Goal: Task Accomplishment & Management: Manage account settings

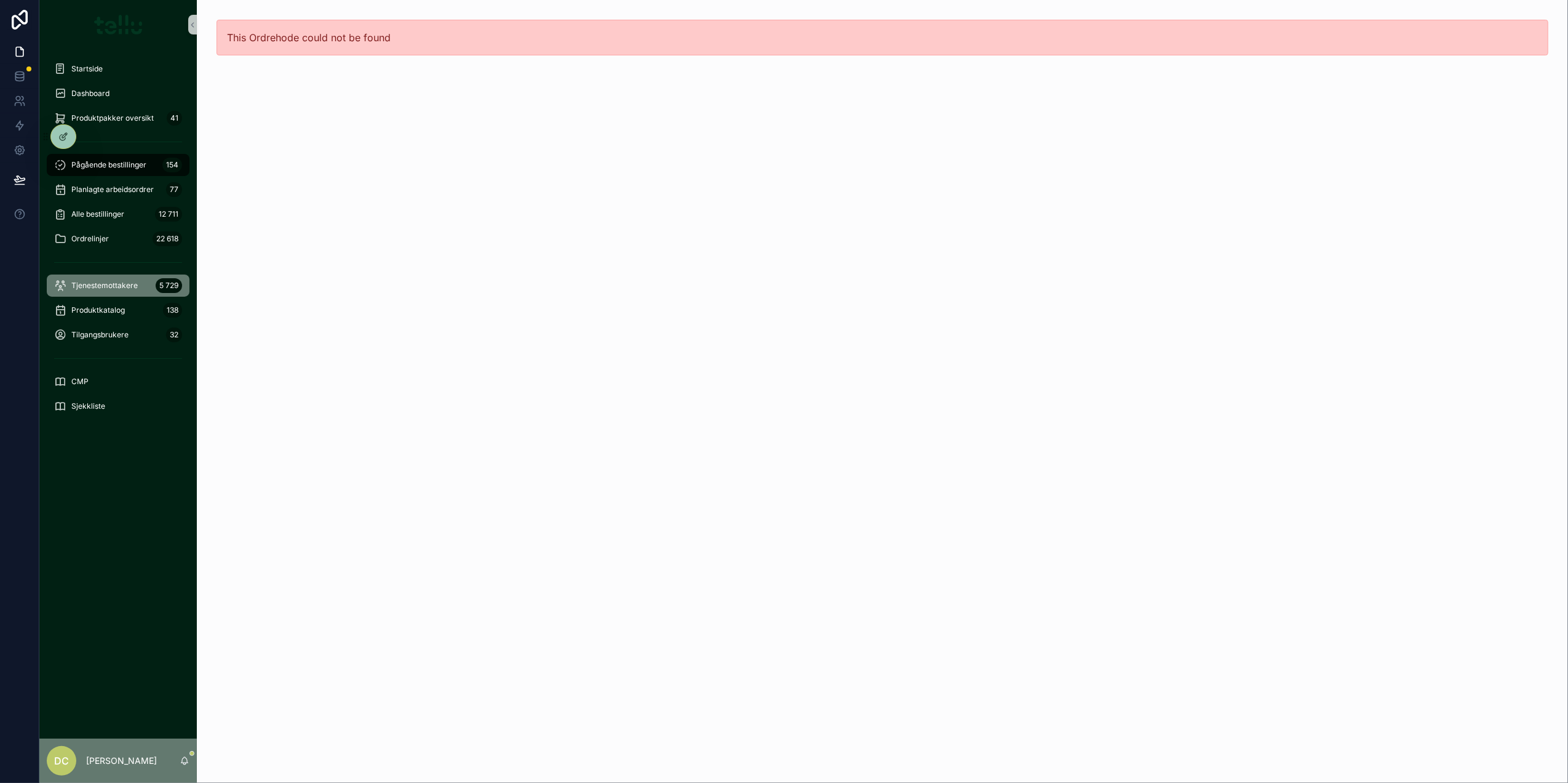
click at [139, 292] on div "Tjenestemottakere 5 729" at bounding box center [118, 285] width 128 height 20
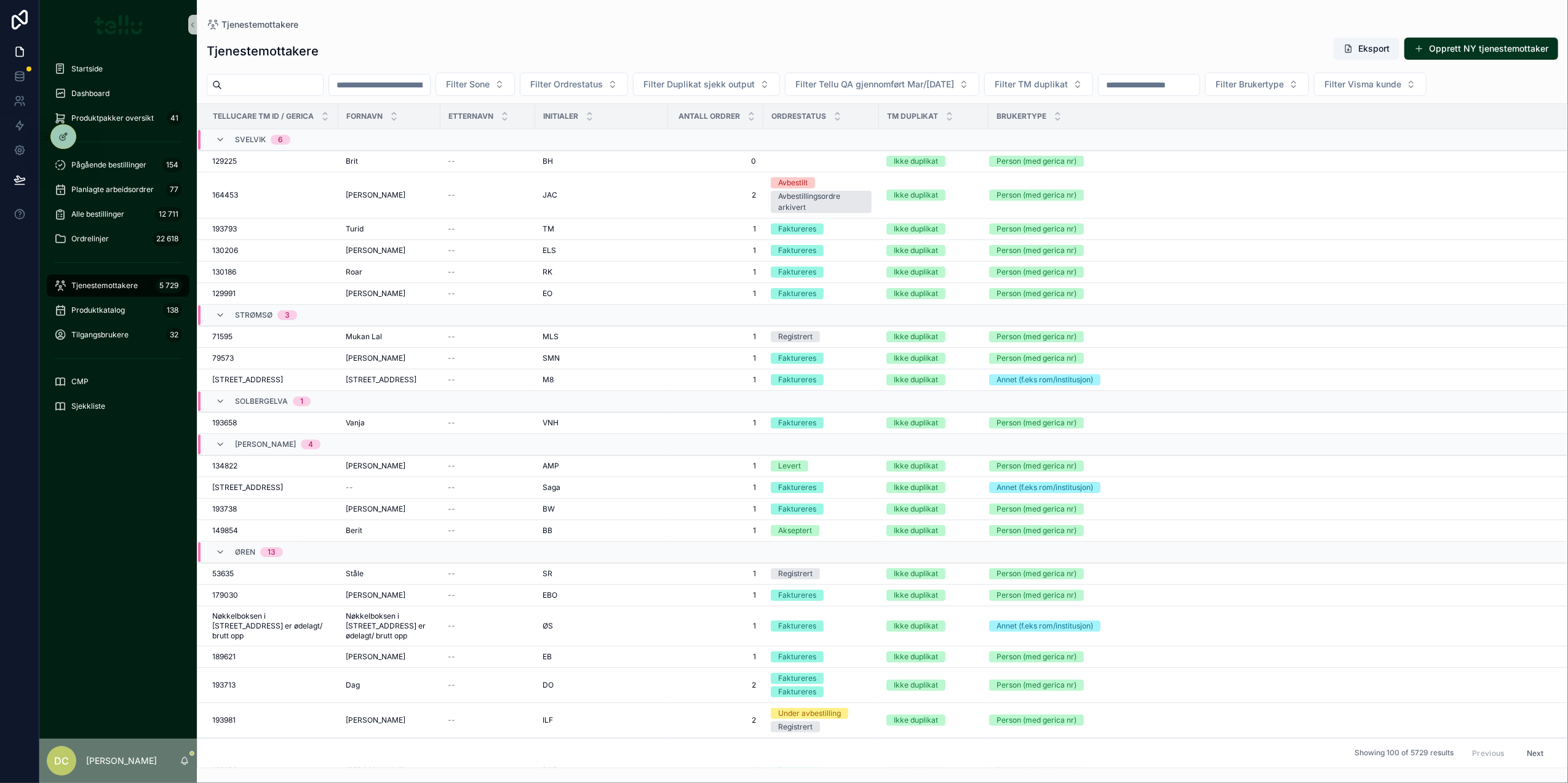
click at [430, 89] on input "scrollable content" at bounding box center [380, 85] width 101 height 17
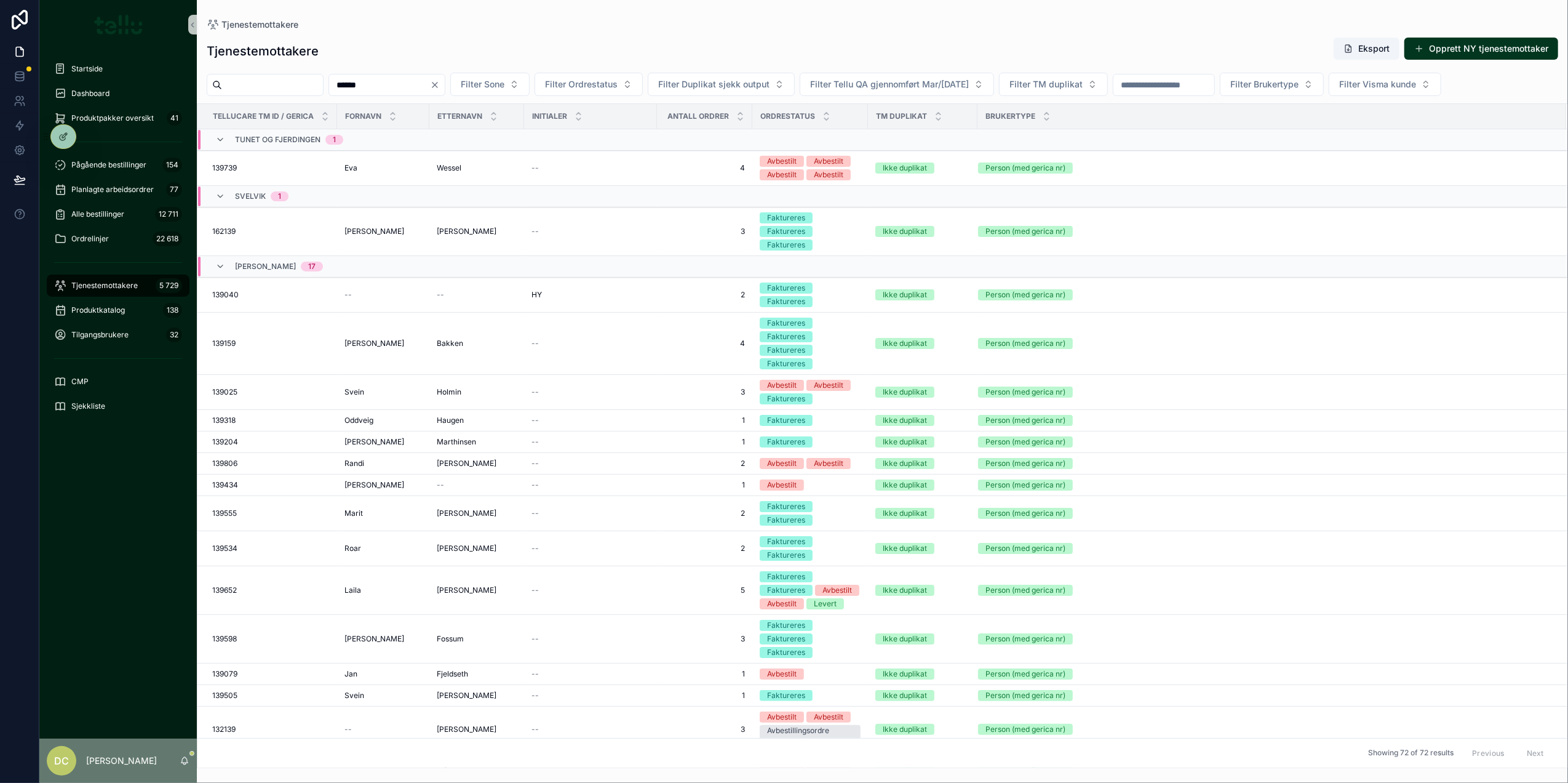
type input "******"
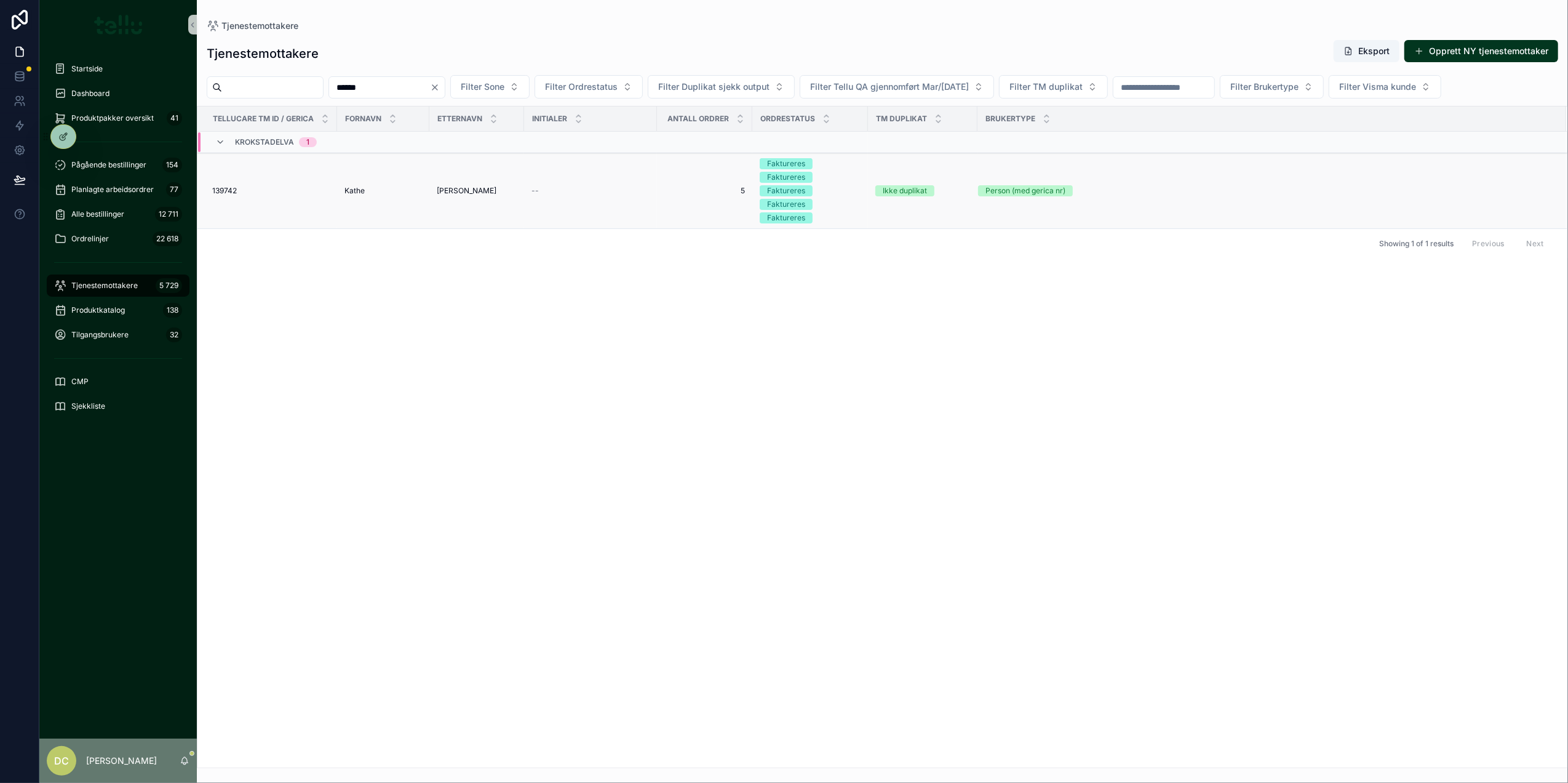
click at [300, 194] on div "139742 139742" at bounding box center [271, 190] width 117 height 10
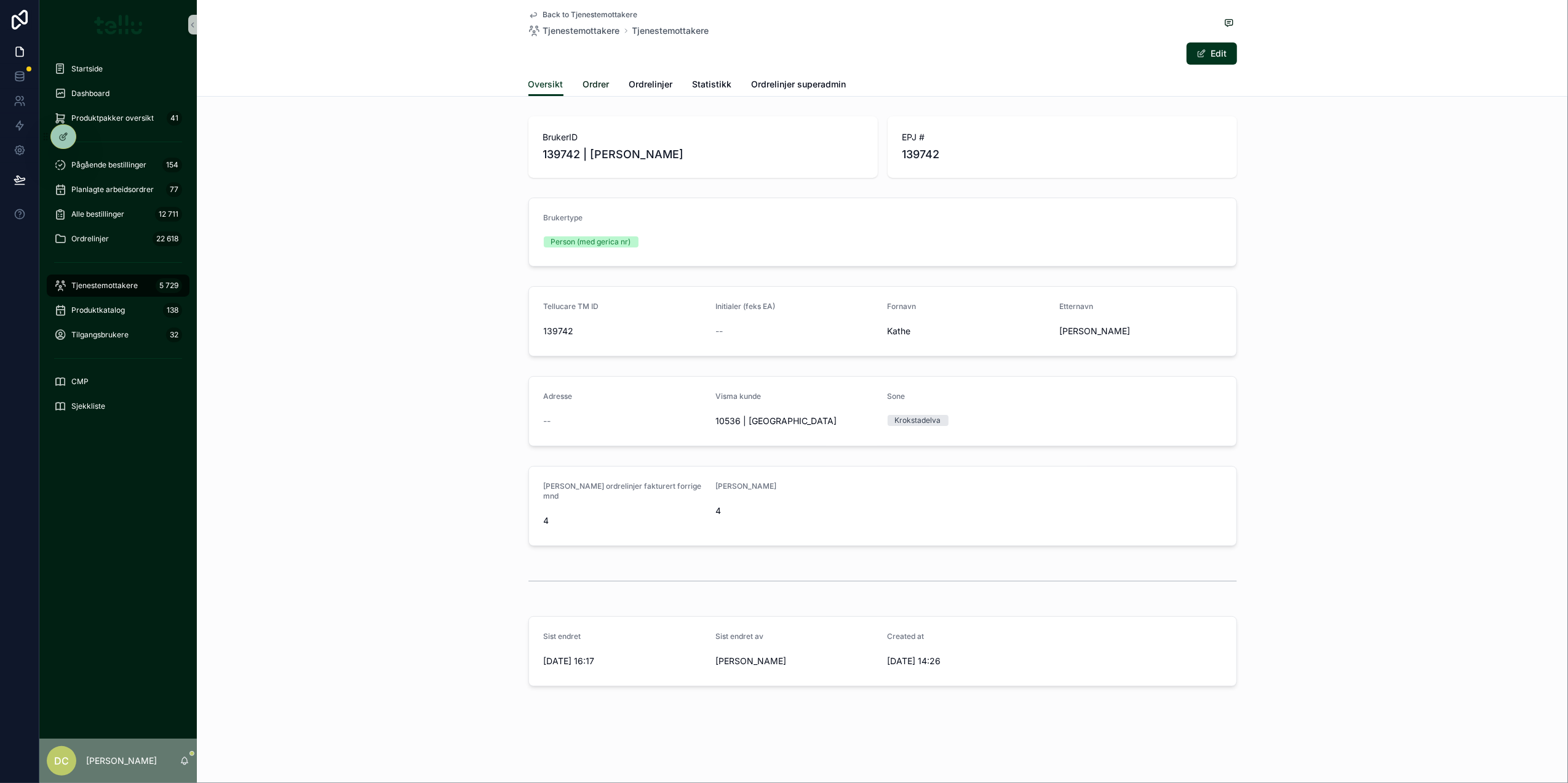
click at [588, 82] on span "Ordrer" at bounding box center [597, 84] width 27 height 12
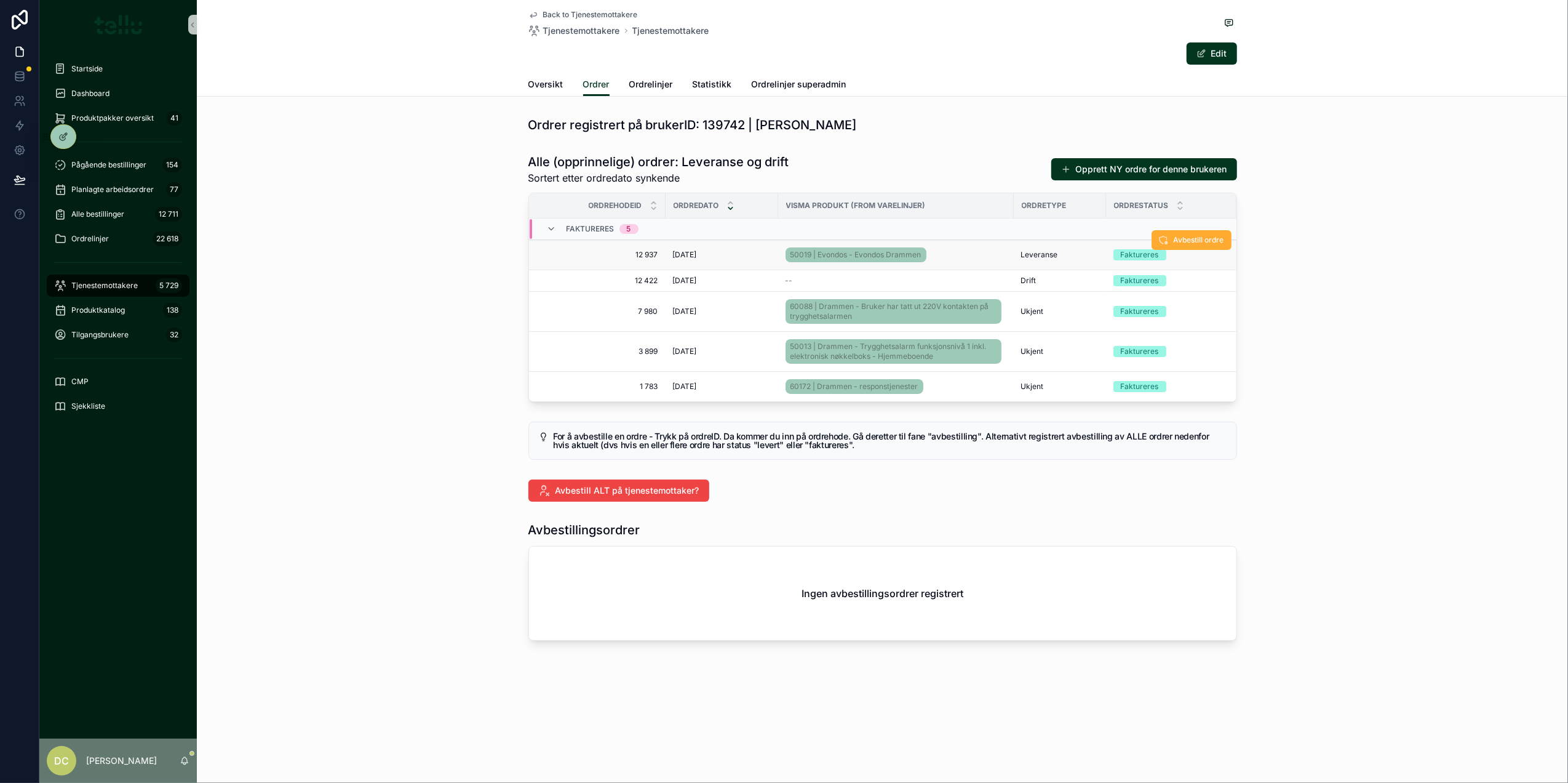
click at [736, 257] on div "17.6.2025 17.6.2025" at bounding box center [722, 254] width 98 height 10
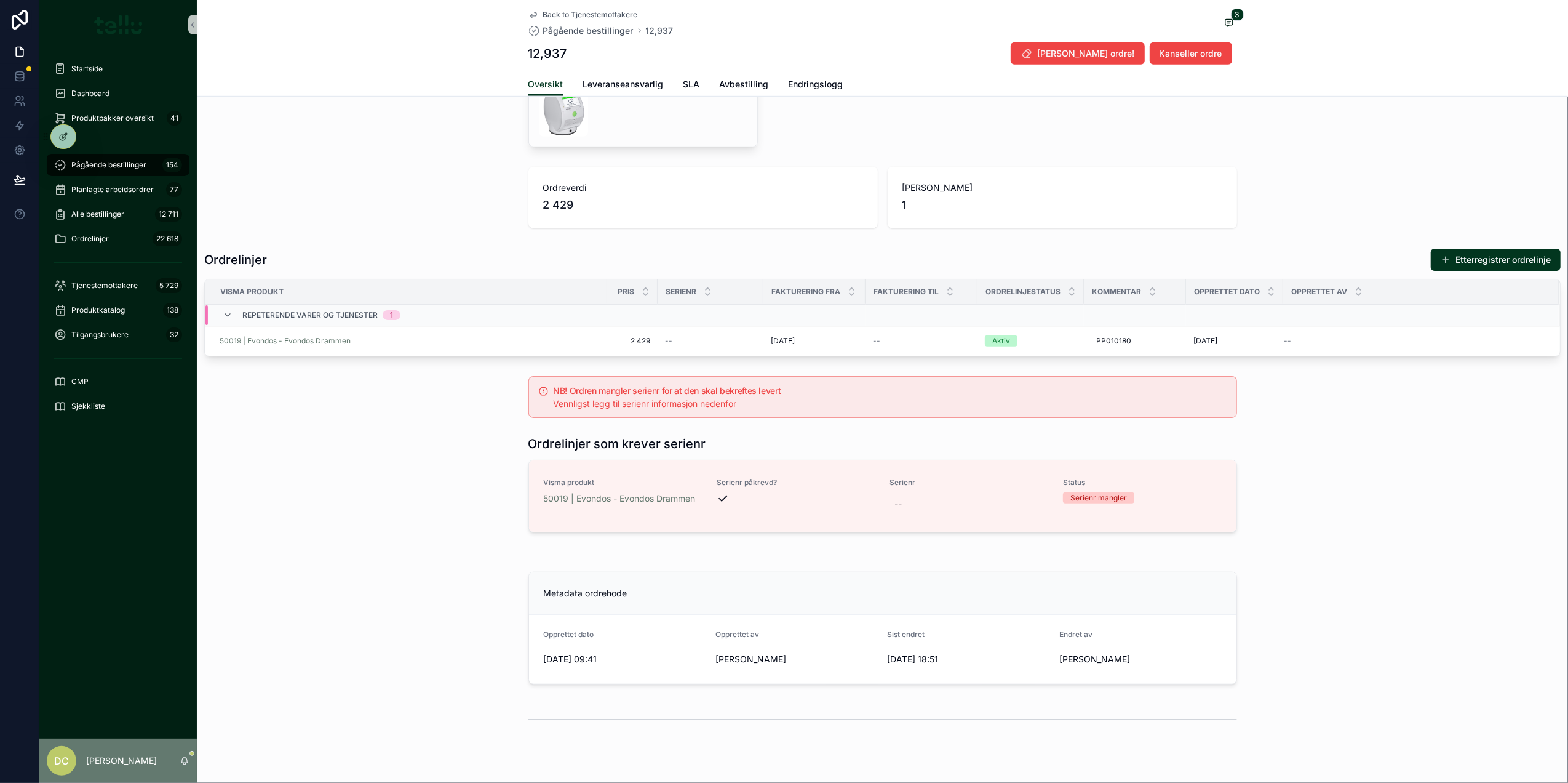
scroll to position [733, 0]
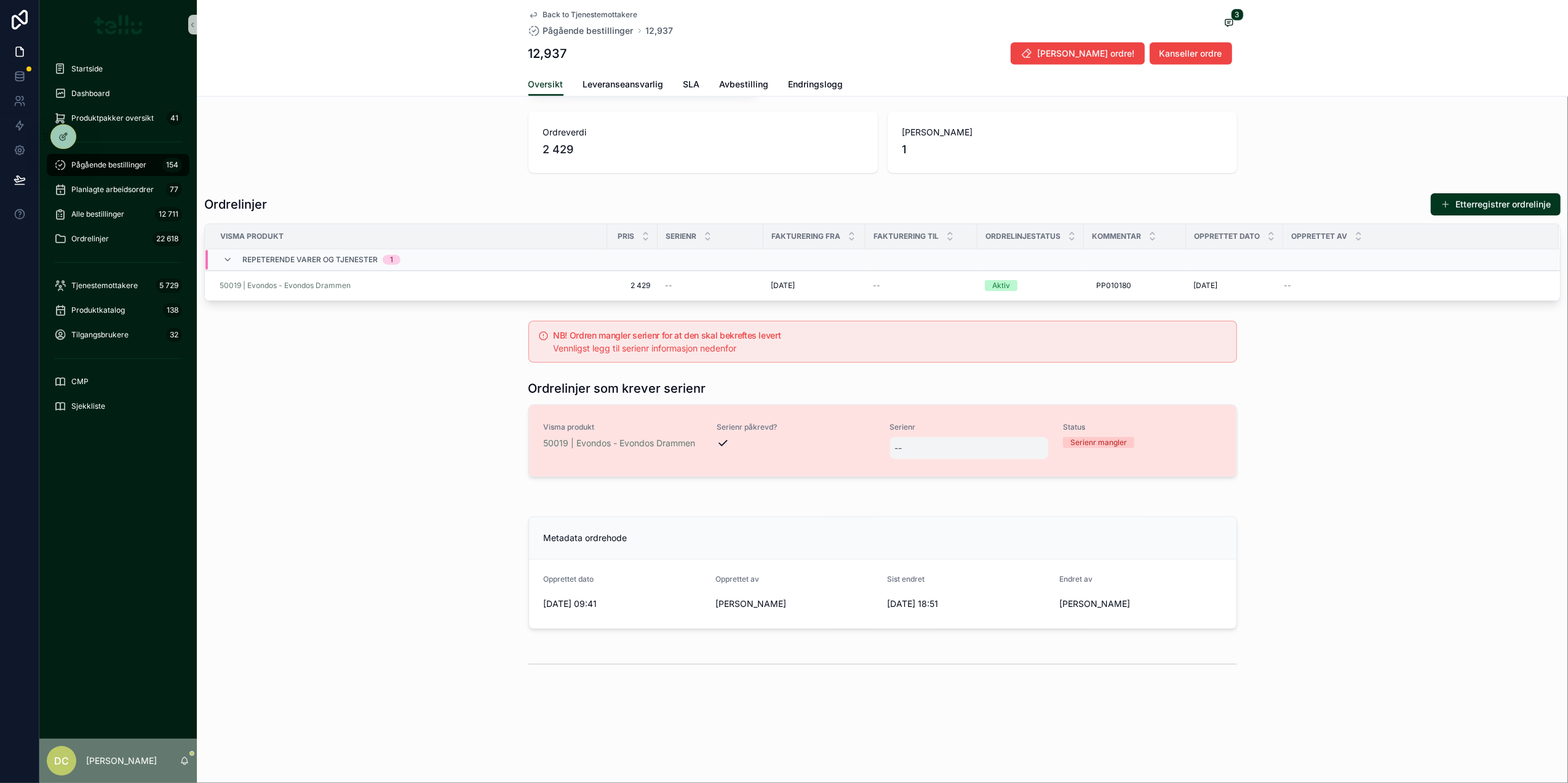
click at [913, 443] on div "--" at bounding box center [969, 448] width 159 height 22
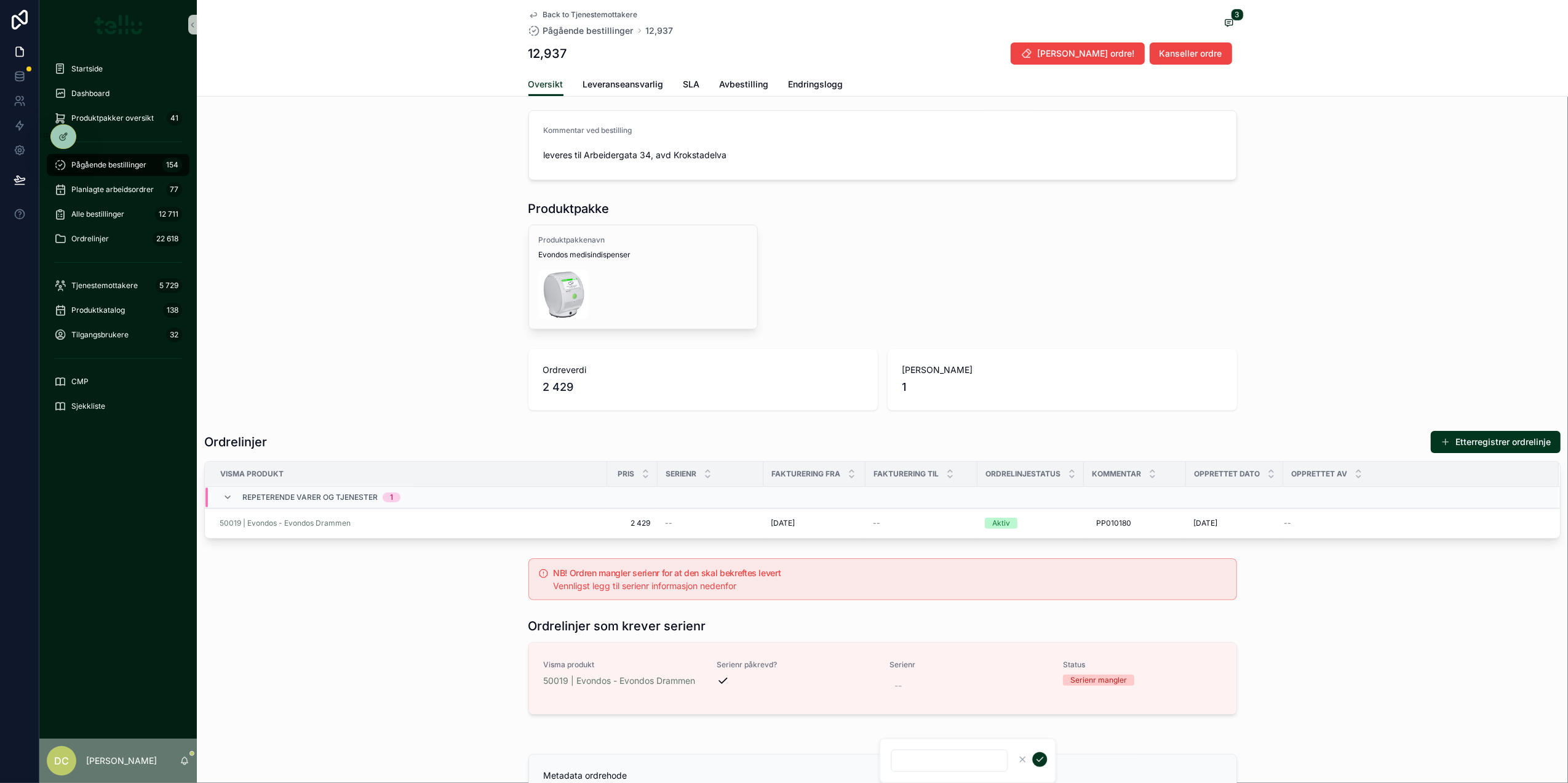
scroll to position [0, 0]
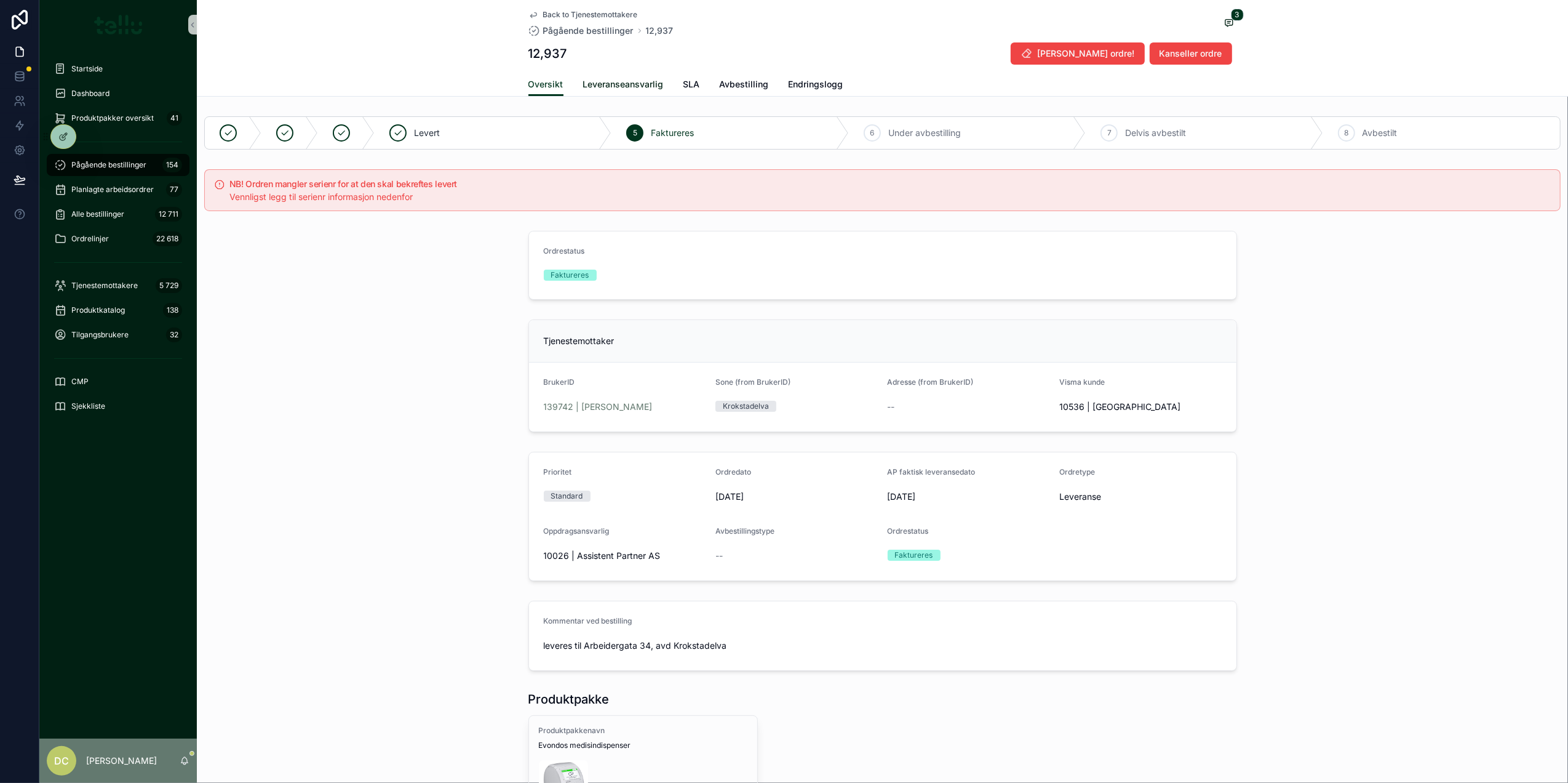
click at [625, 75] on link "Leveranseansvarlig" at bounding box center [624, 85] width 81 height 25
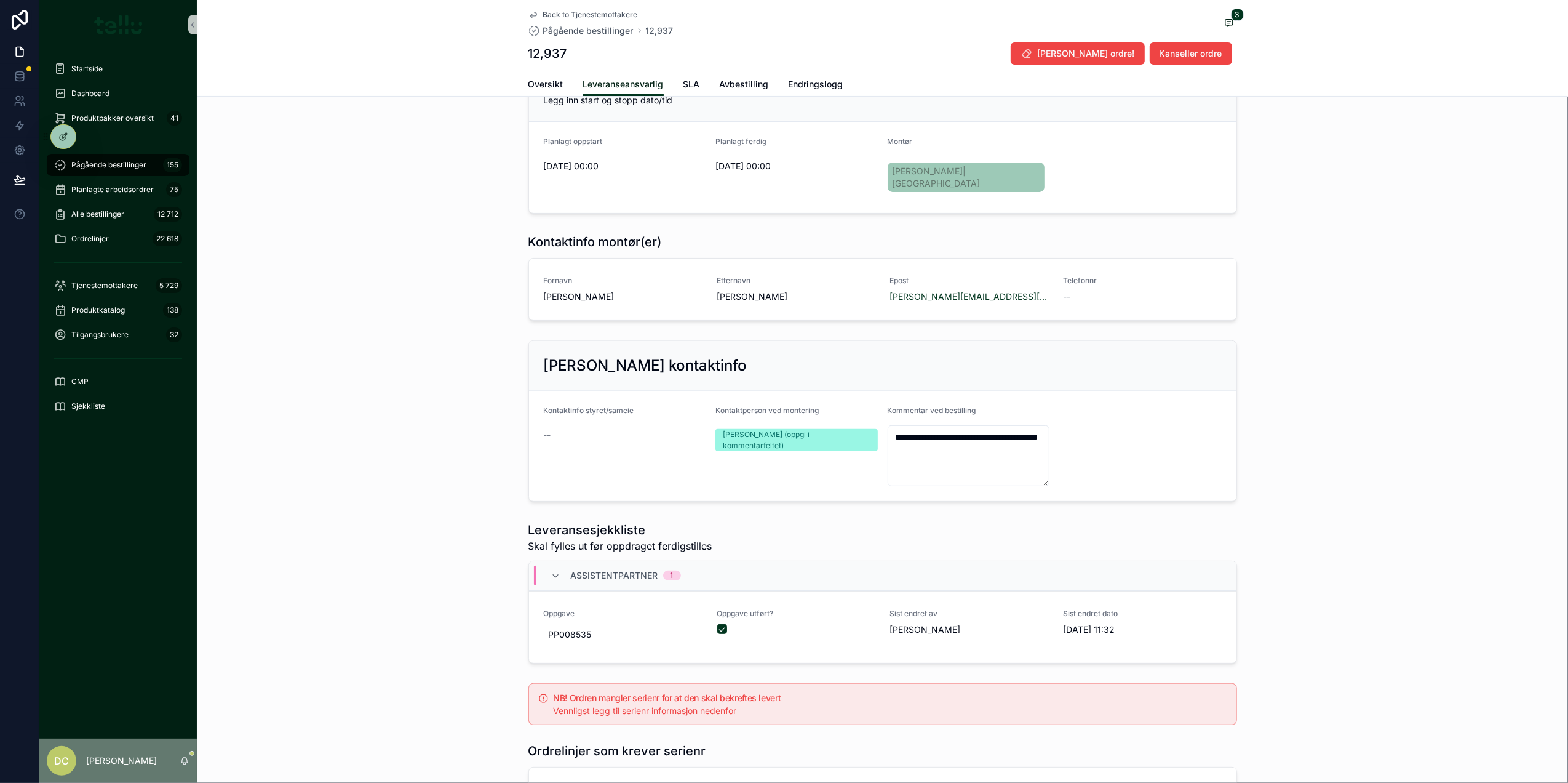
scroll to position [328, 0]
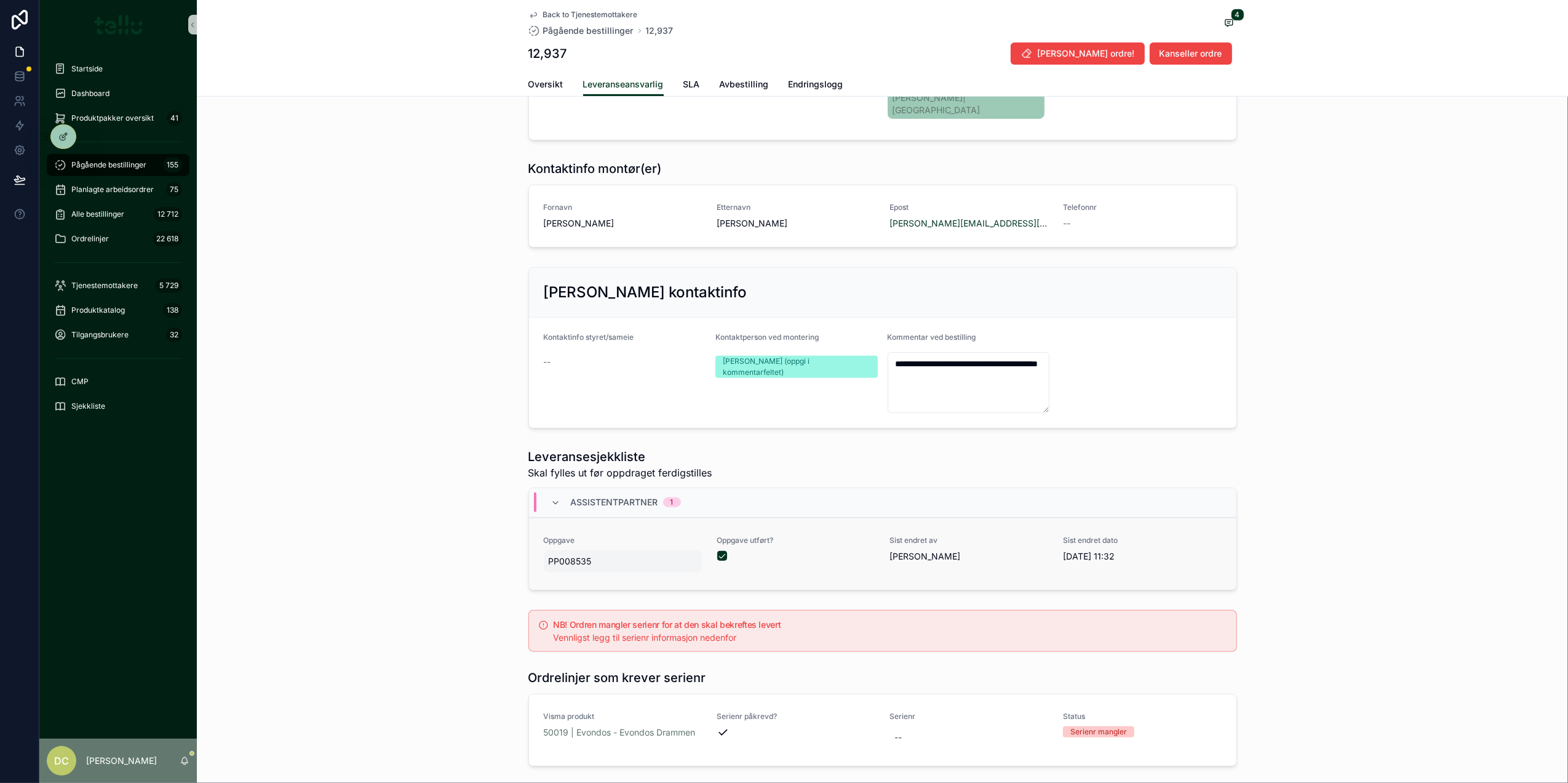
click at [579, 555] on span "PP008535" at bounding box center [624, 561] width 149 height 12
click at [576, 569] on input "********" at bounding box center [604, 568] width 116 height 17
click at [918, 730] on div "--" at bounding box center [969, 737] width 159 height 22
type input "********"
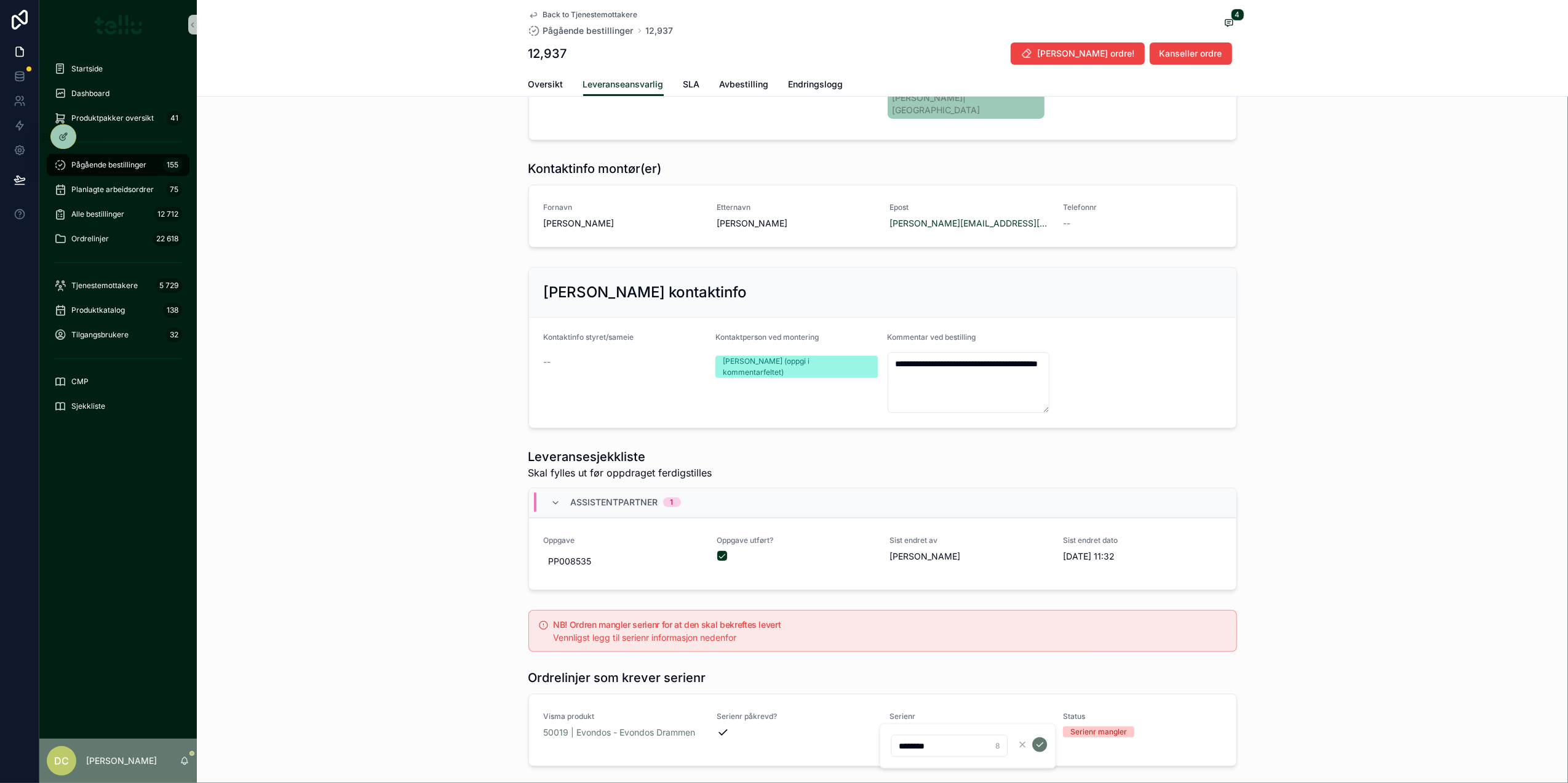
click at [1037, 745] on icon "scrollable content" at bounding box center [1041, 744] width 6 height 4
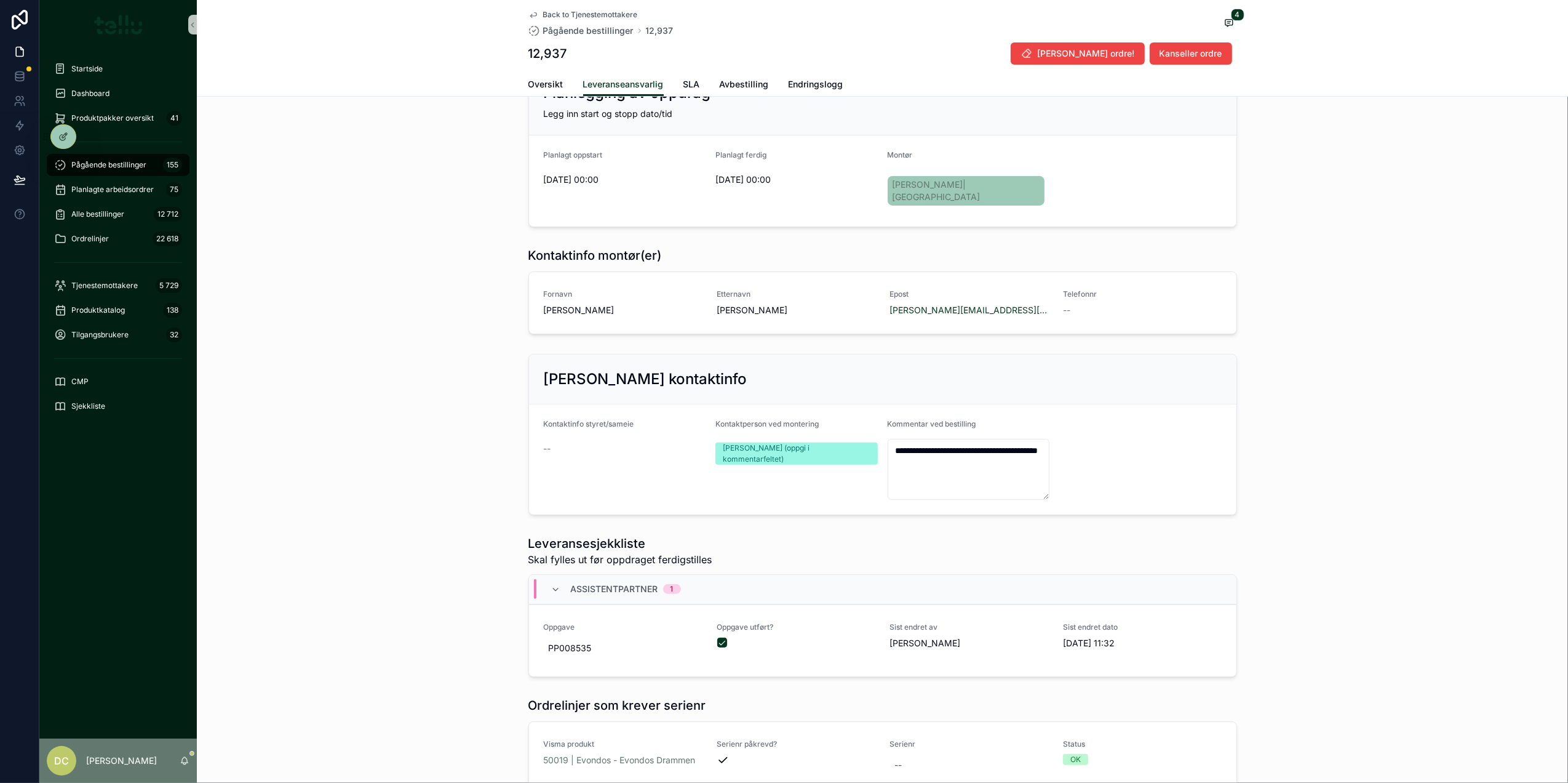
scroll to position [82, 0]
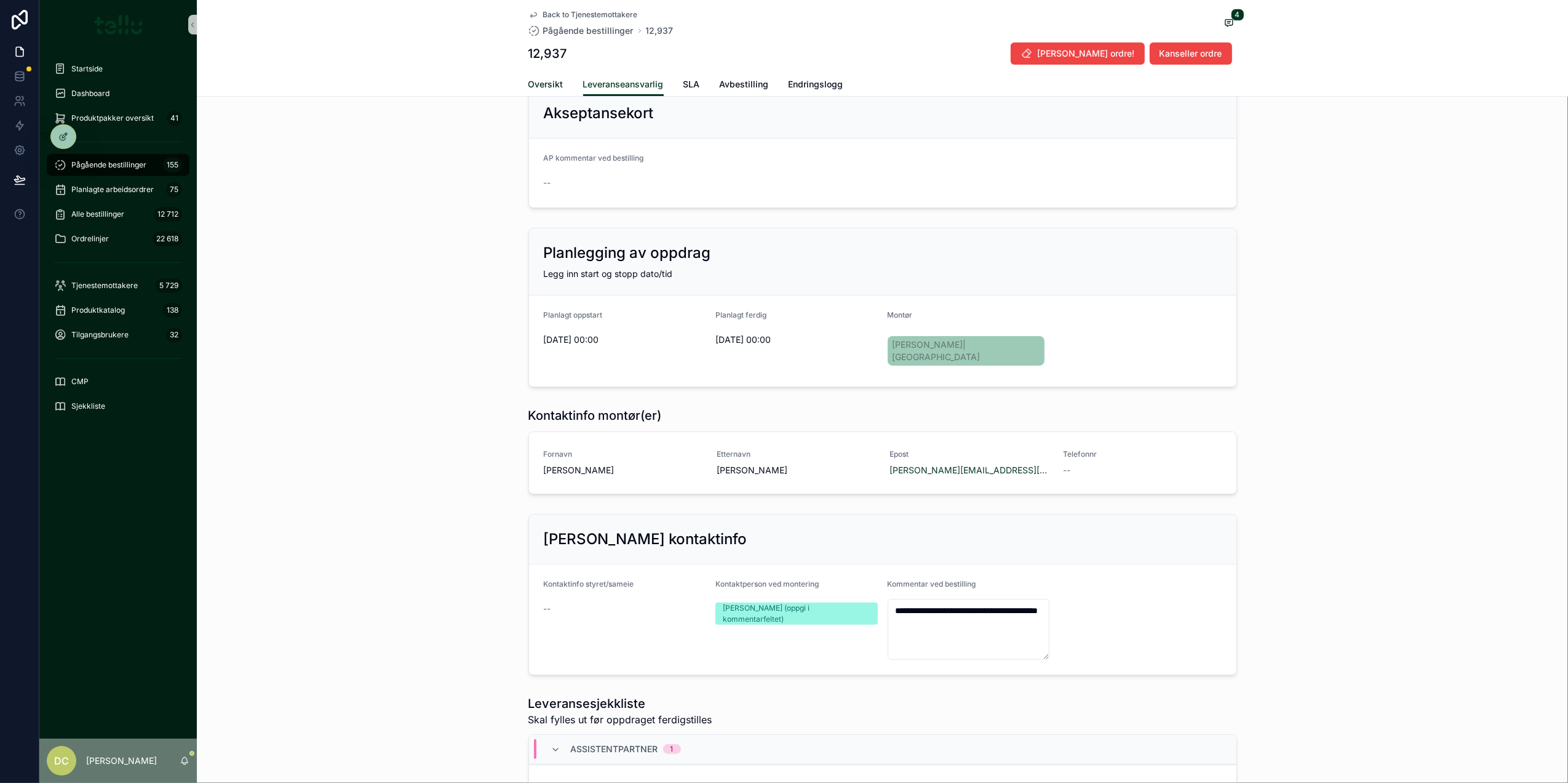
drag, startPoint x: 543, startPoint y: 86, endPoint x: 551, endPoint y: 87, distance: 8.1
click at [542, 85] on span "Oversikt" at bounding box center [546, 84] width 35 height 12
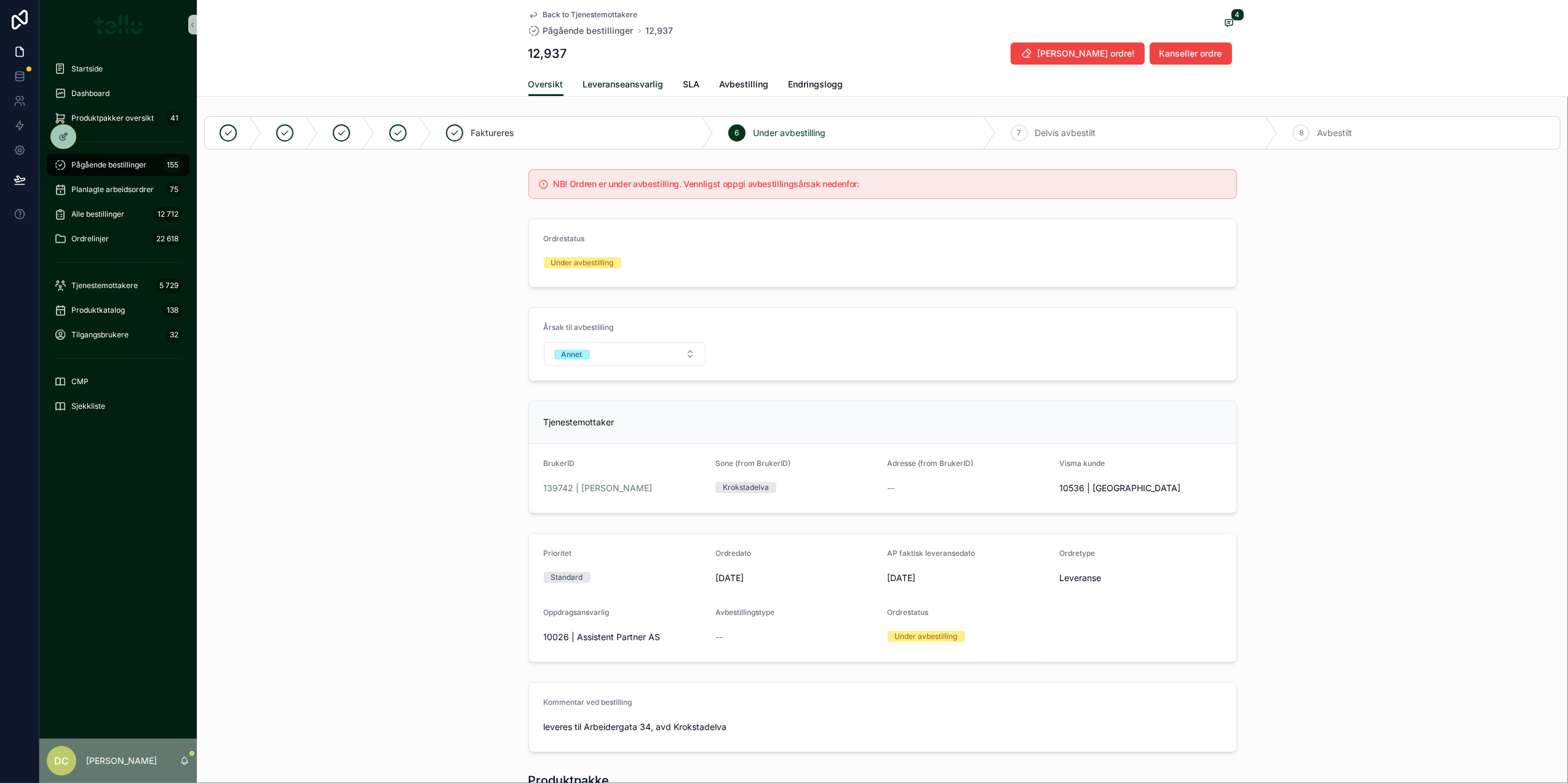
click at [592, 80] on span "Leveranseansvarlig" at bounding box center [624, 84] width 81 height 12
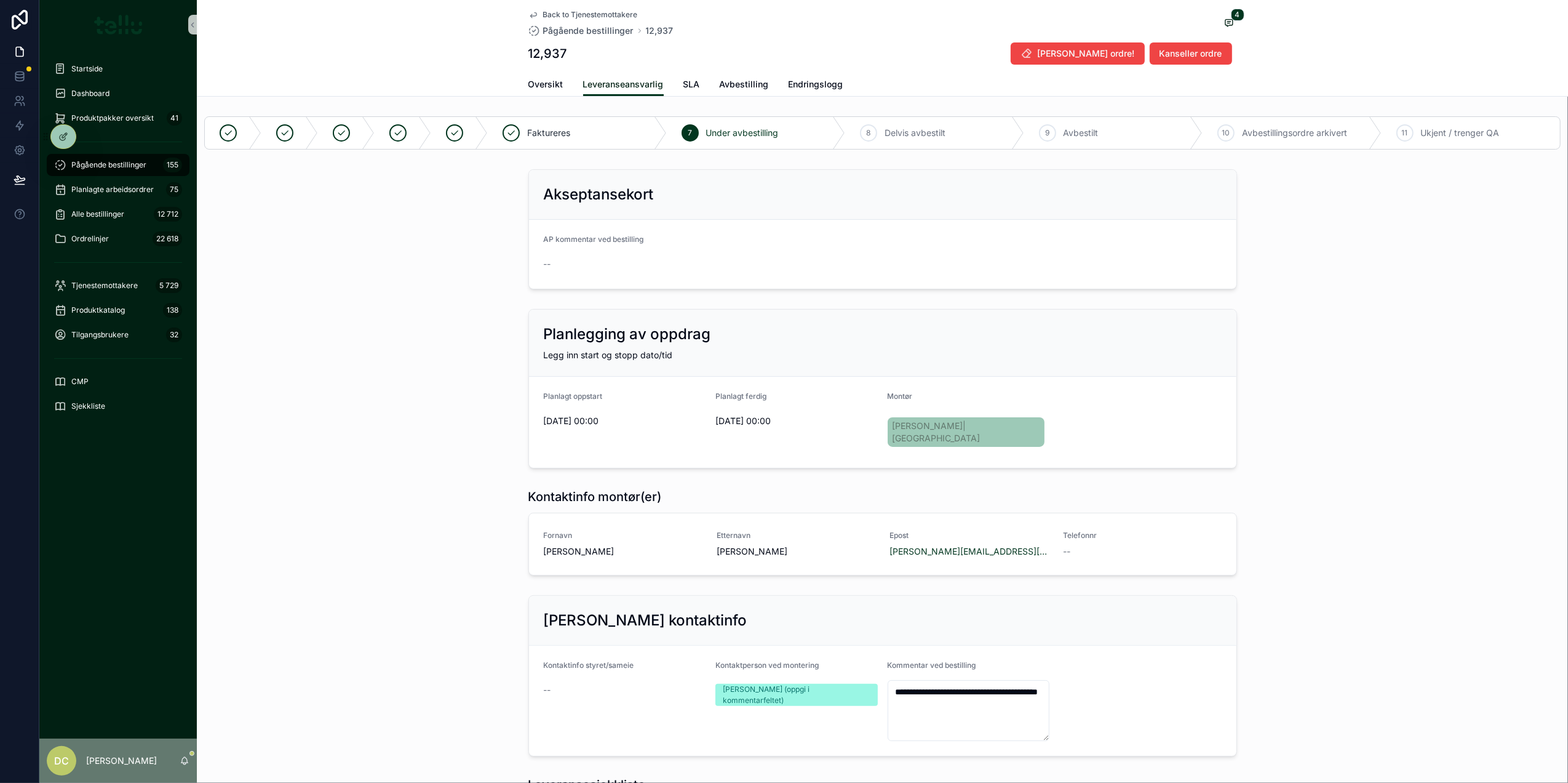
scroll to position [327, 0]
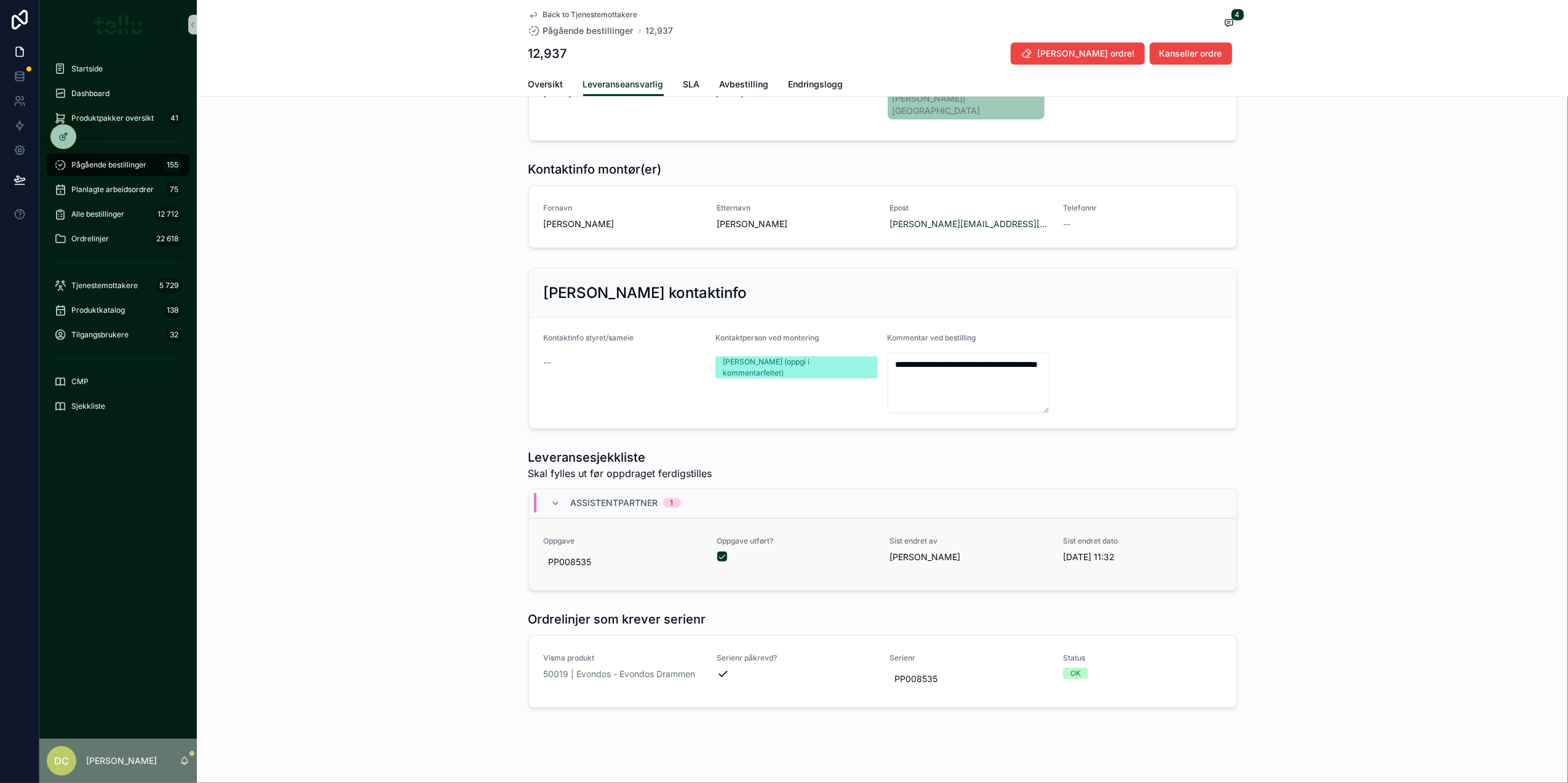
type textarea "**********"
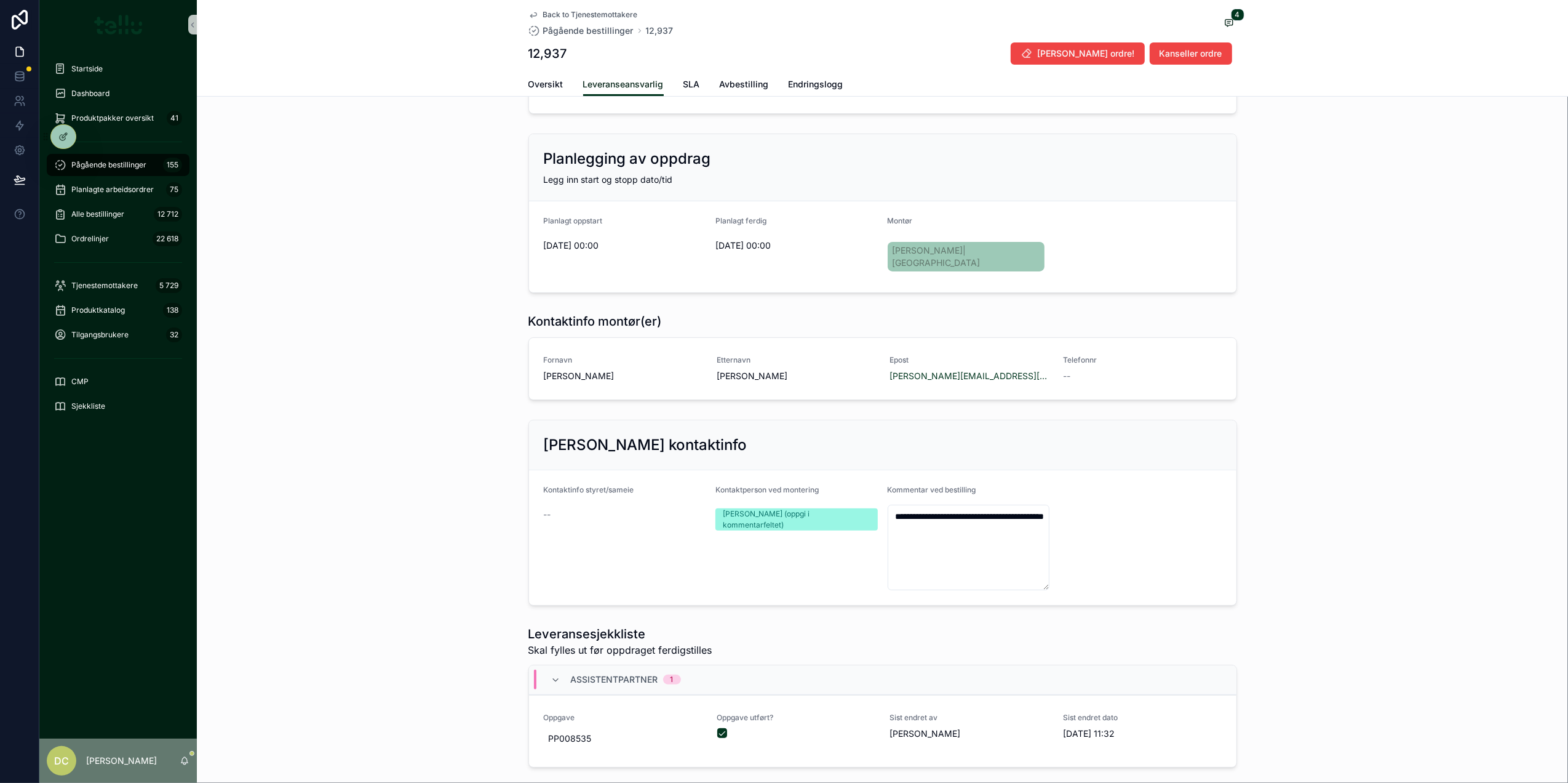
scroll to position [0, 0]
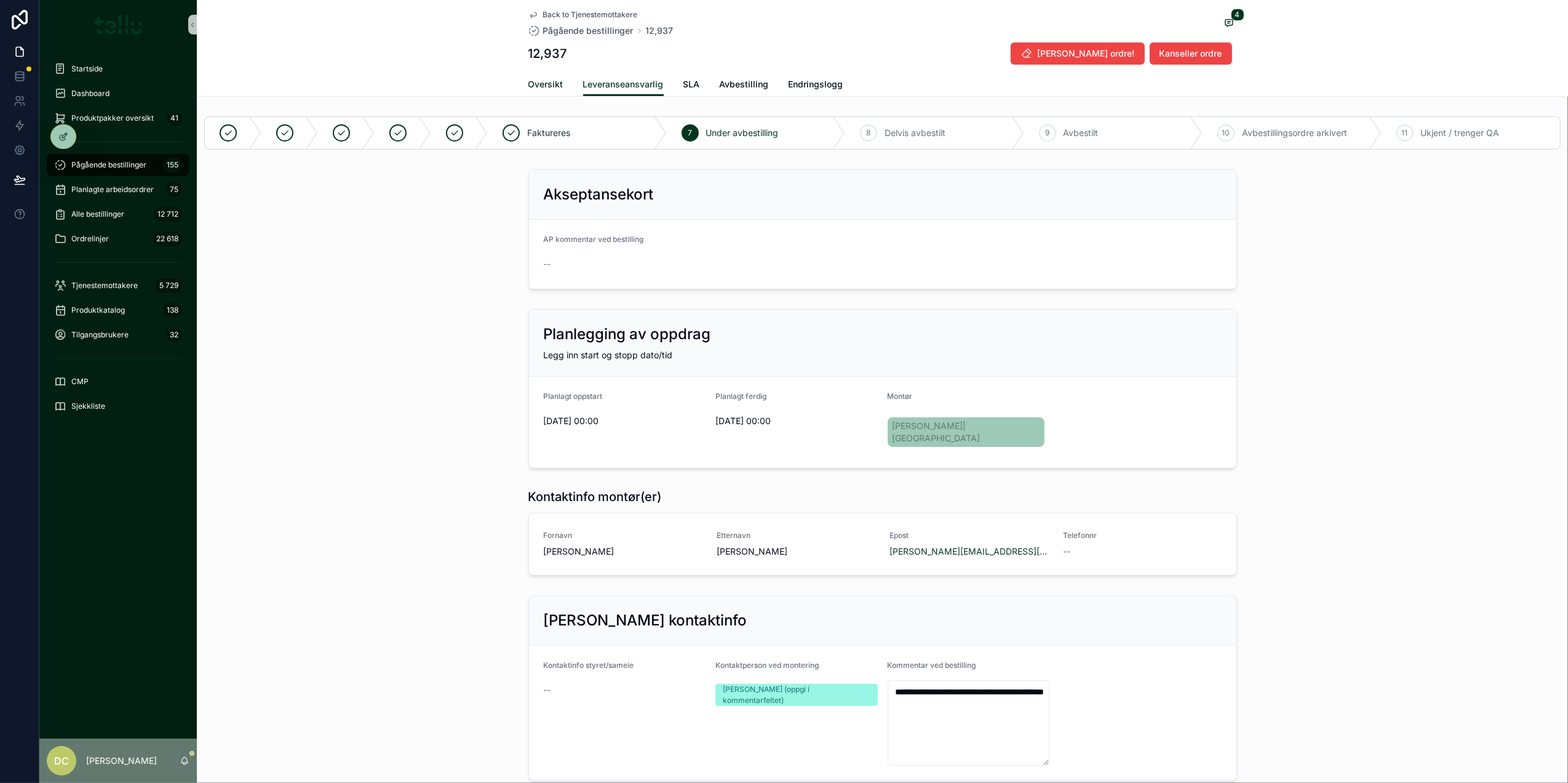
click at [542, 82] on span "Oversikt" at bounding box center [546, 84] width 35 height 12
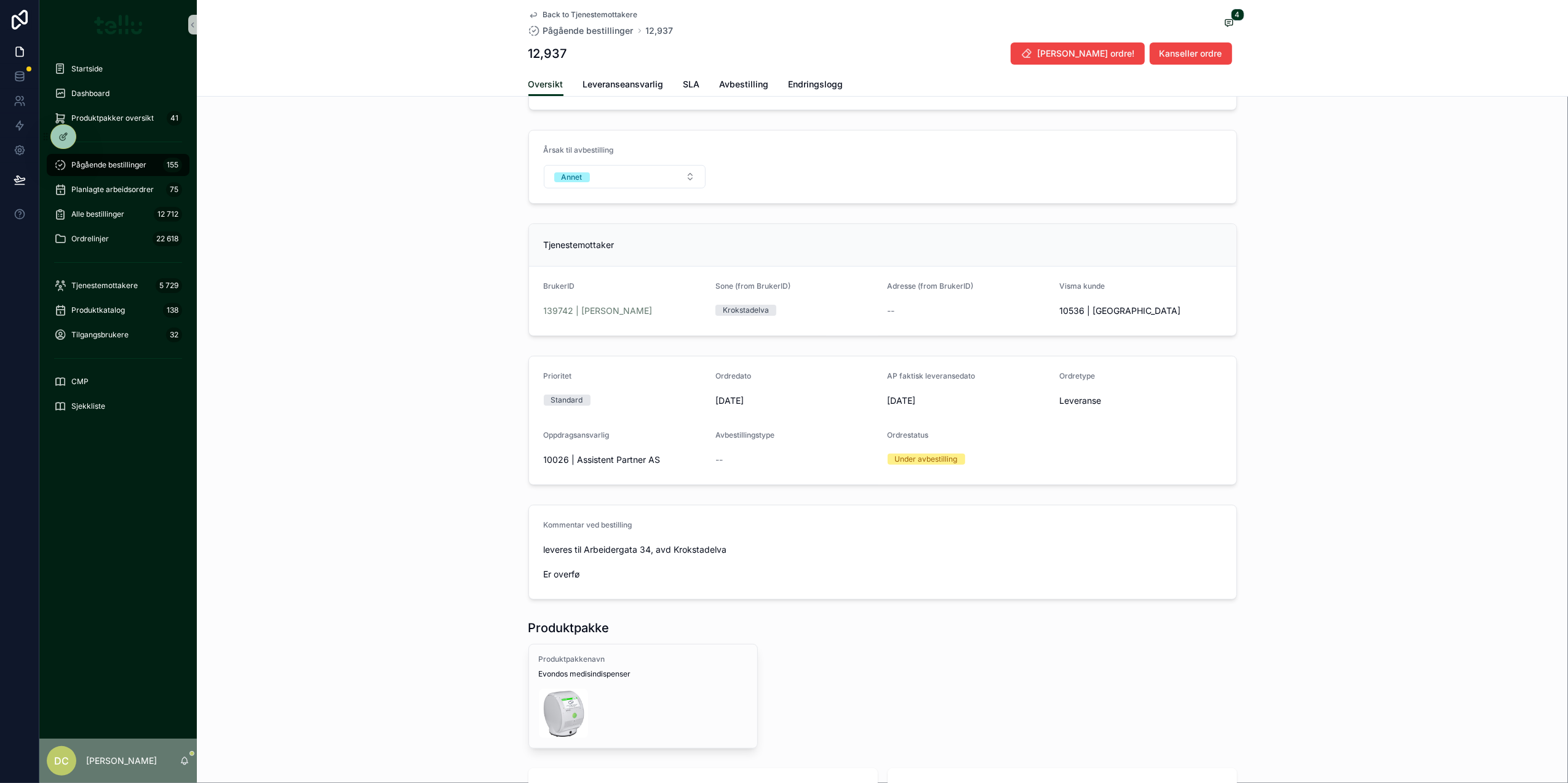
scroll to position [328, 0]
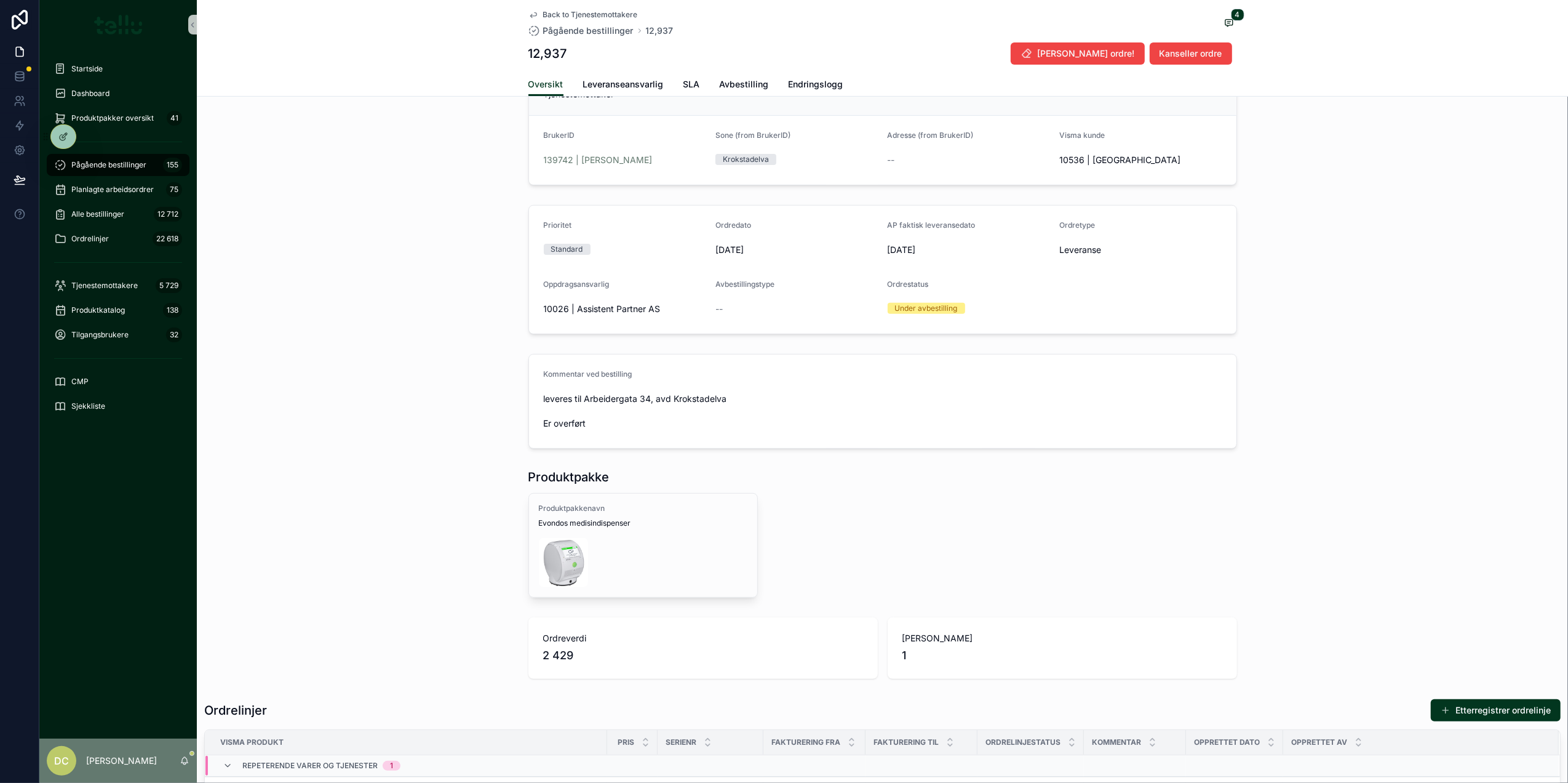
click at [621, 429] on span "leveres til Arbeidergata 34, avd Krokstadelva Er overført" at bounding box center [883, 411] width 678 height 37
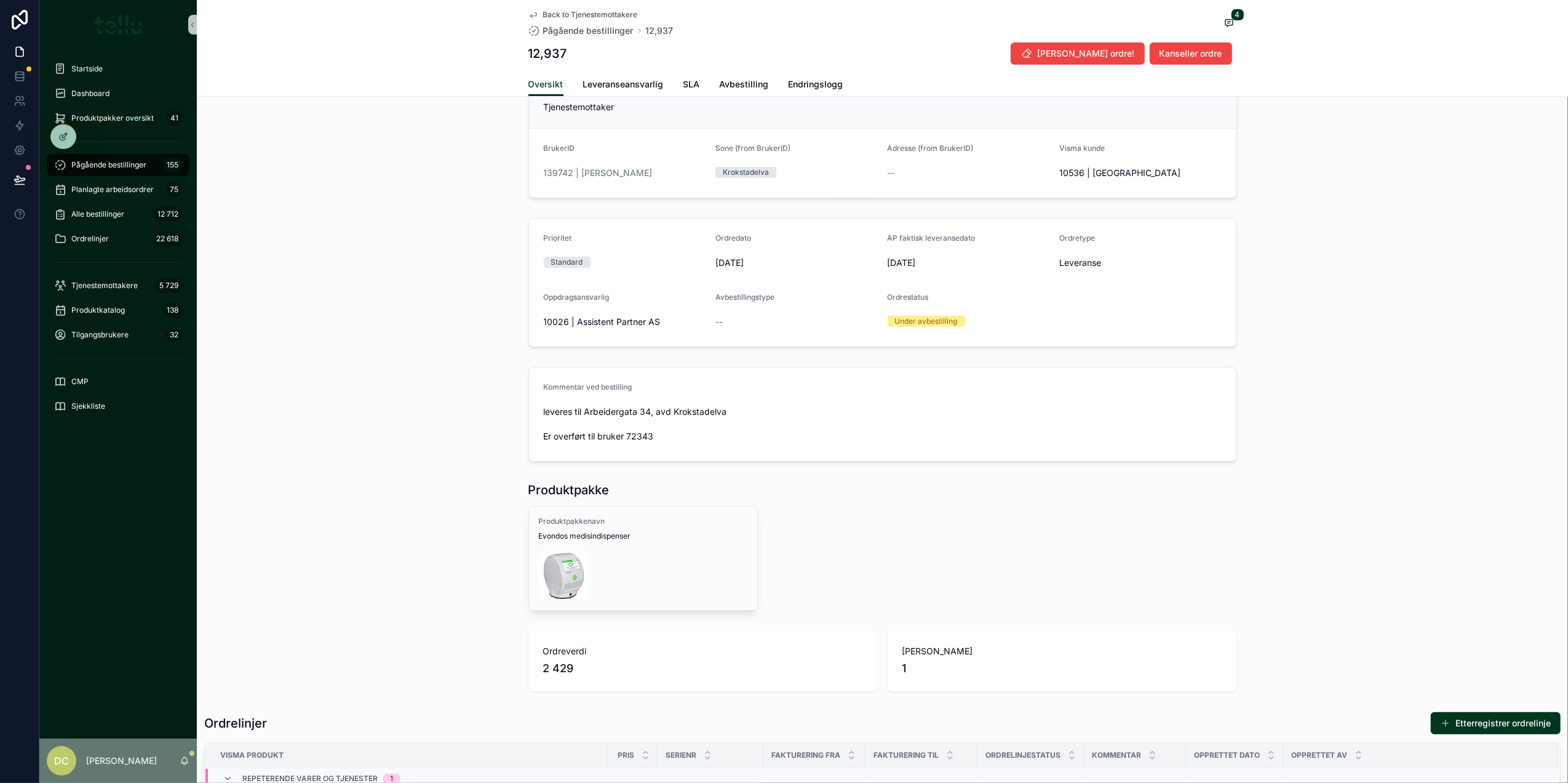
scroll to position [410, 0]
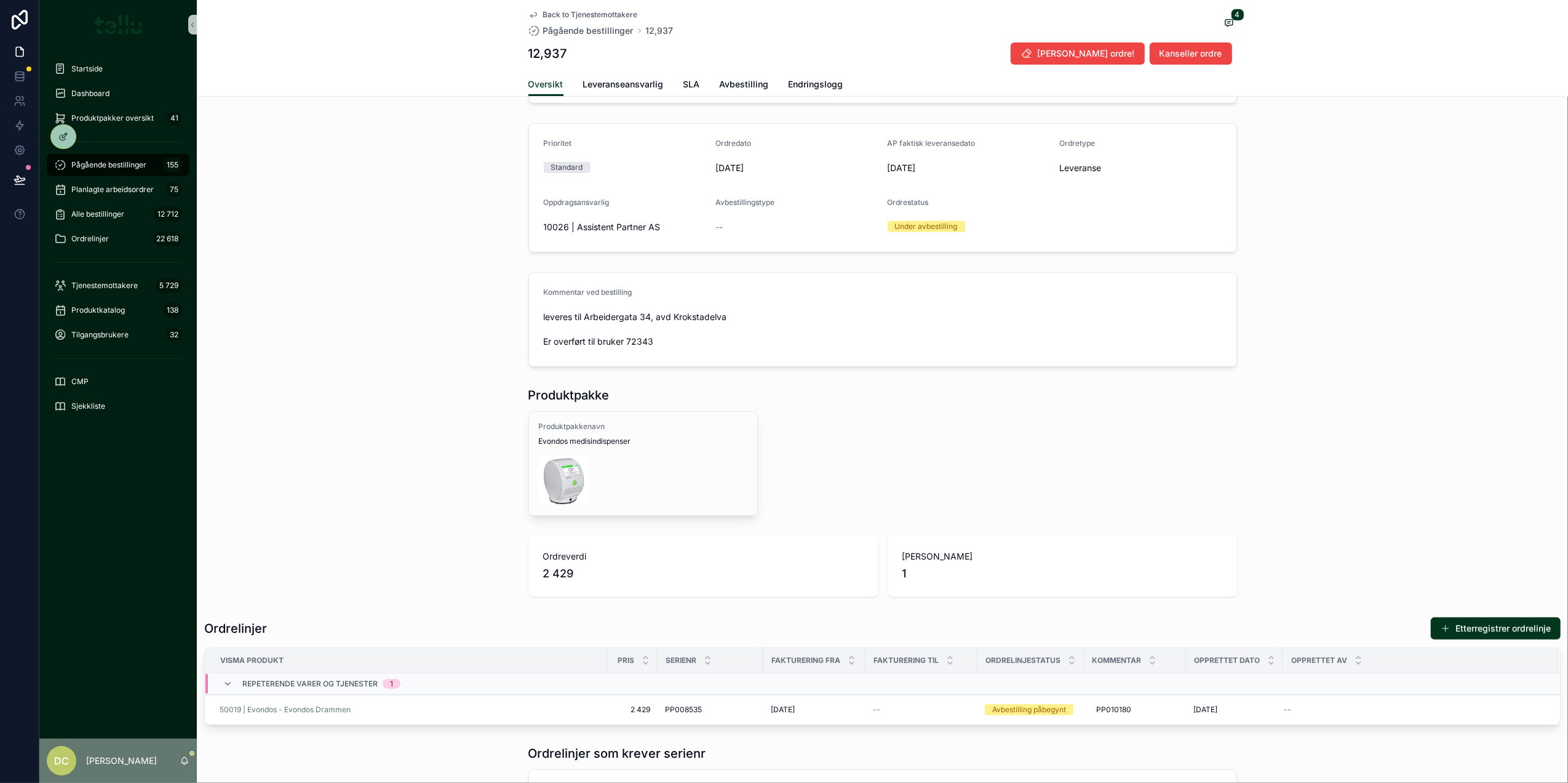
click at [638, 348] on span "leveres til Arbeidergata 34, avd Krokstadelva Er overført til bruker 72343" at bounding box center [883, 329] width 678 height 37
copy span "72343"
click at [106, 280] on div "Tjenestemottakere 5 729" at bounding box center [118, 285] width 128 height 20
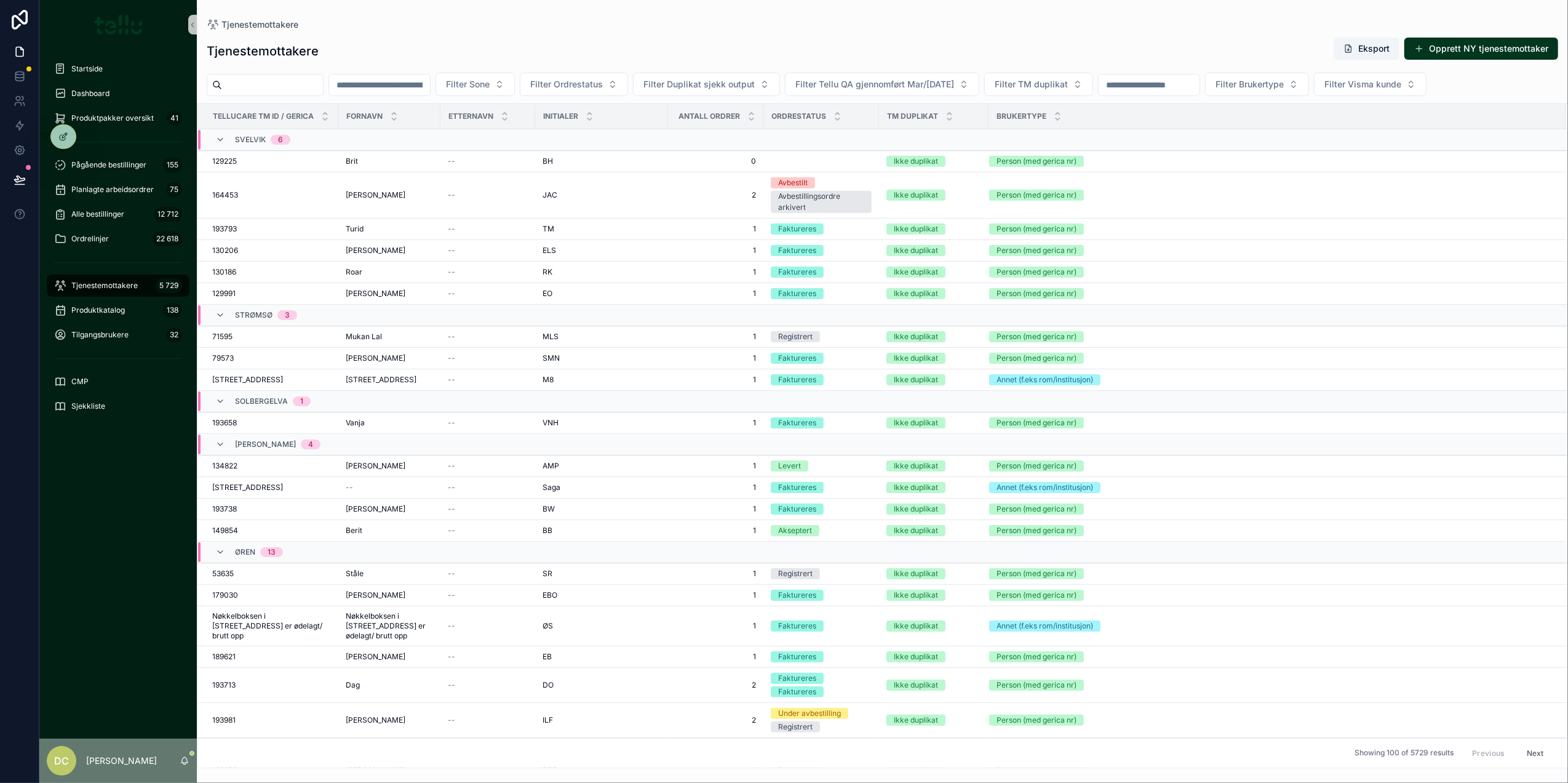
click at [427, 90] on input "scrollable content" at bounding box center [380, 85] width 101 height 17
paste input "*****"
type input "*****"
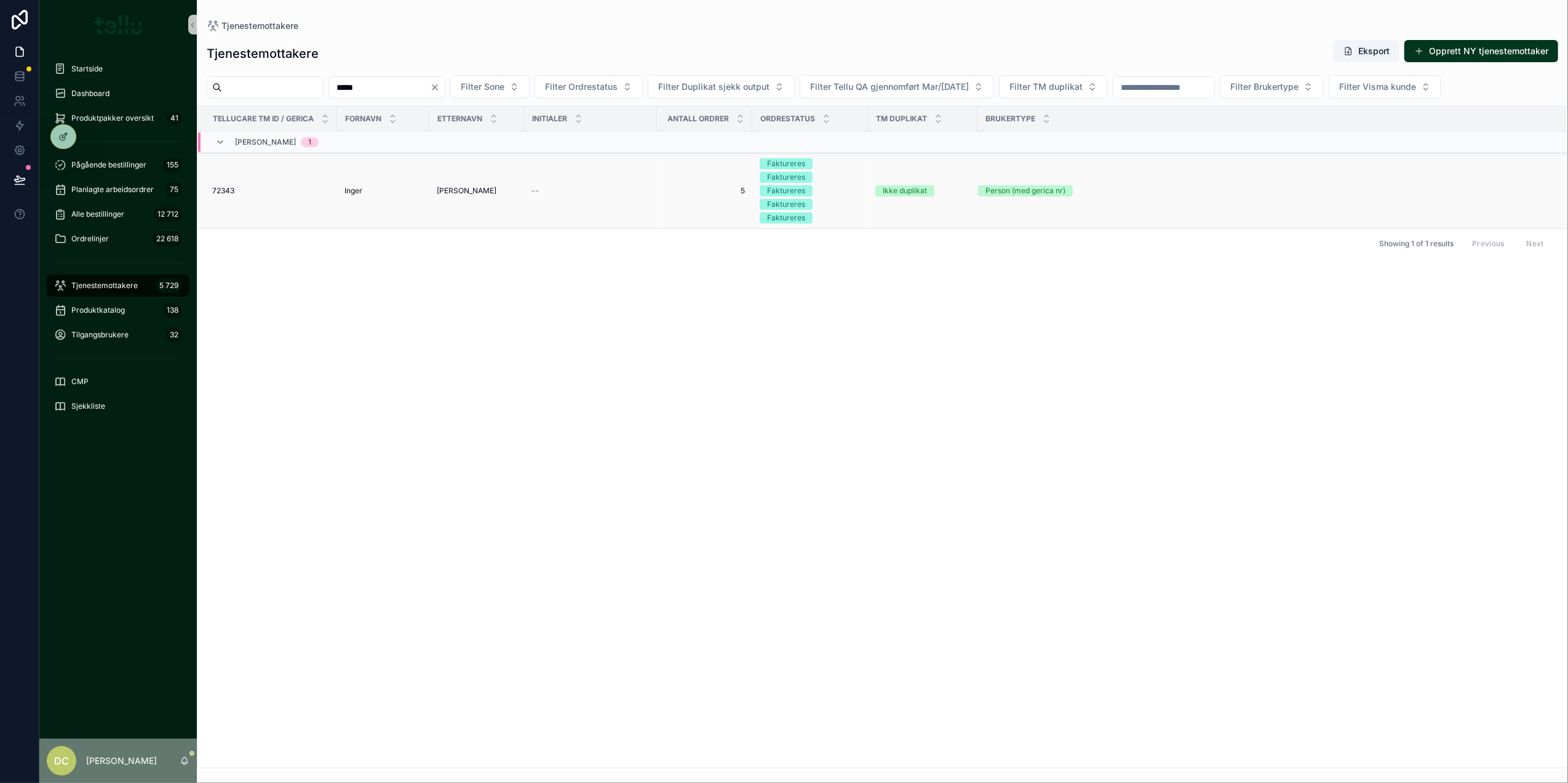
click at [350, 199] on td "[PERSON_NAME]" at bounding box center [383, 191] width 92 height 76
click at [353, 190] on span "Inger" at bounding box center [353, 190] width 18 height 10
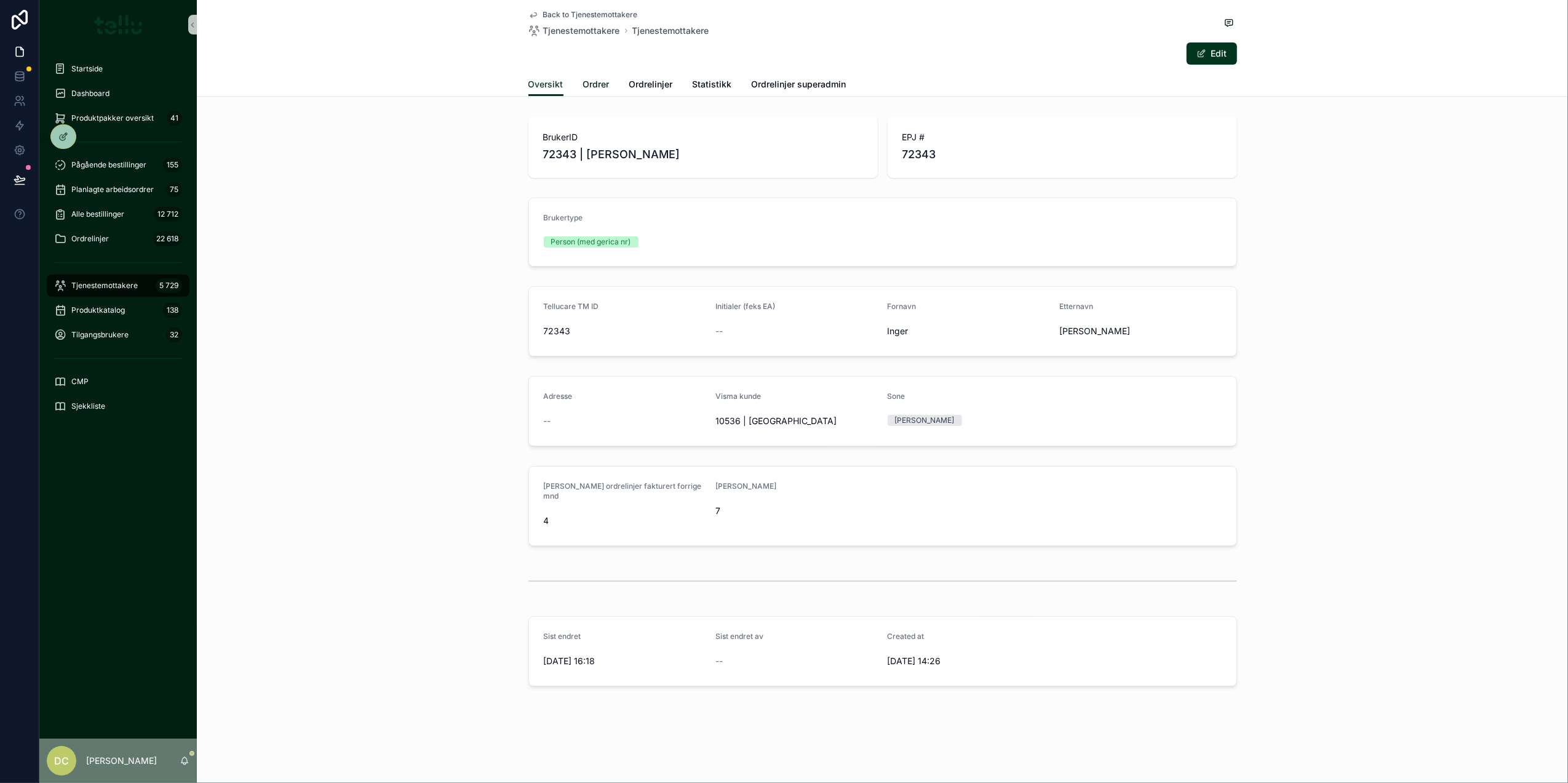
click at [601, 86] on span "Ordrer" at bounding box center [597, 84] width 27 height 12
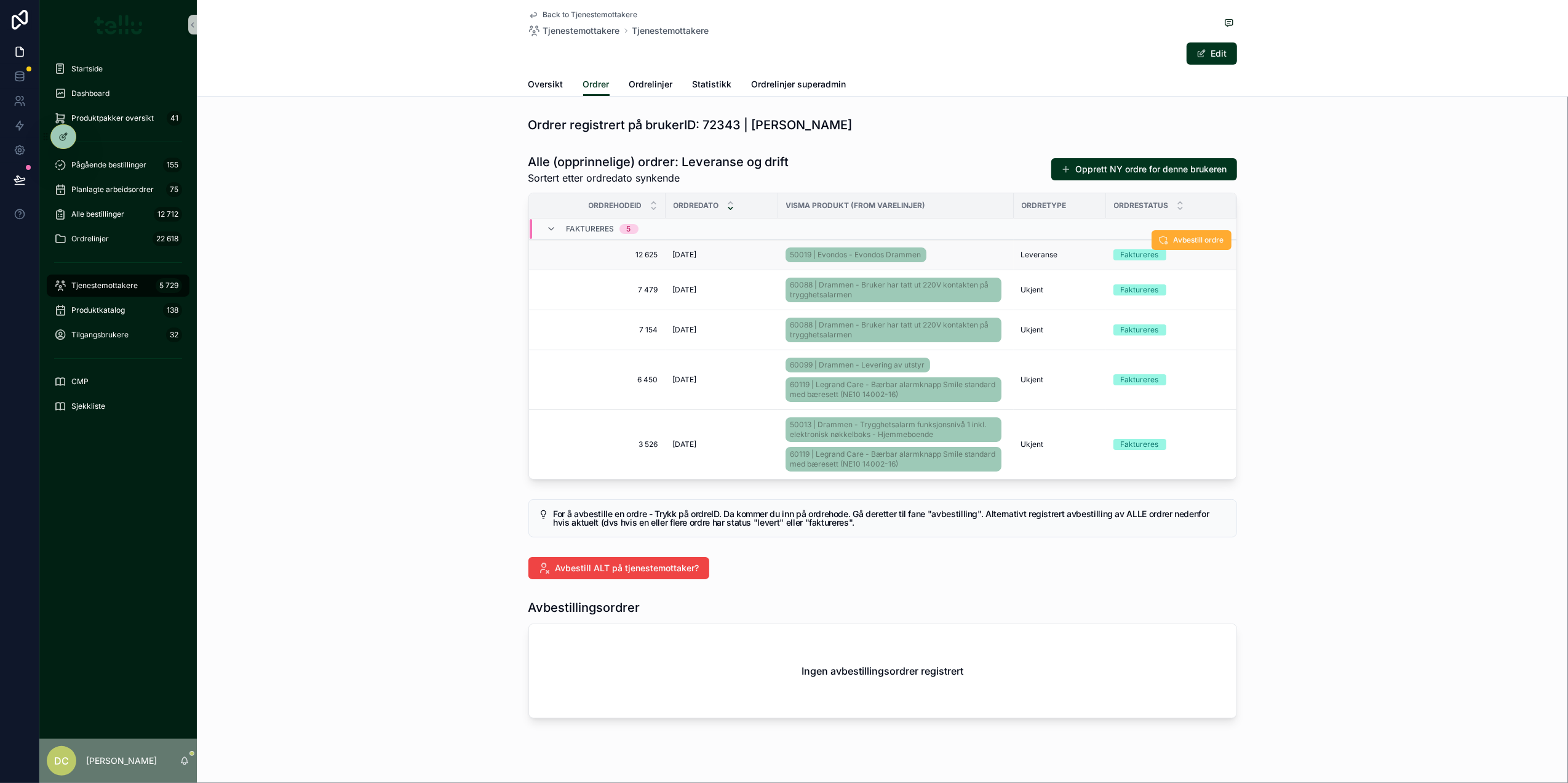
click at [739, 254] on div "[DATE] [DATE]" at bounding box center [722, 254] width 98 height 10
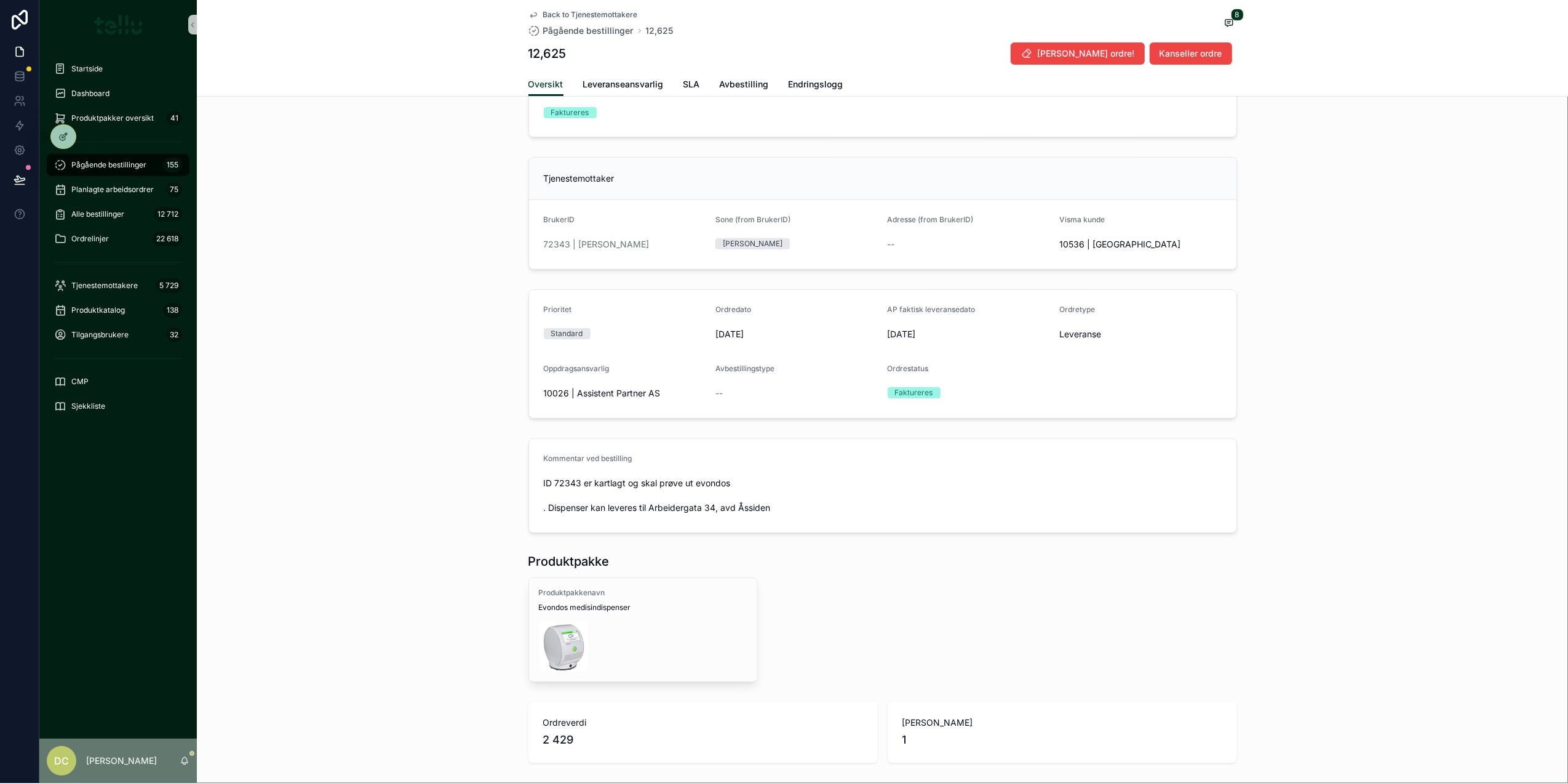
scroll to position [164, 0]
drag, startPoint x: 773, startPoint y: 510, endPoint x: 806, endPoint y: 499, distance: 34.8
click at [806, 499] on span "ID 72343 er kartlagt og skal prøve ut evondos . Dispenser kan leveres til Arbei…" at bounding box center [883, 494] width 678 height 37
click at [1332, 422] on div "Prioritet Standard Ordredato [DATE] AP faktisk leveransedato [DATE] Ordretype L…" at bounding box center [882, 352] width 1371 height 139
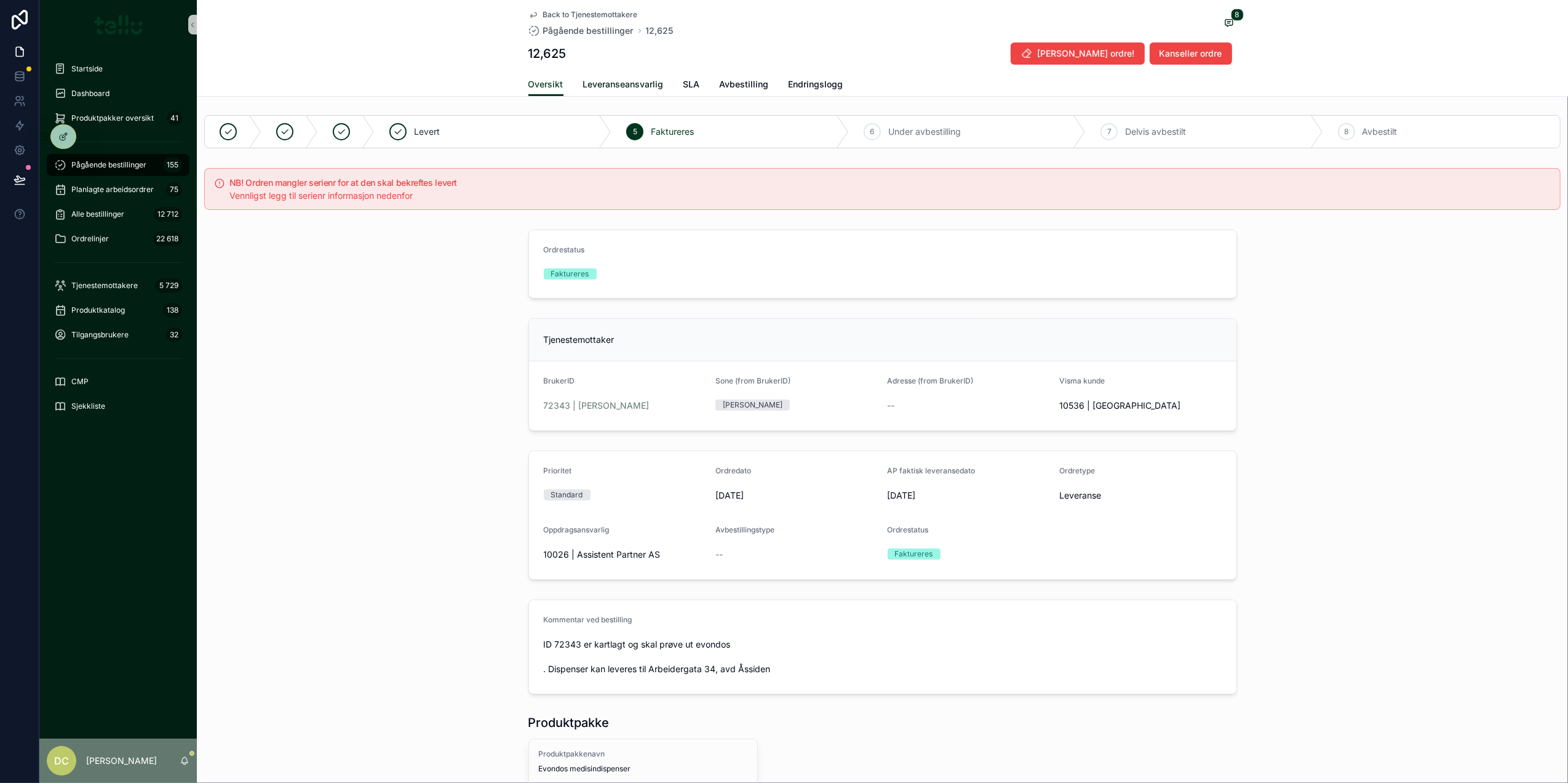
scroll to position [0, 0]
click at [601, 75] on link "Leveranseansvarlig" at bounding box center [624, 85] width 81 height 25
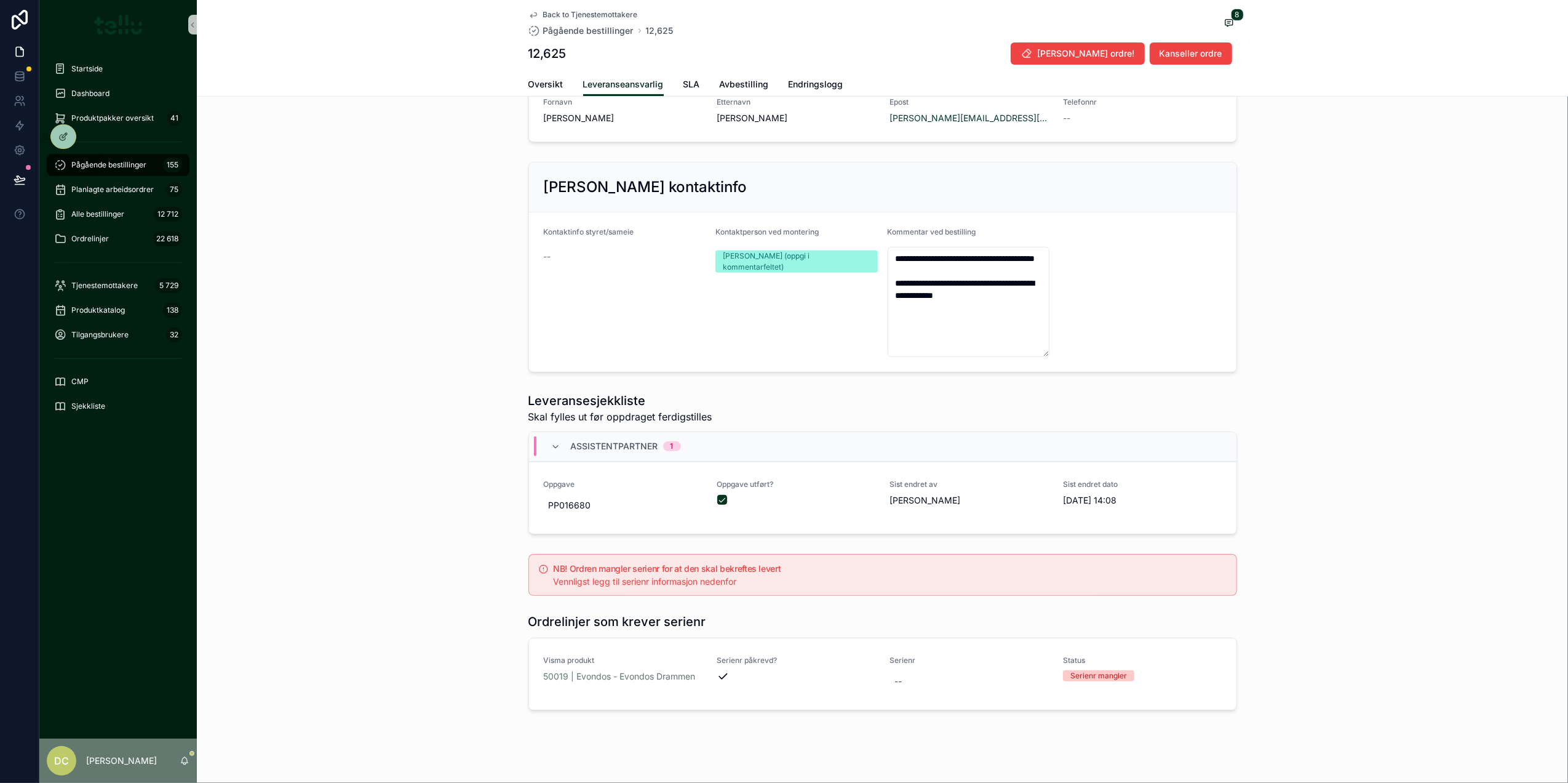
scroll to position [436, 0]
click at [549, 496] on span "PP016680" at bounding box center [624, 502] width 149 height 12
drag, startPoint x: 601, startPoint y: 508, endPoint x: 508, endPoint y: 505, distance: 93.0
click at [508, 505] on div "Startside Dashboard Produktpakker oversikt 41 Pågående bestillinger 155 Planlag…" at bounding box center [804, 391] width 1529 height 783
click at [564, 515] on input "********" at bounding box center [604, 509] width 116 height 17
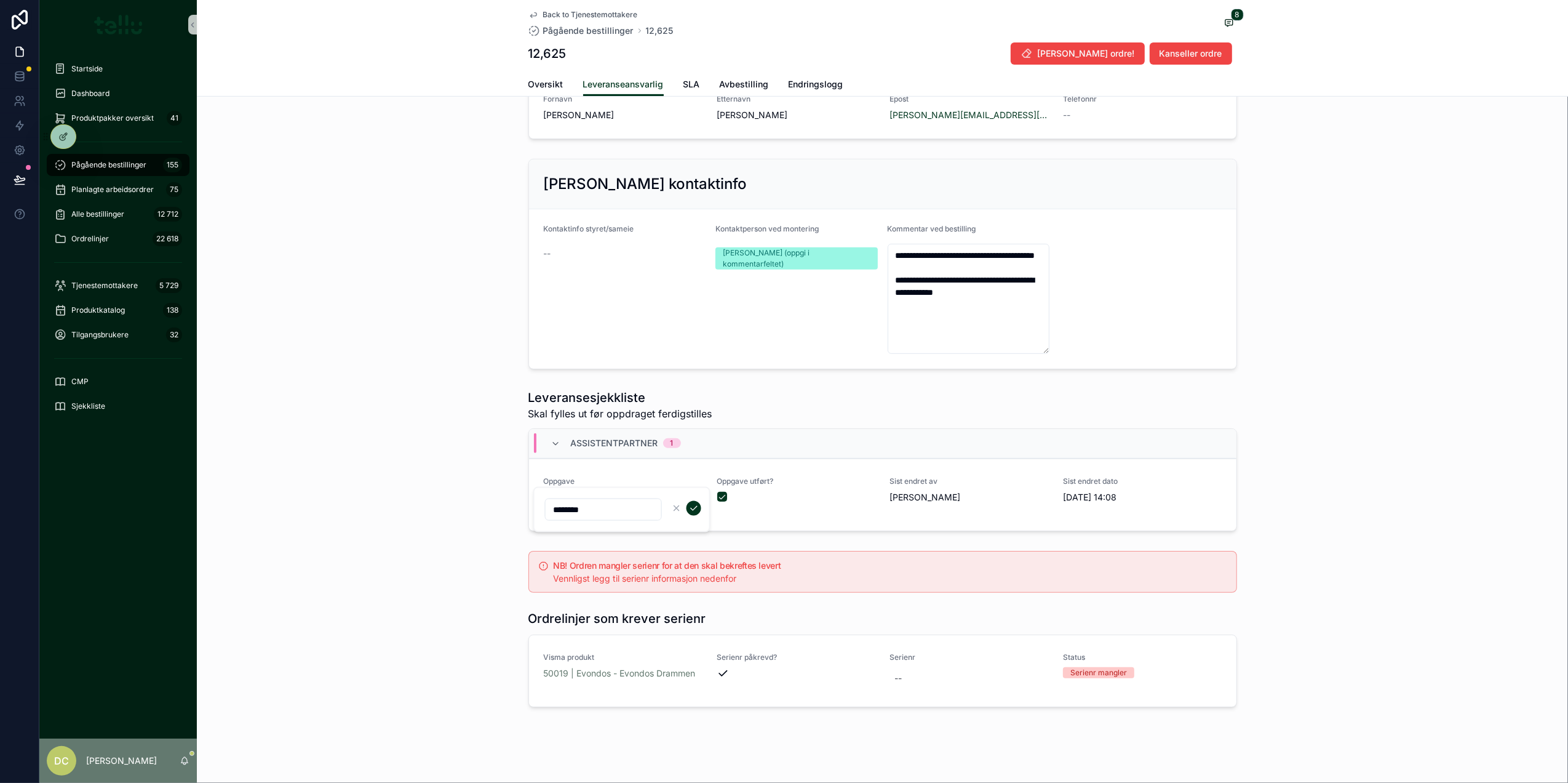
click at [564, 515] on input "********" at bounding box center [604, 509] width 116 height 17
click at [922, 667] on div "--" at bounding box center [969, 678] width 159 height 22
type input "********"
click at [1042, 685] on icon "scrollable content" at bounding box center [1039, 685] width 10 height 10
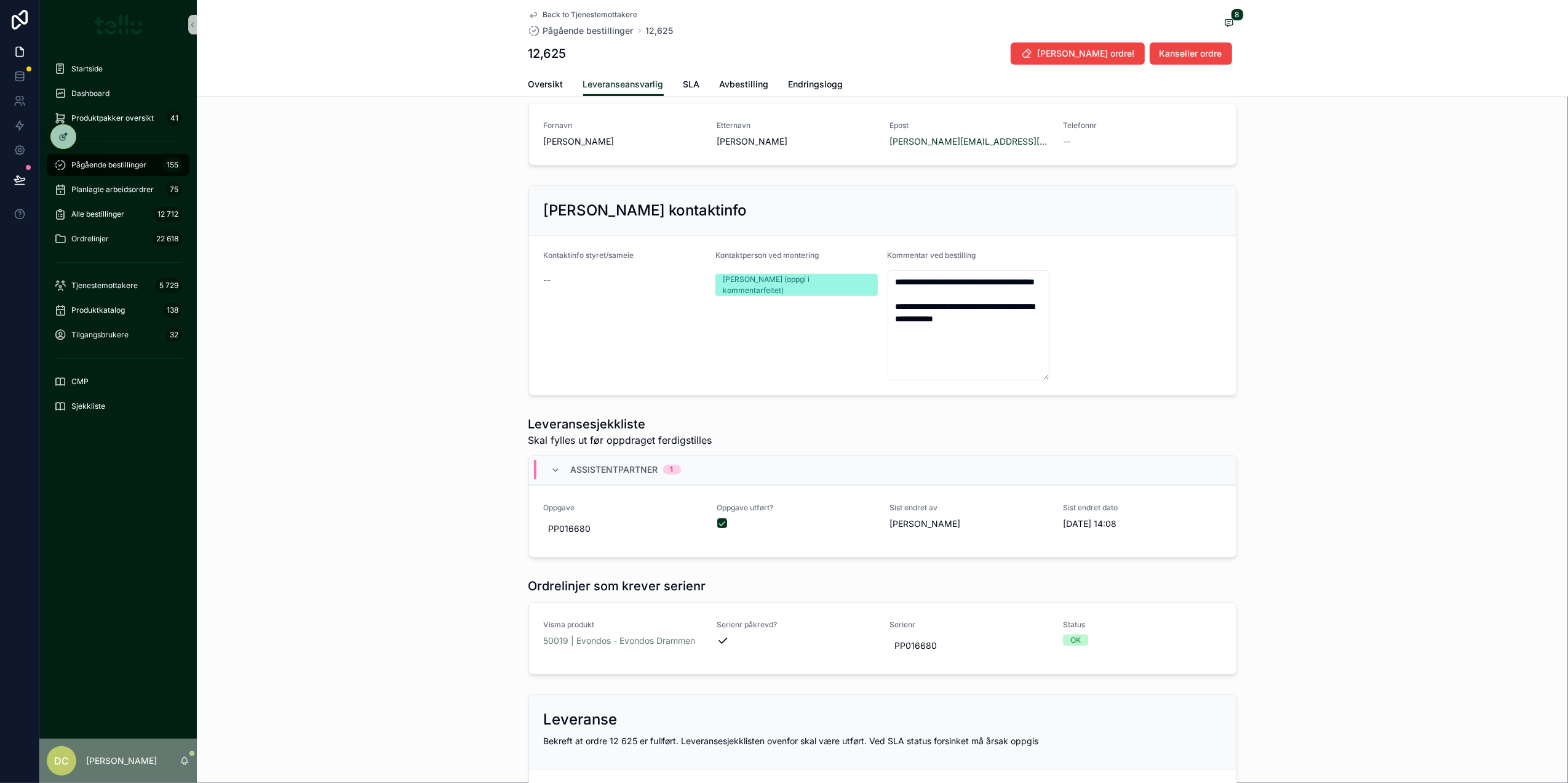
scroll to position [0, 0]
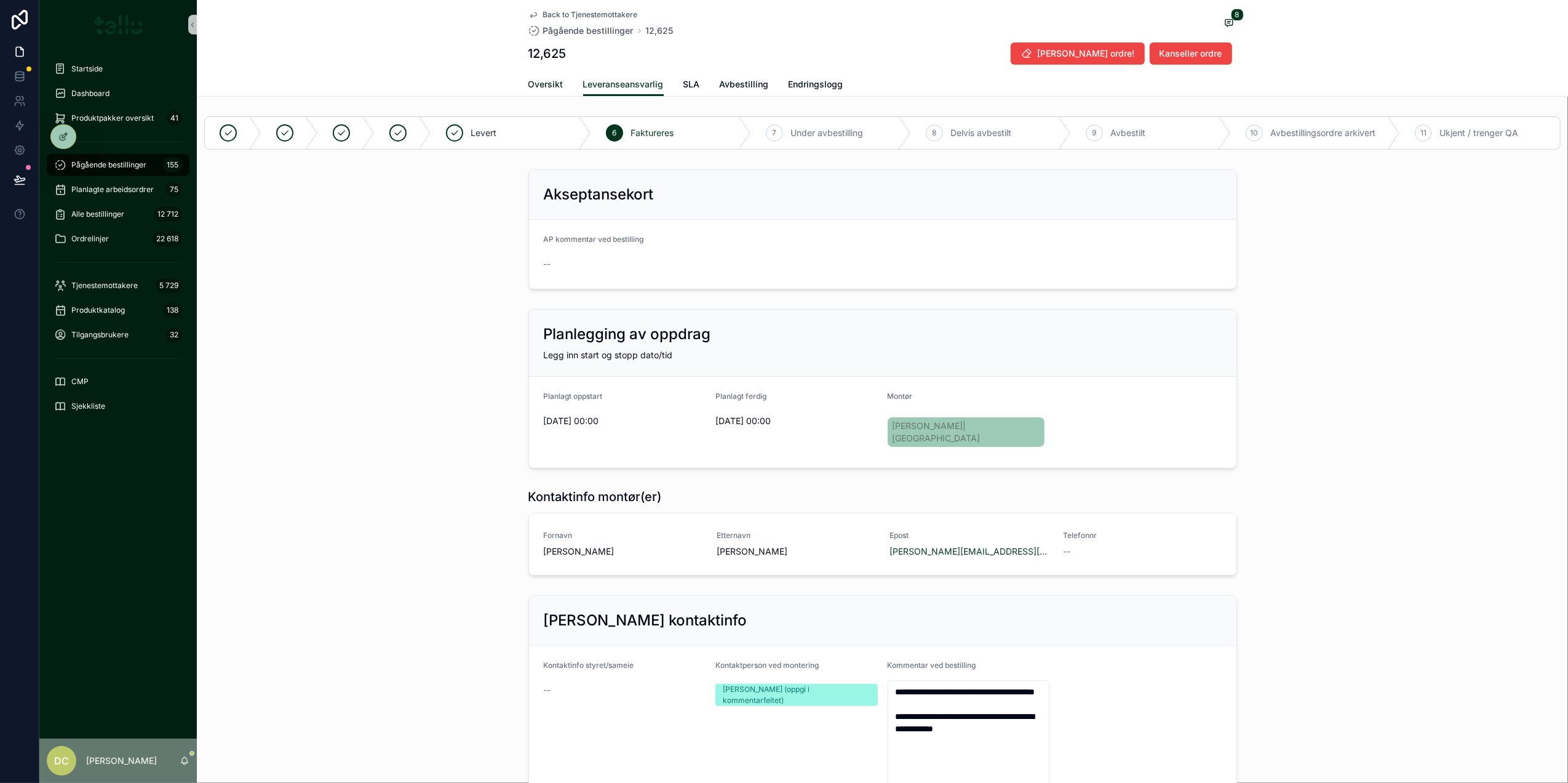
click at [529, 84] on span "Oversikt" at bounding box center [546, 84] width 35 height 12
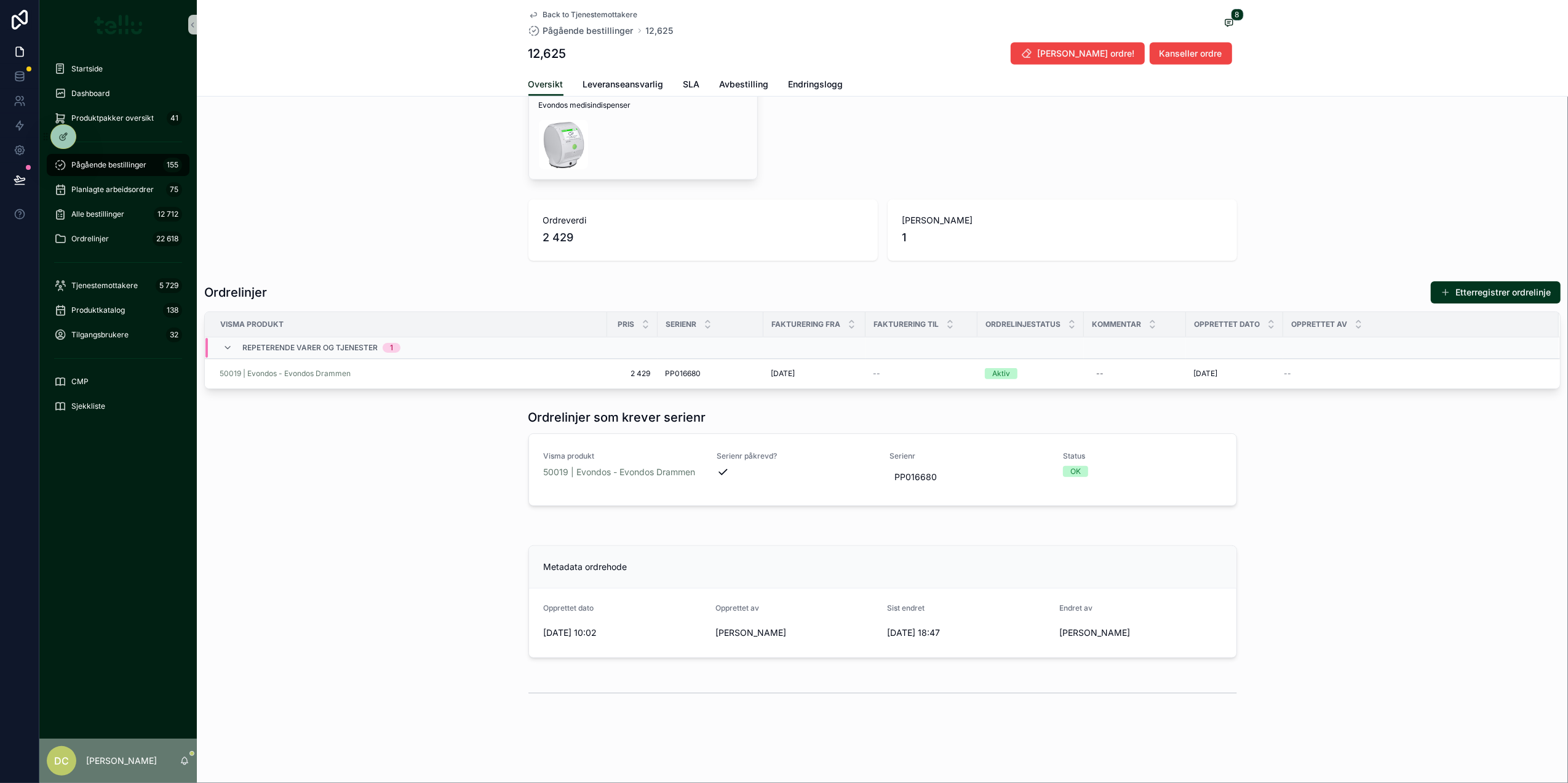
scroll to position [636, 0]
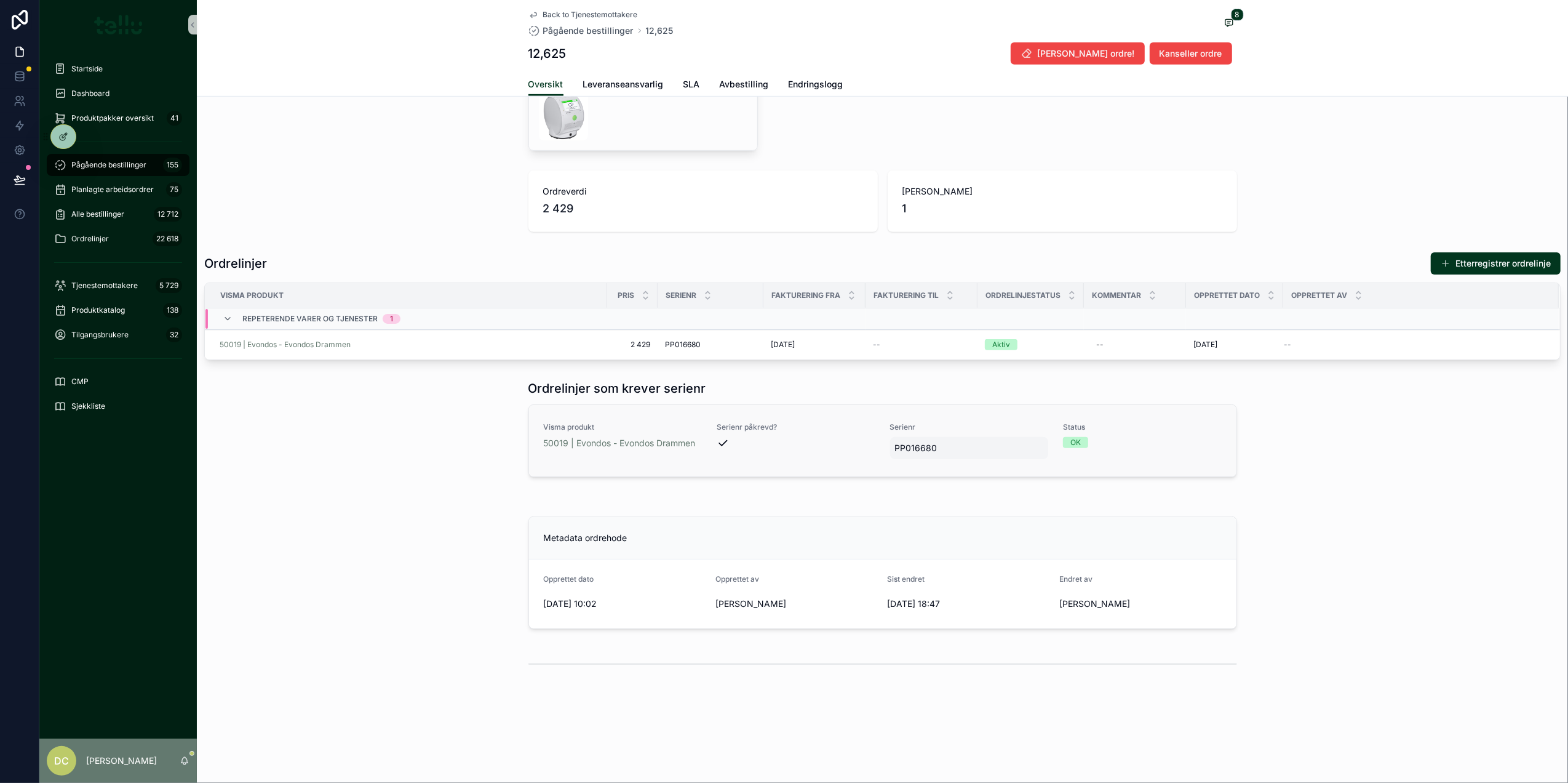
click at [904, 447] on span "PP016680" at bounding box center [969, 448] width 149 height 12
click at [904, 447] on div "********" at bounding box center [967, 464] width 177 height 45
drag, startPoint x: 966, startPoint y: 464, endPoint x: 911, endPoint y: 464, distance: 55.0
click at [911, 464] on input "********" at bounding box center [950, 464] width 116 height 17
drag, startPoint x: 943, startPoint y: 461, endPoint x: 892, endPoint y: 463, distance: 51.0
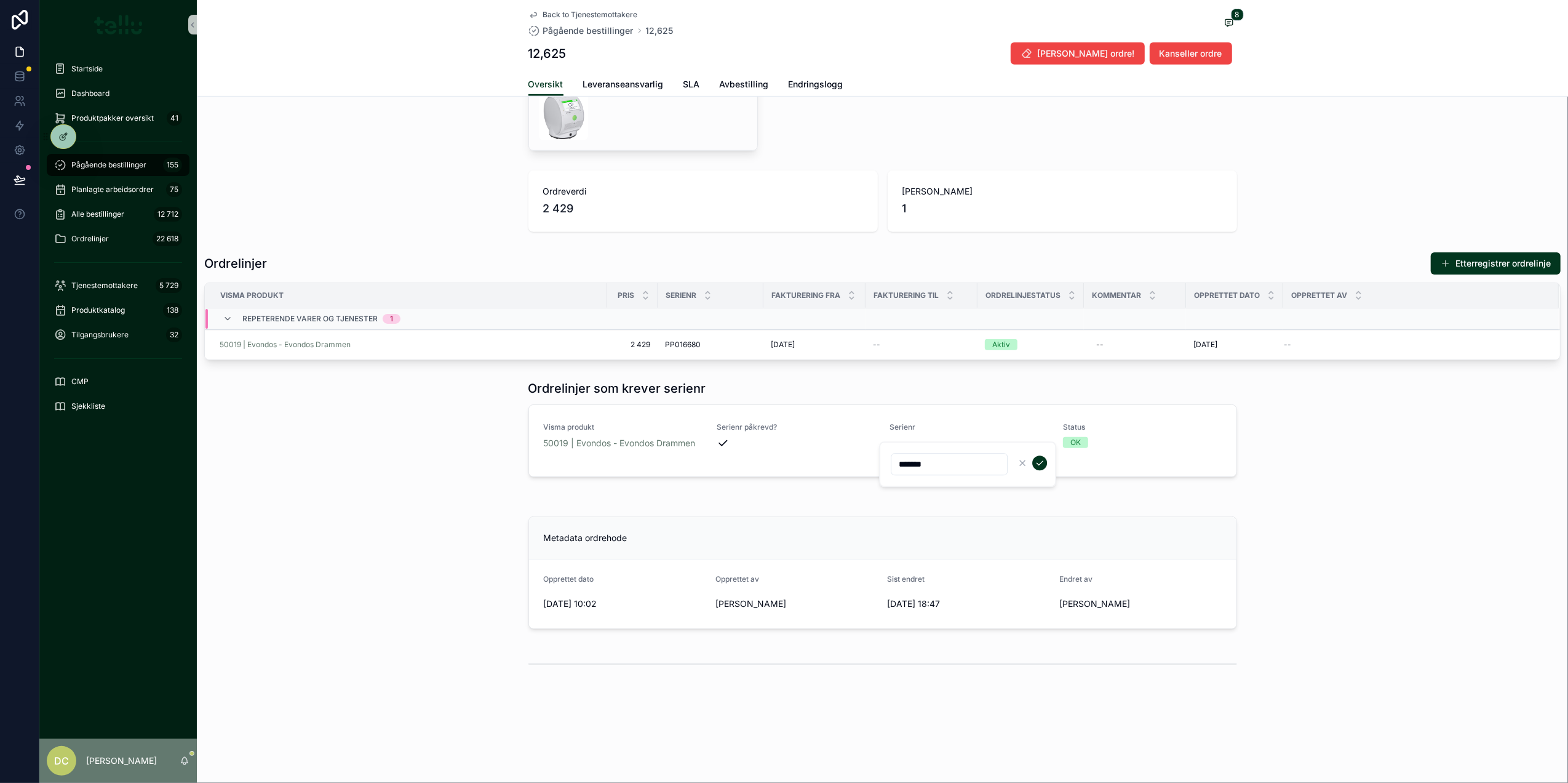
click at [892, 463] on input "*******" at bounding box center [950, 464] width 116 height 17
type input "*******"
click at [1035, 463] on icon "scrollable content" at bounding box center [1039, 463] width 10 height 10
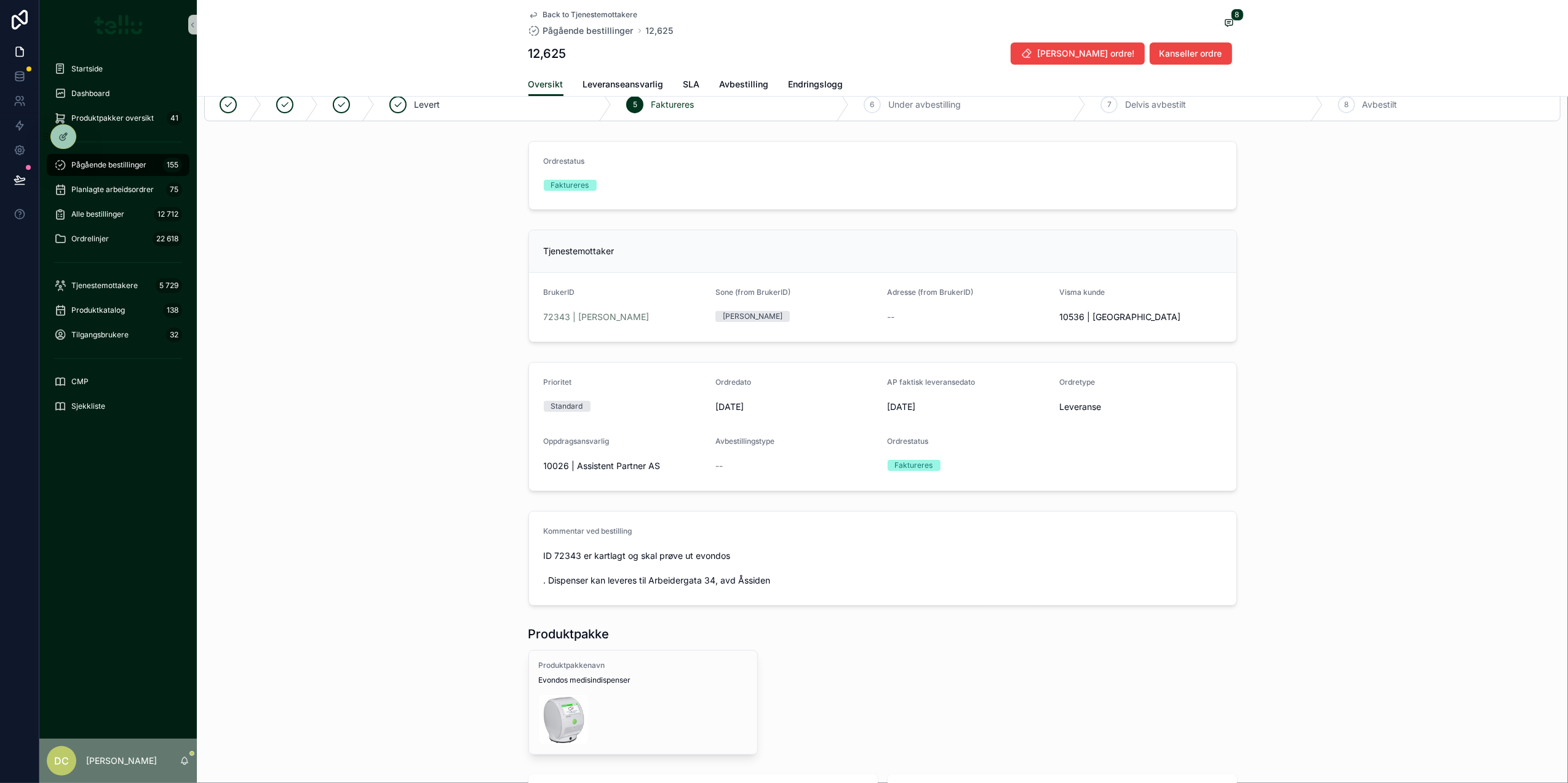
scroll to position [0, 0]
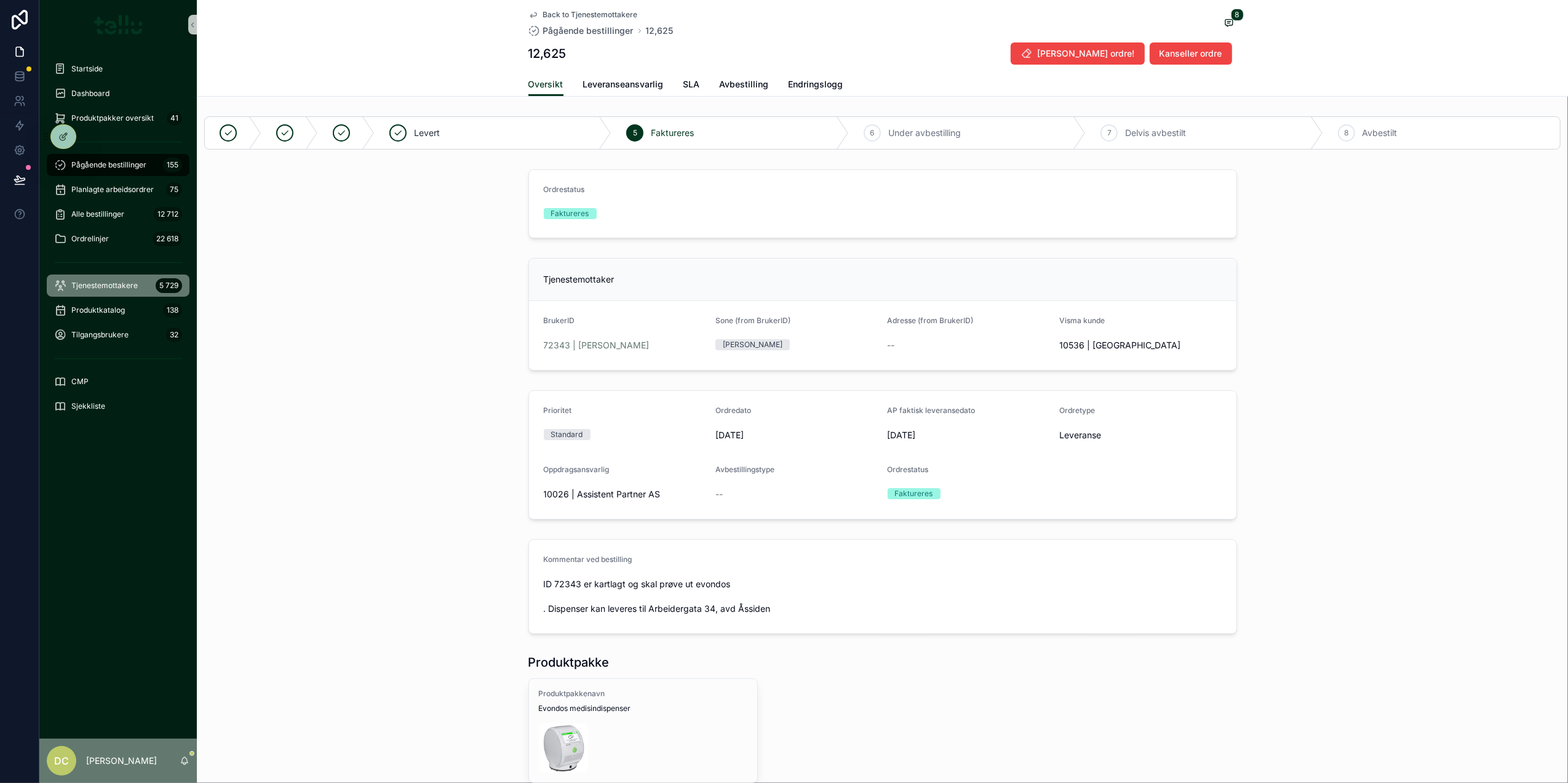
click at [79, 285] on span "Tjenestemottakere" at bounding box center [104, 285] width 66 height 10
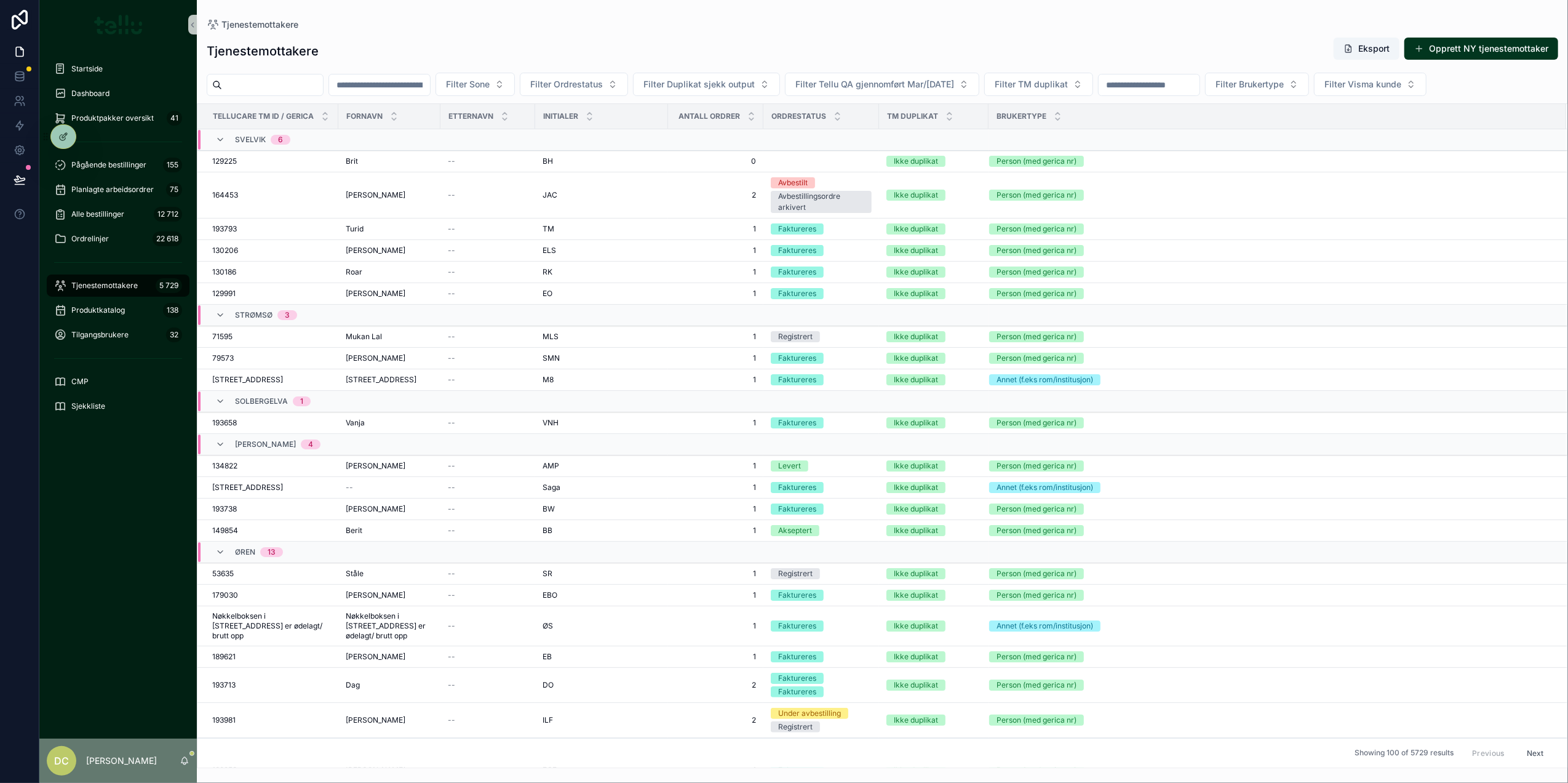
click at [389, 87] on input "scrollable content" at bounding box center [380, 85] width 101 height 17
click at [89, 213] on span "Alle bestillinger" at bounding box center [97, 213] width 53 height 10
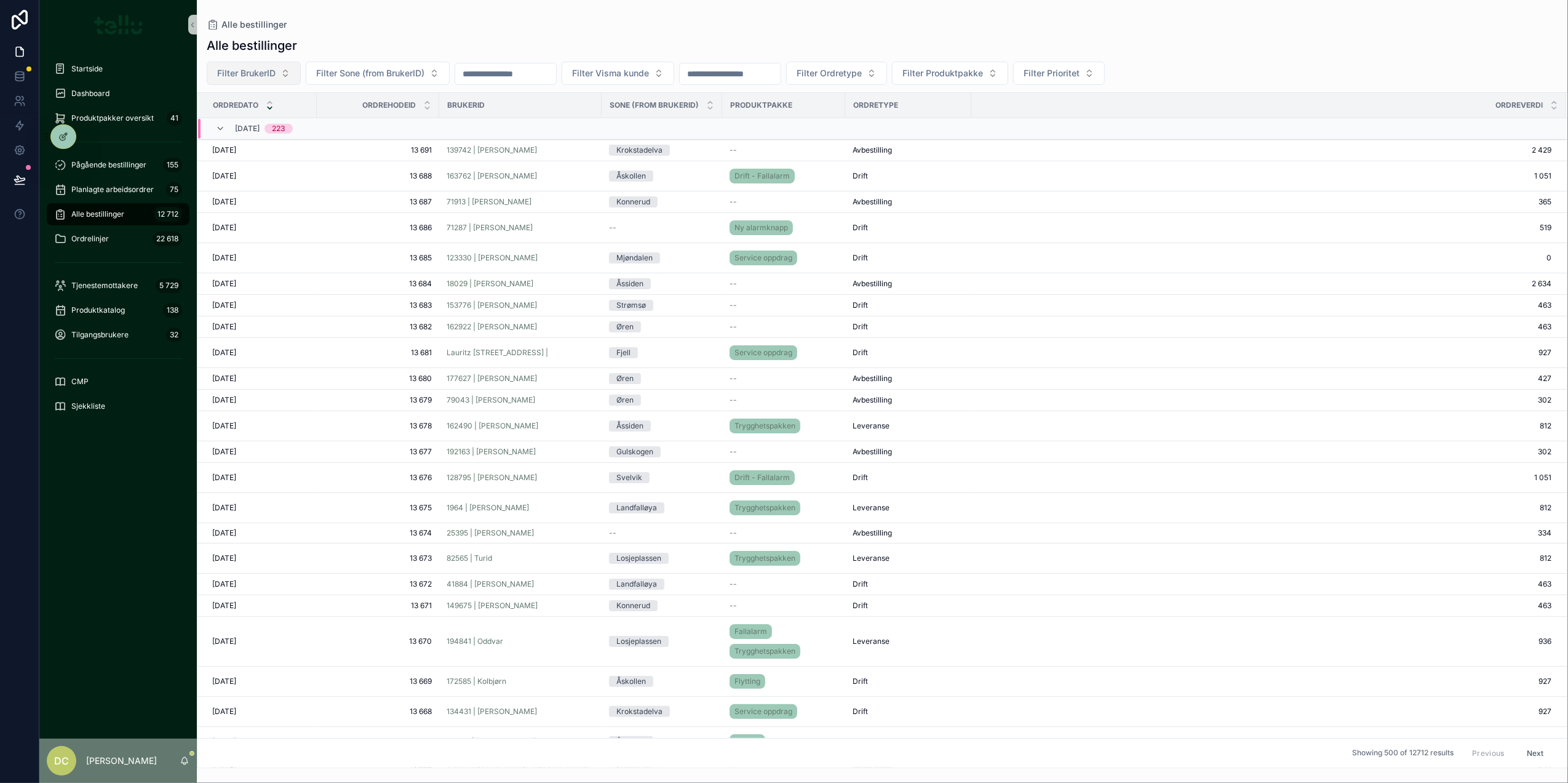
click at [259, 77] on span "Filter BrukerID" at bounding box center [246, 73] width 59 height 12
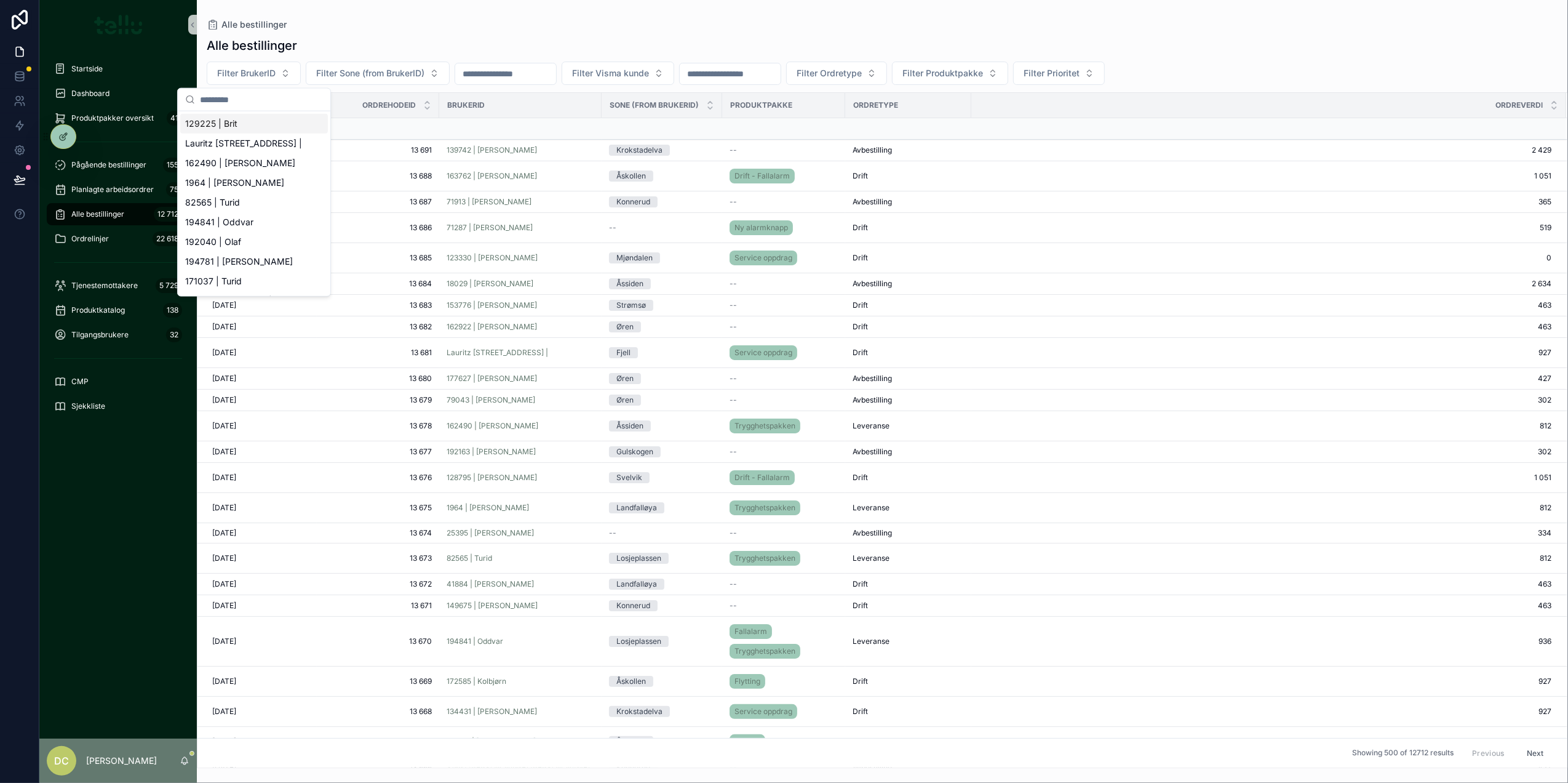
click at [781, 75] on input "scrollable content" at bounding box center [730, 73] width 101 height 17
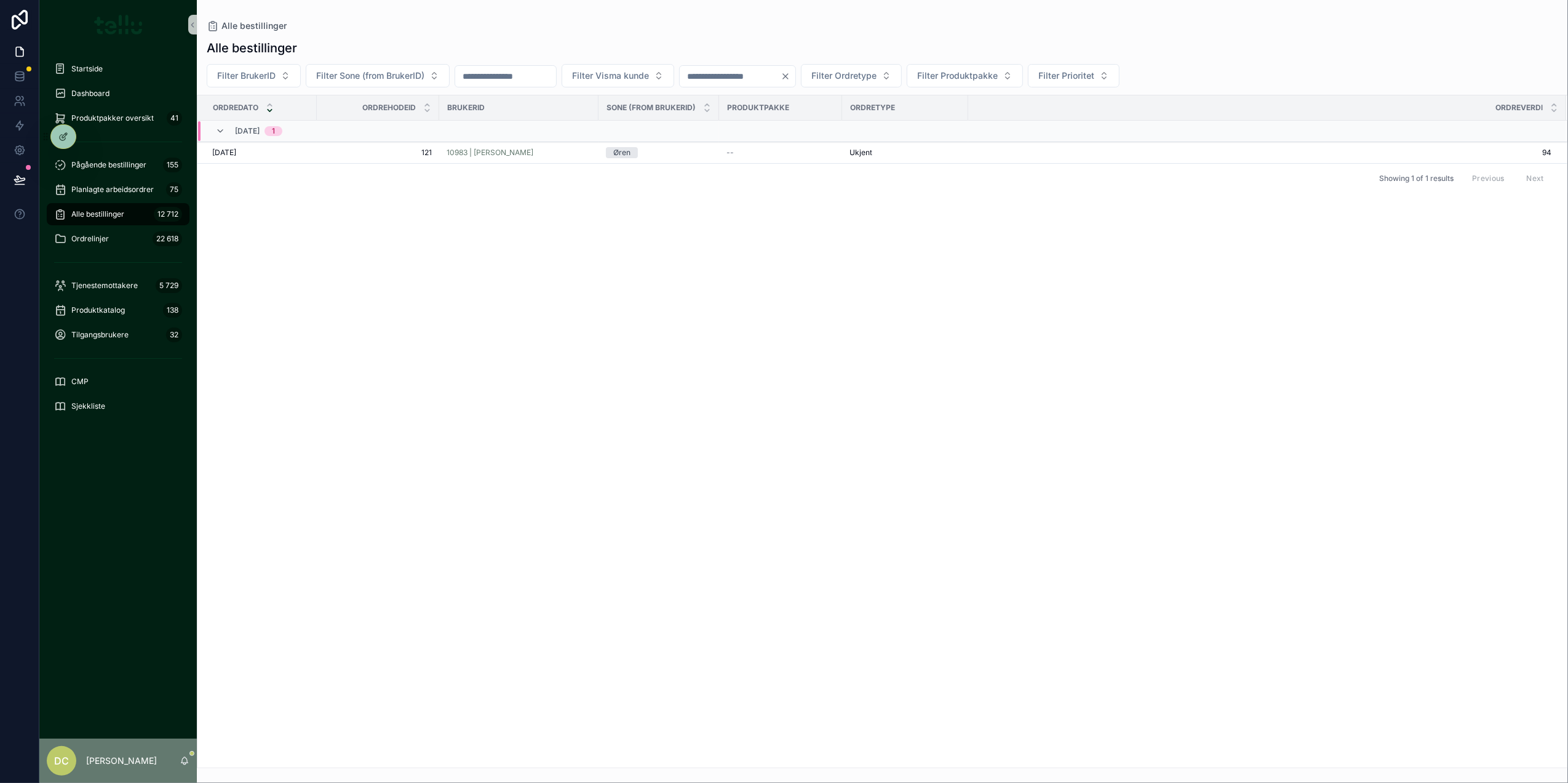
type input "*"
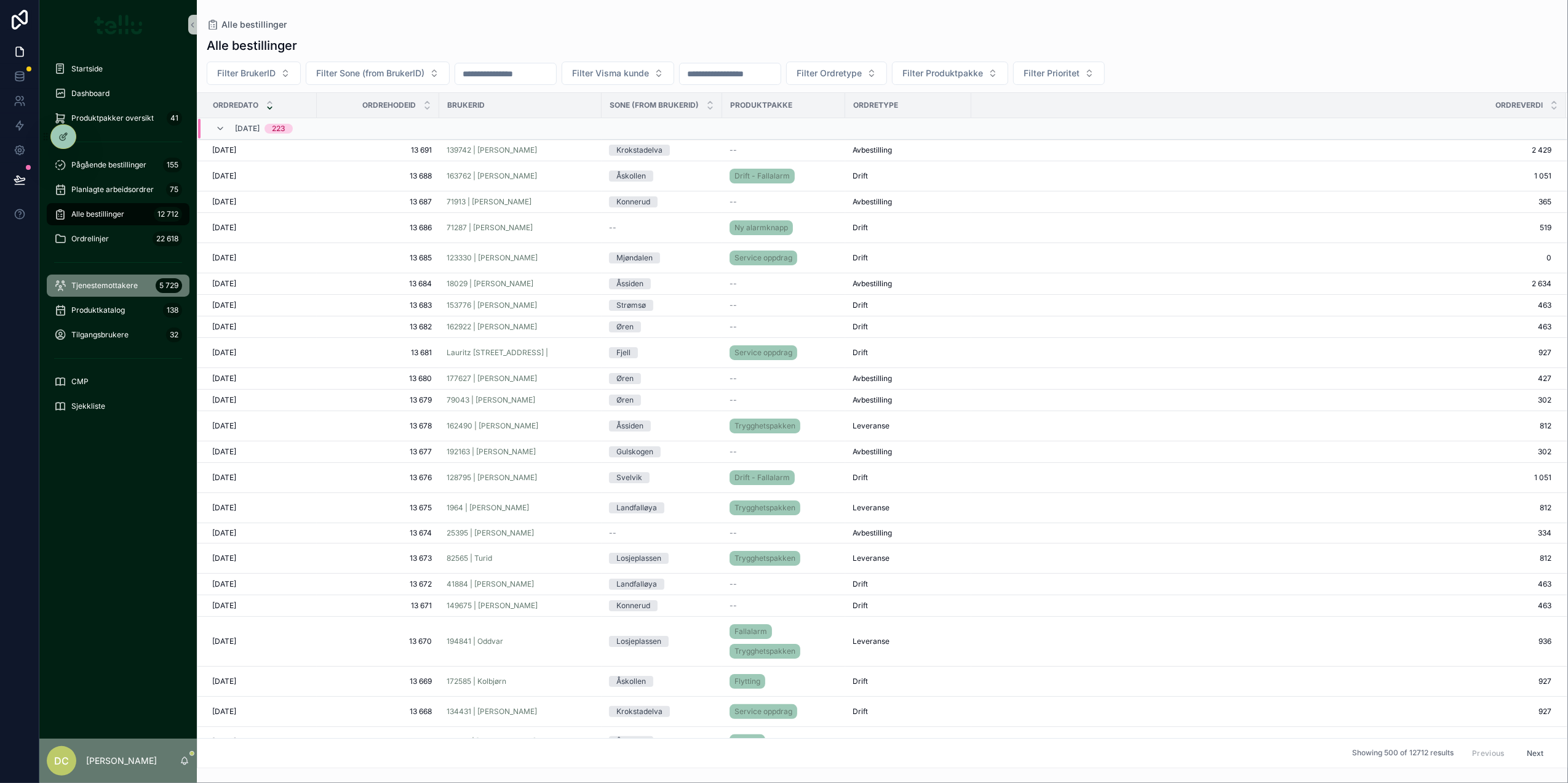
click at [80, 287] on span "Tjenestemottakere" at bounding box center [104, 285] width 66 height 10
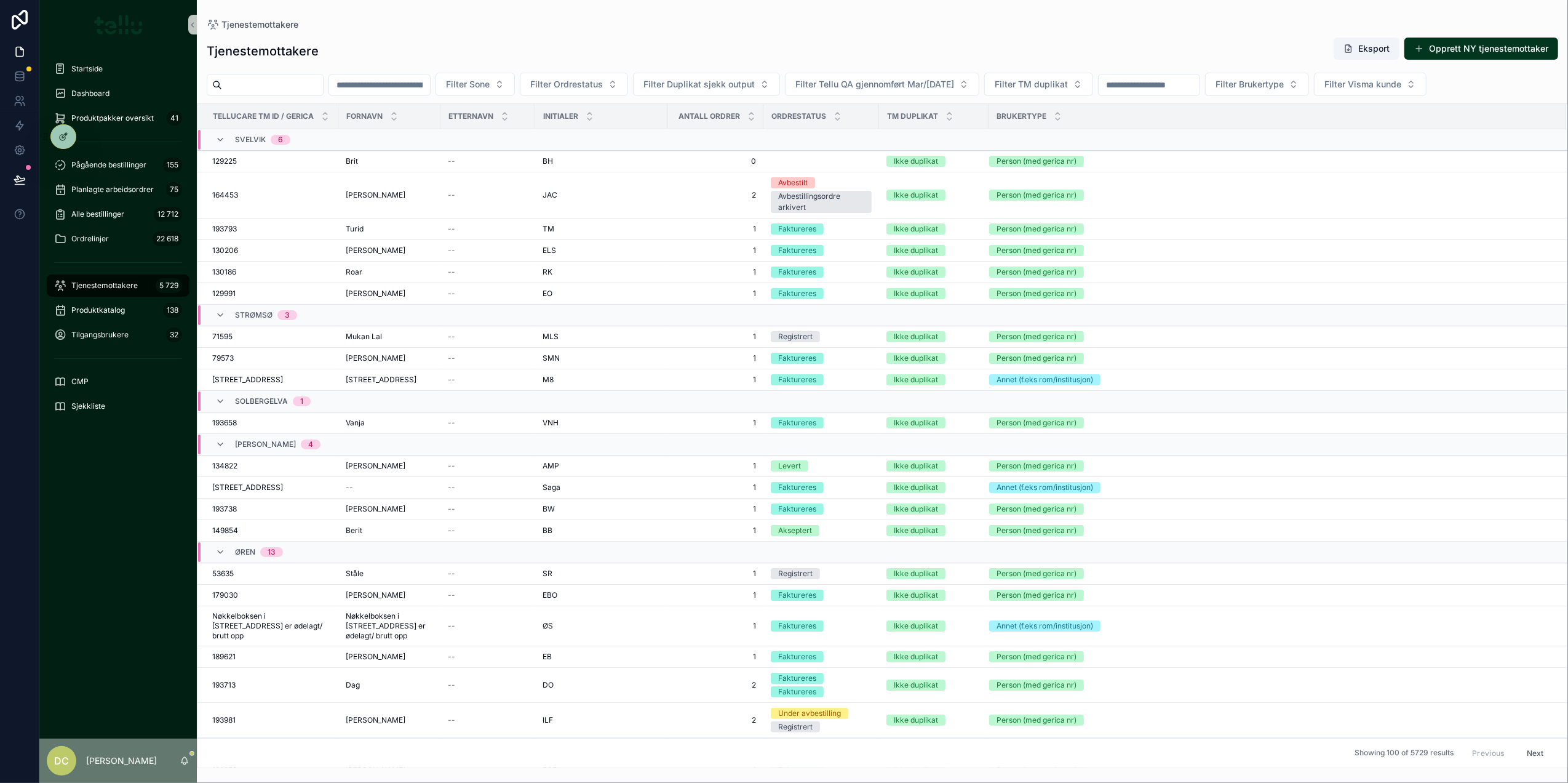
click at [430, 79] on input "scrollable content" at bounding box center [380, 85] width 101 height 17
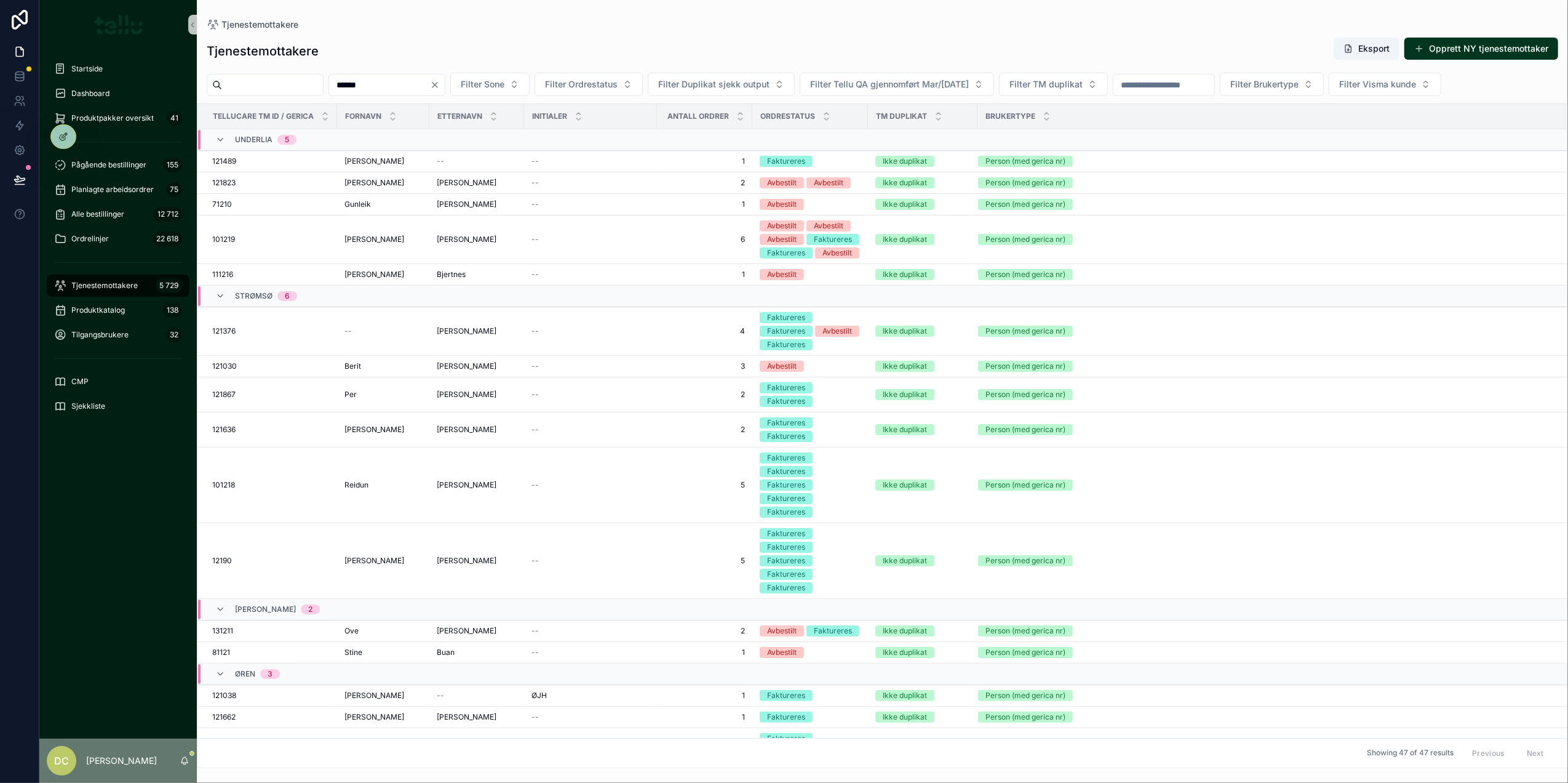
type input "******"
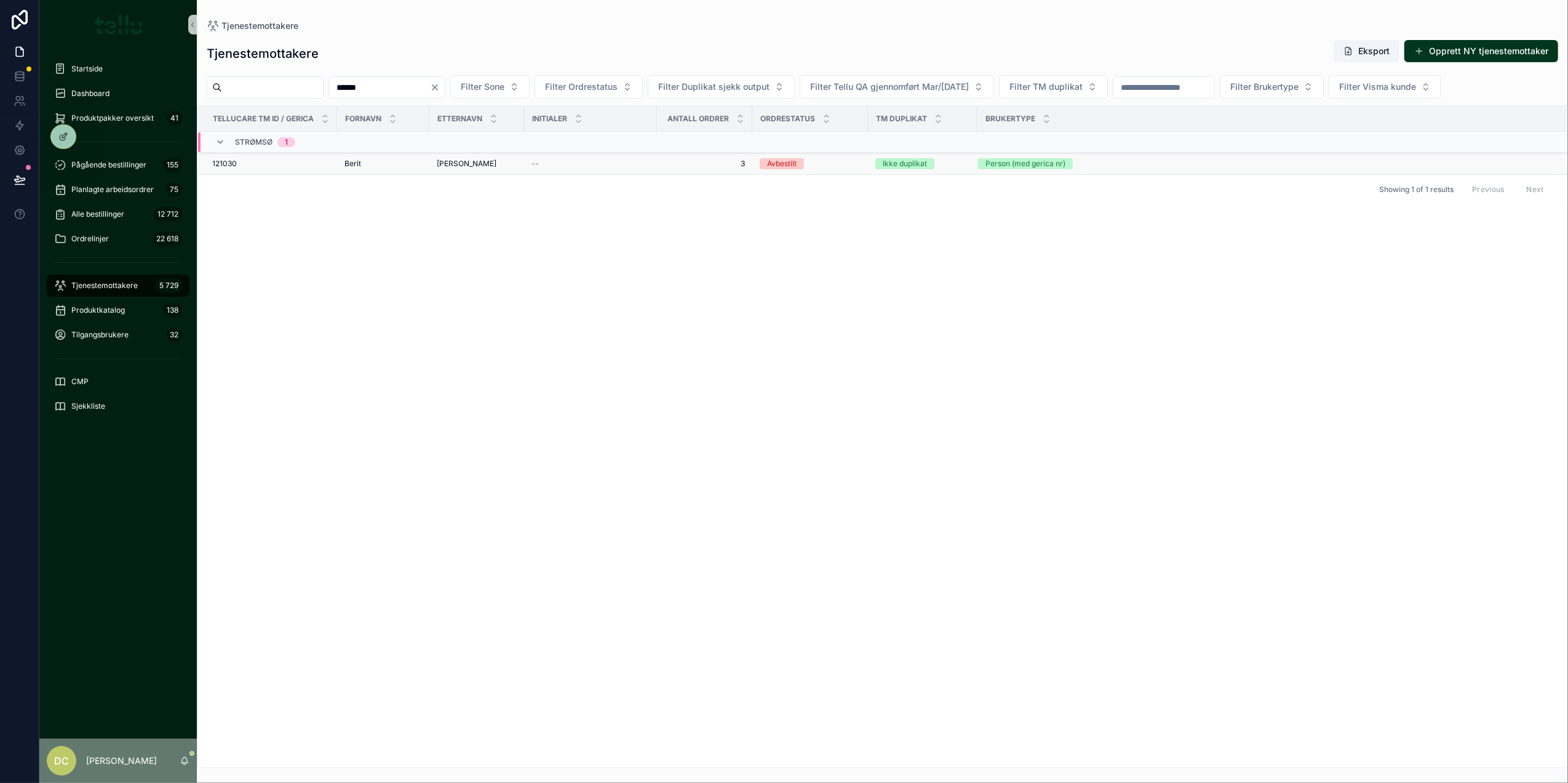
click at [308, 165] on div "121030 121030" at bounding box center [271, 163] width 117 height 10
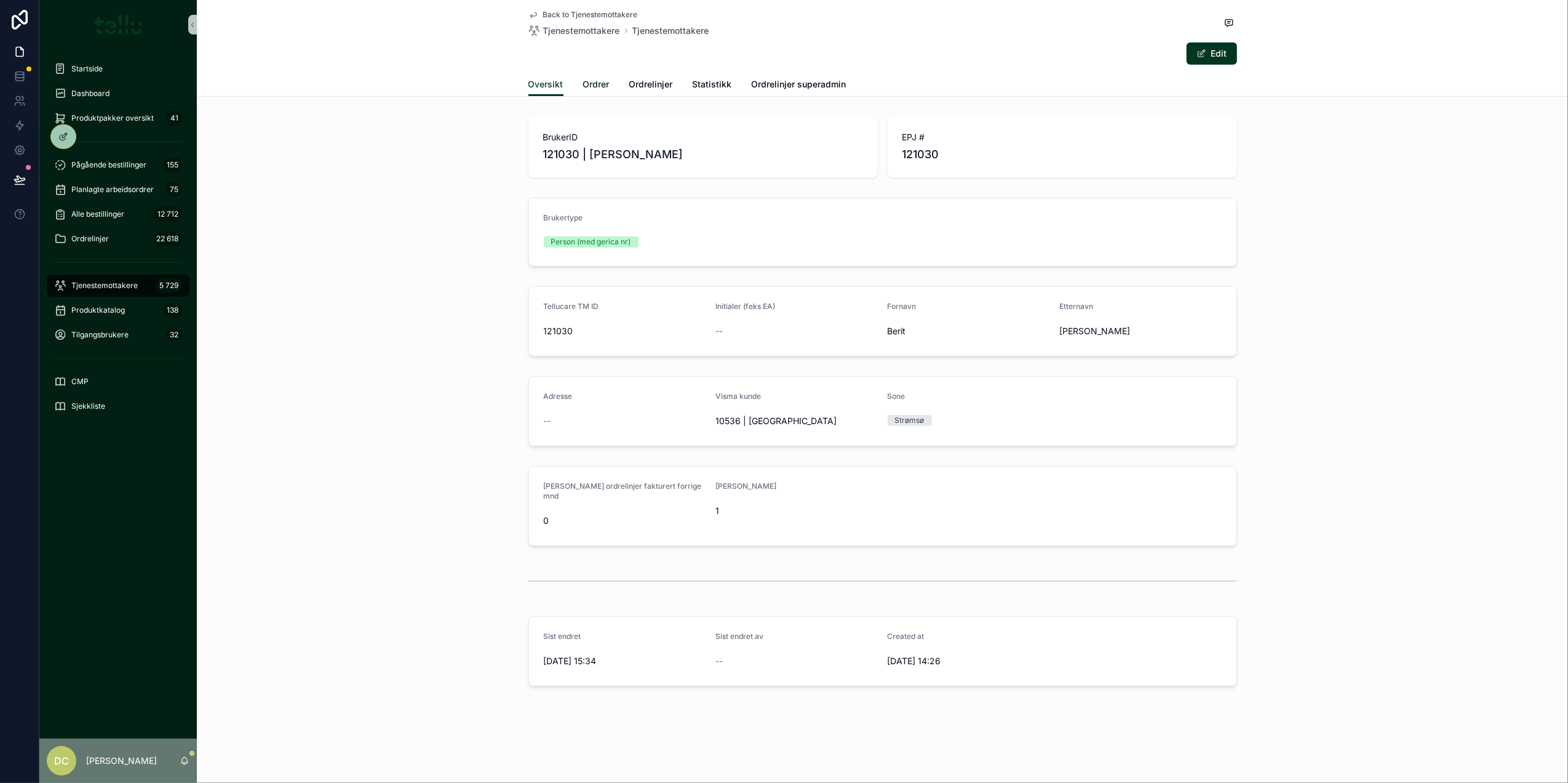
click at [596, 82] on span "Ordrer" at bounding box center [597, 84] width 27 height 12
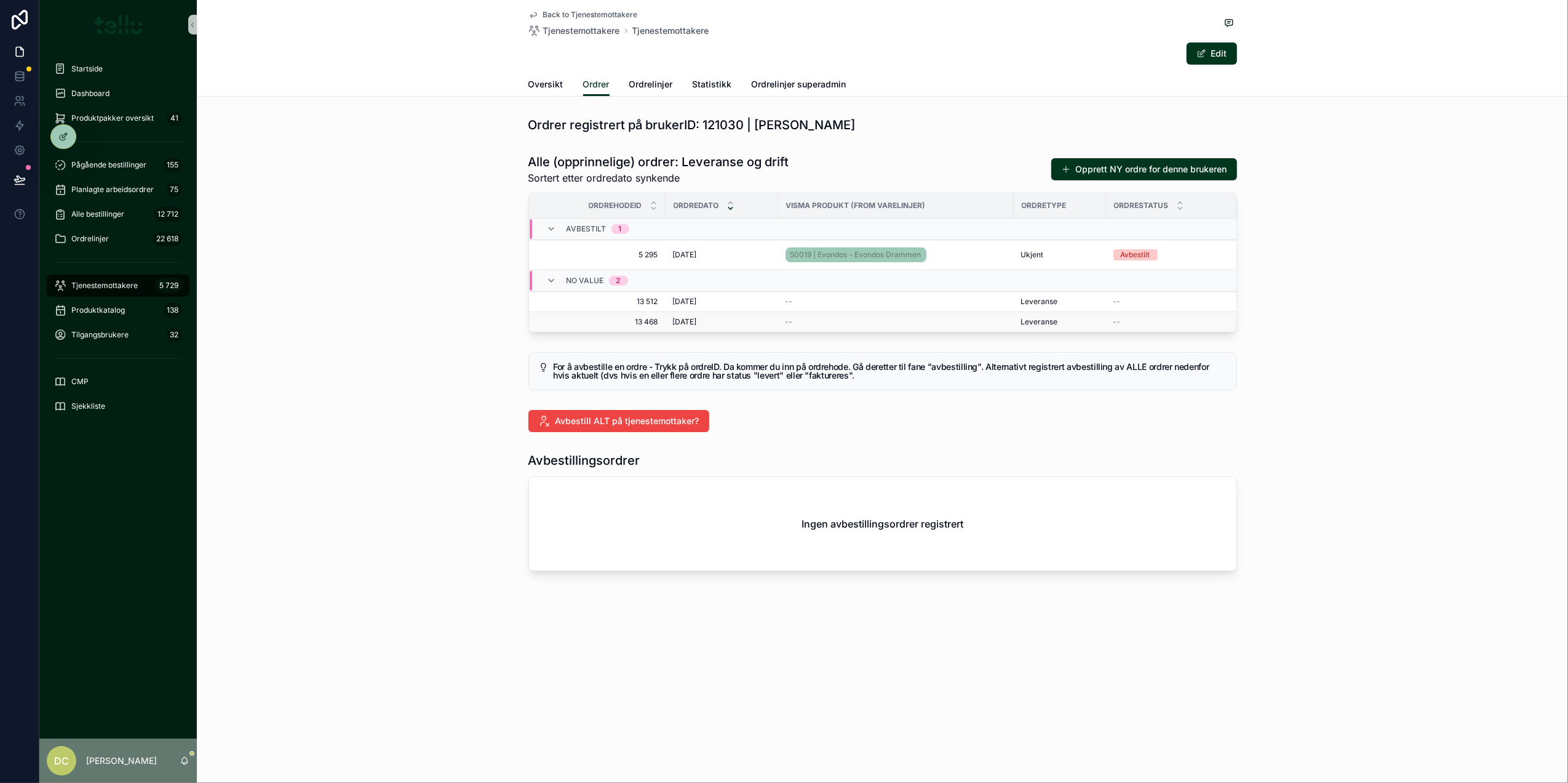
click at [714, 320] on div "[DATE] [DATE]" at bounding box center [722, 321] width 98 height 10
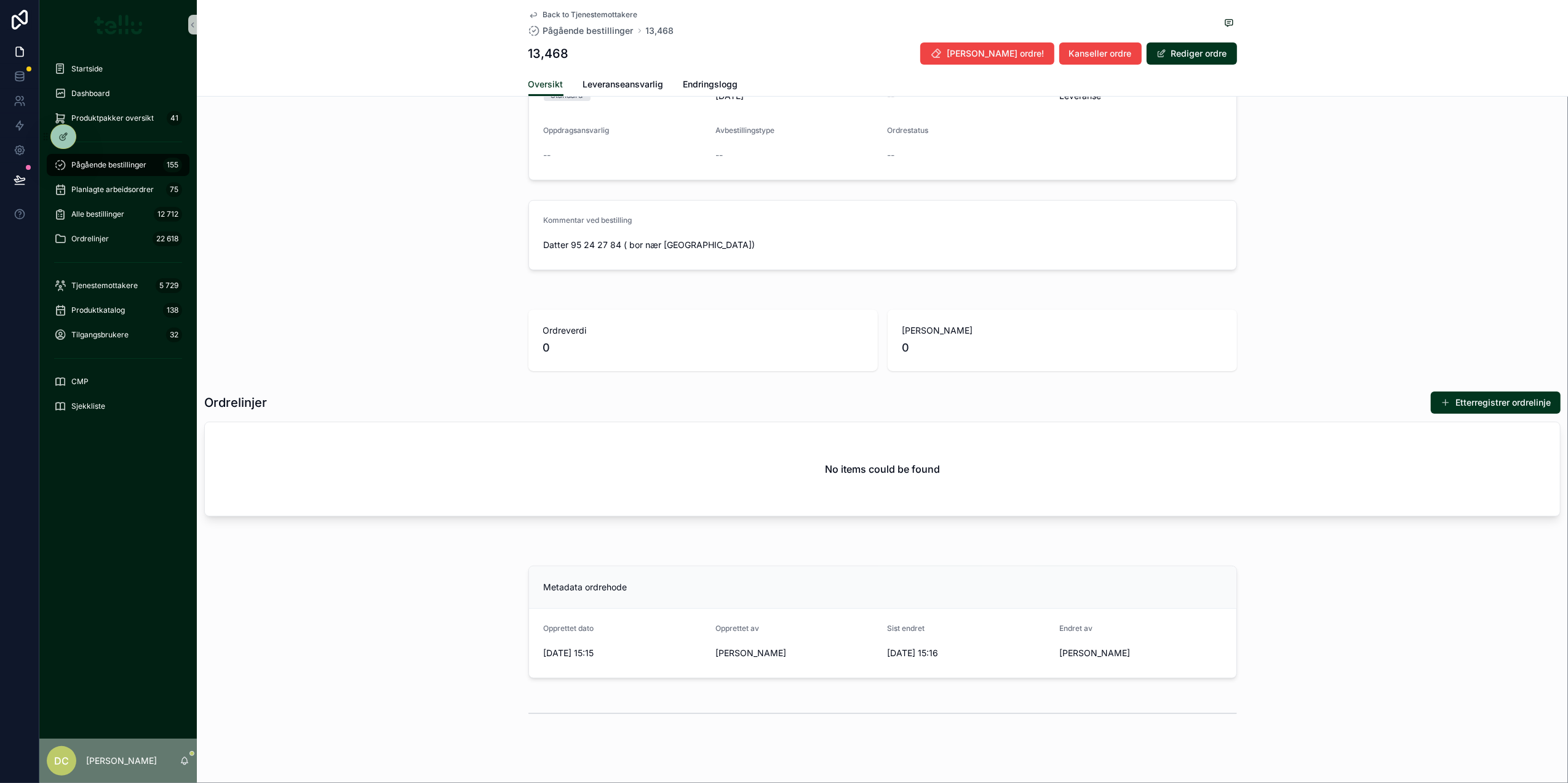
scroll to position [311, 0]
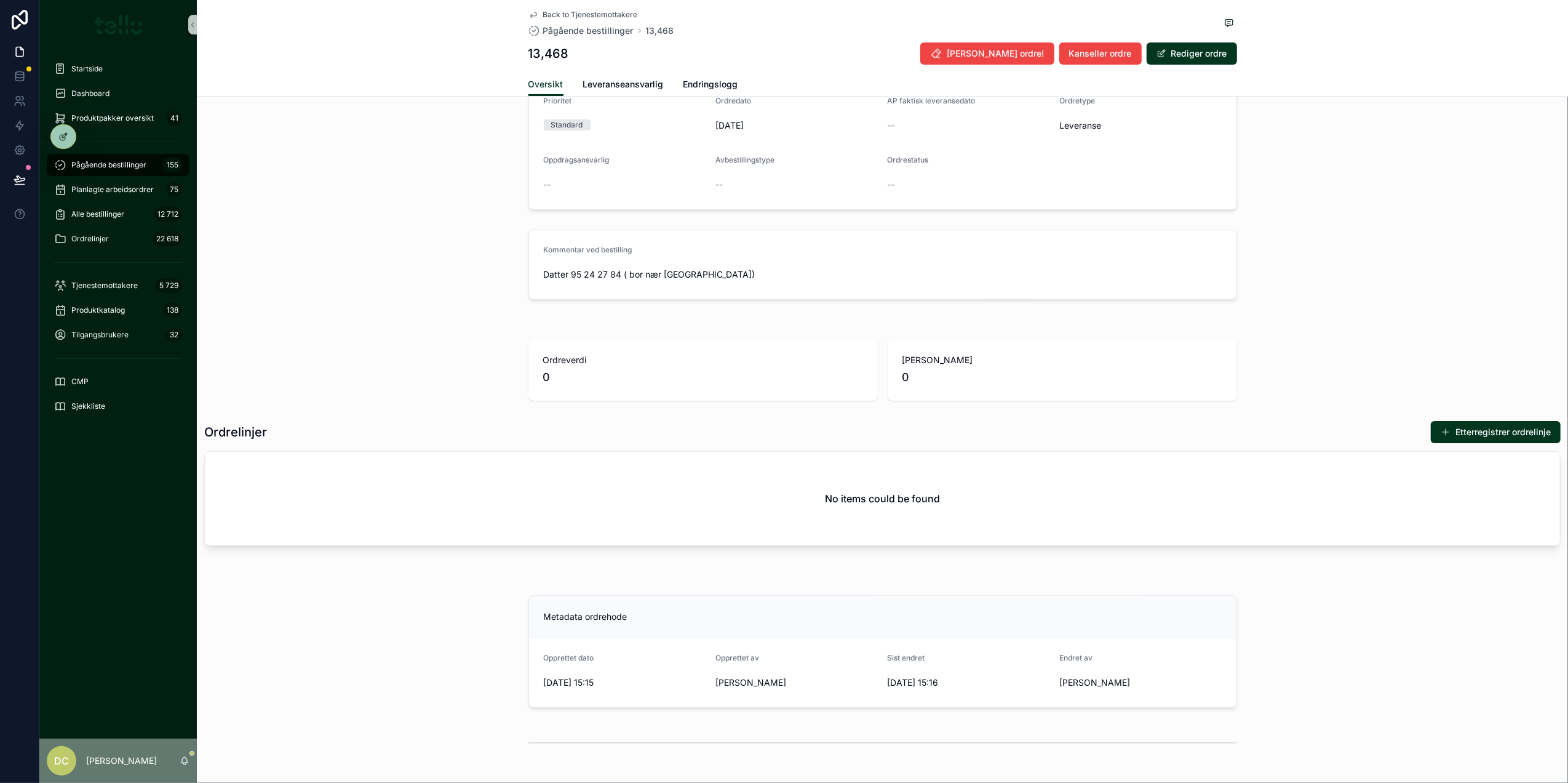
drag, startPoint x: 787, startPoint y: 420, endPoint x: 792, endPoint y: 407, distance: 13.9
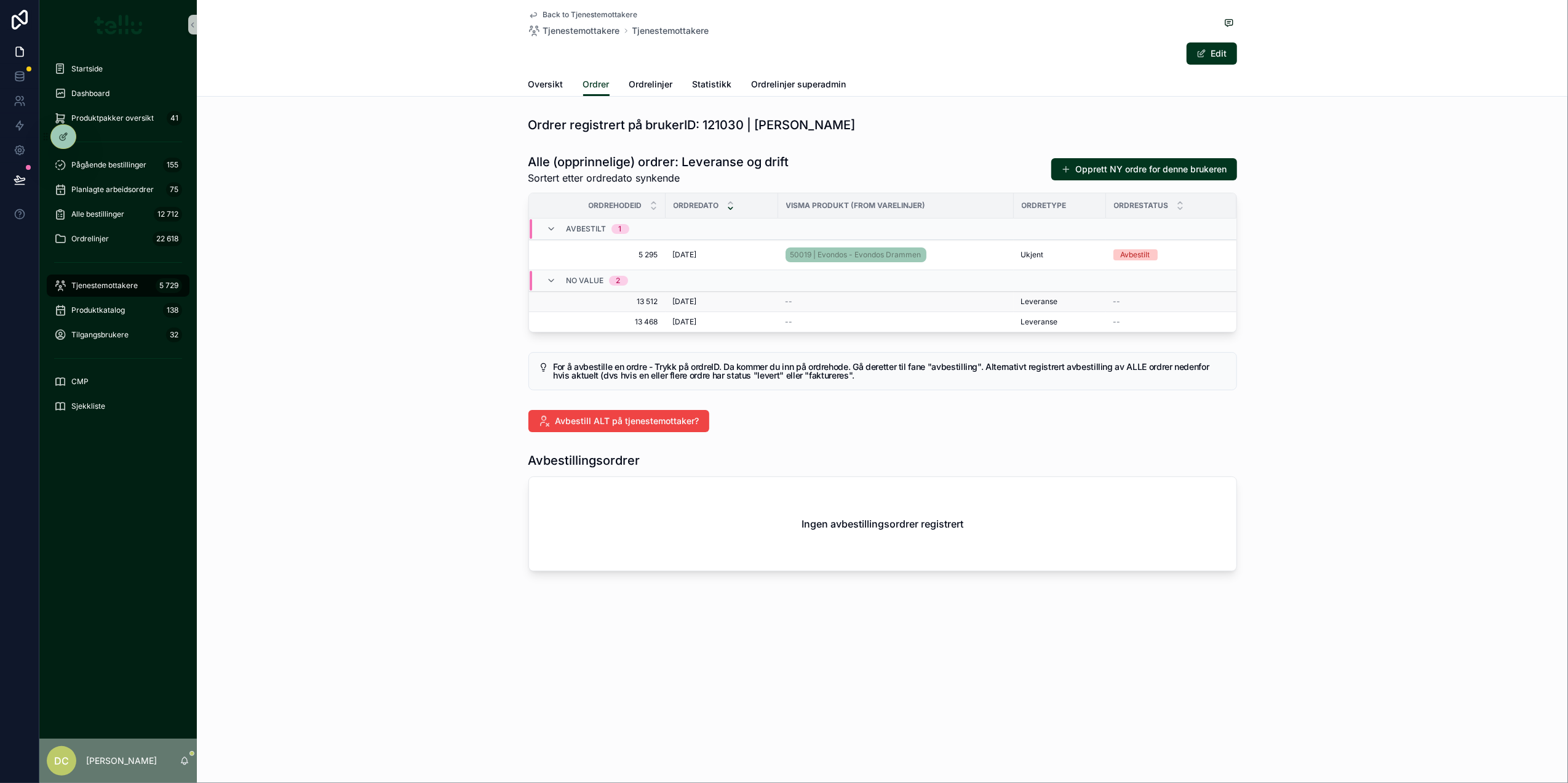
click at [725, 306] on div "[DATE] [DATE]" at bounding box center [722, 301] width 98 height 10
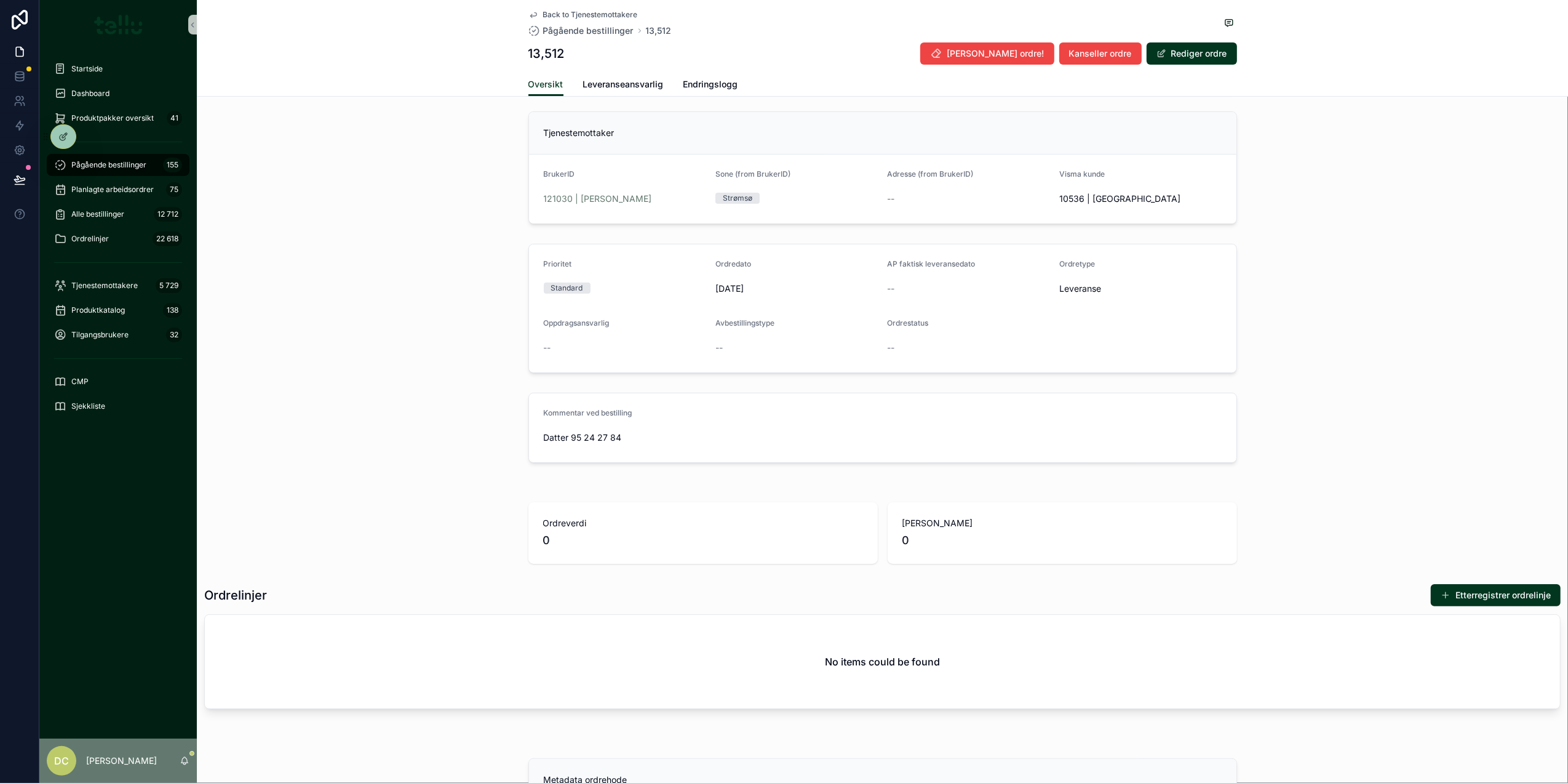
scroll to position [147, 0]
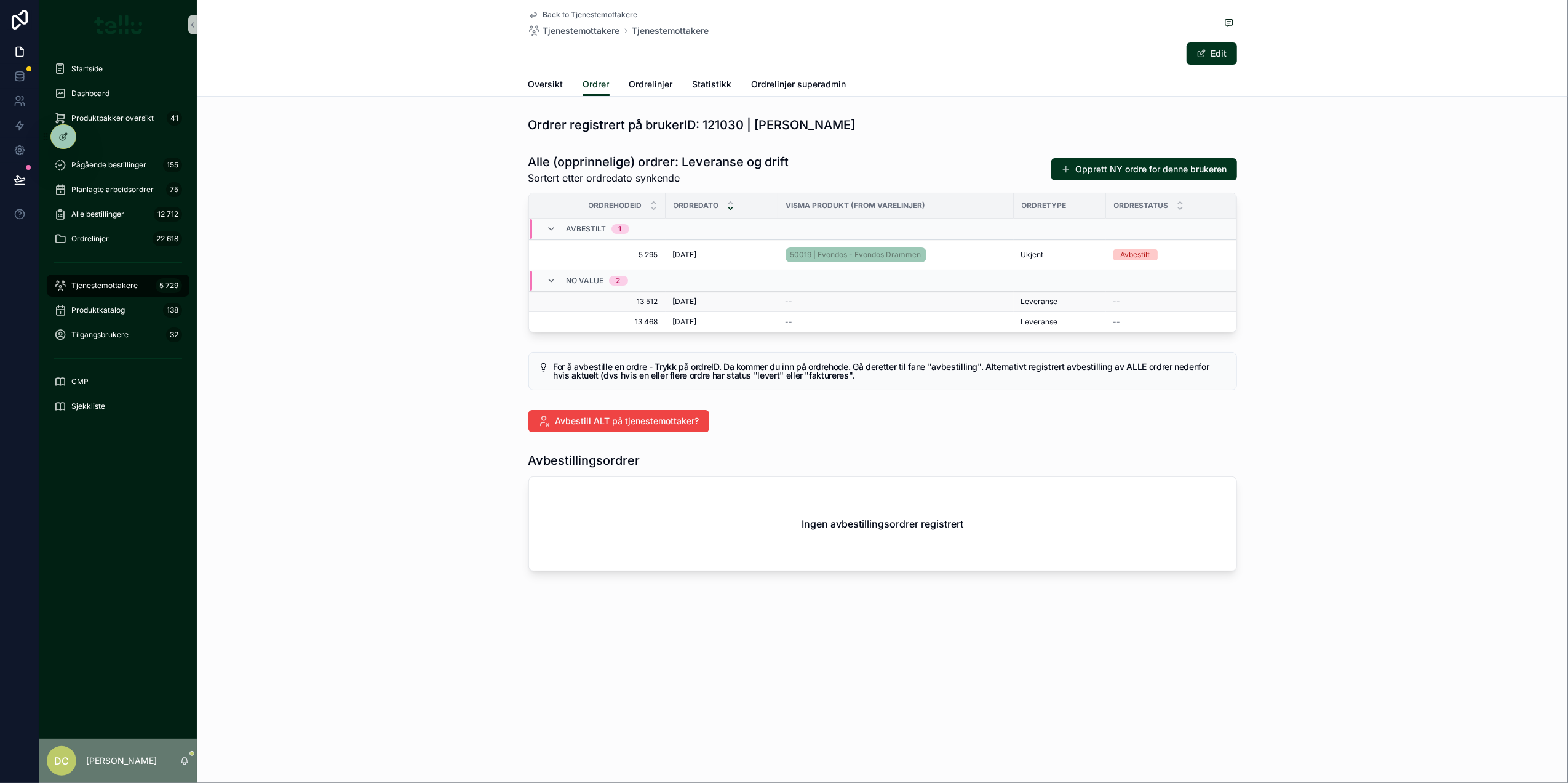
click at [714, 306] on div "[DATE] [DATE]" at bounding box center [722, 301] width 98 height 10
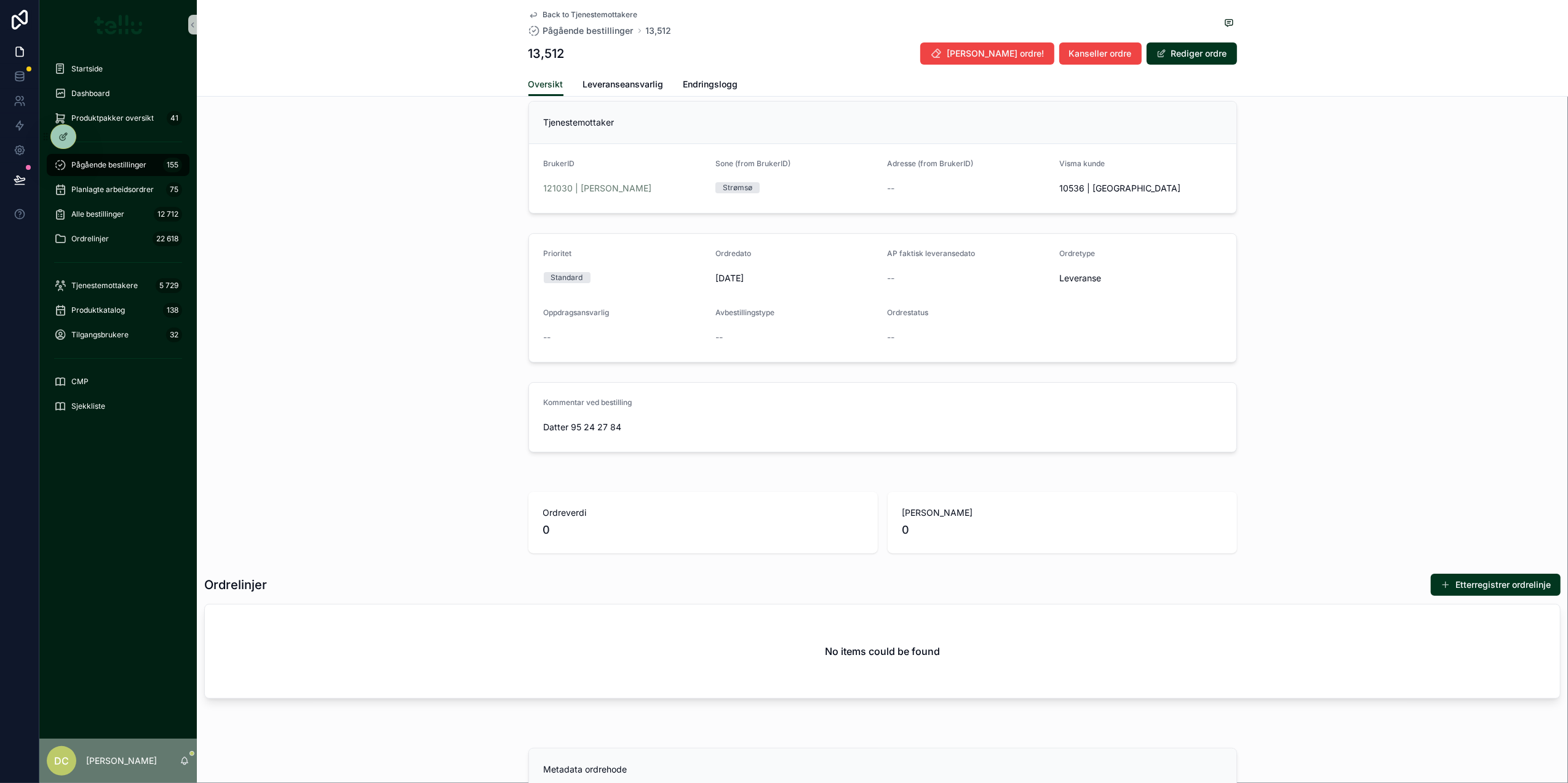
scroll to position [164, 0]
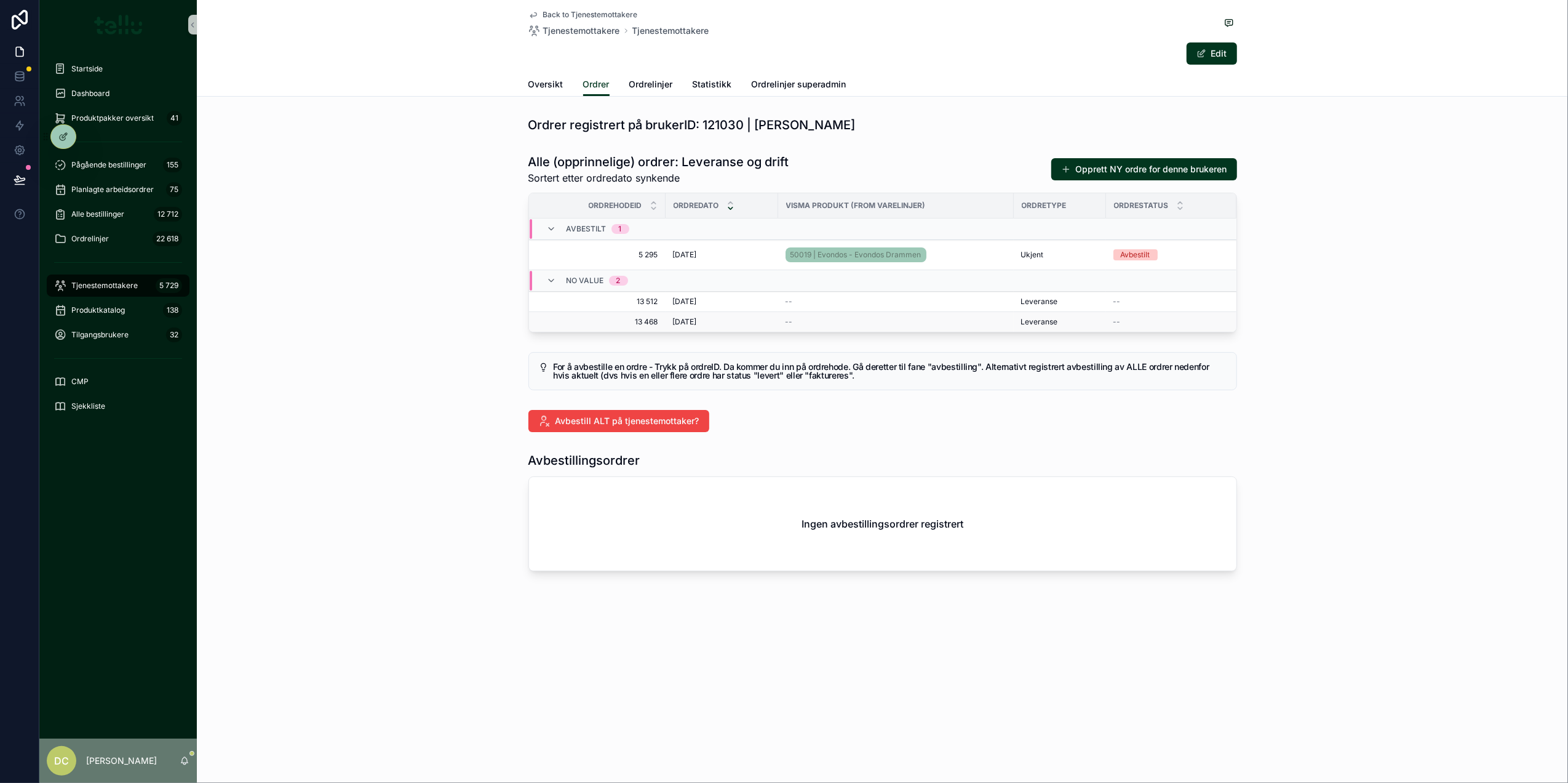
click at [707, 327] on div "[DATE] [DATE]" at bounding box center [722, 321] width 98 height 10
click at [707, 300] on div "[DATE] [DATE]" at bounding box center [722, 301] width 98 height 10
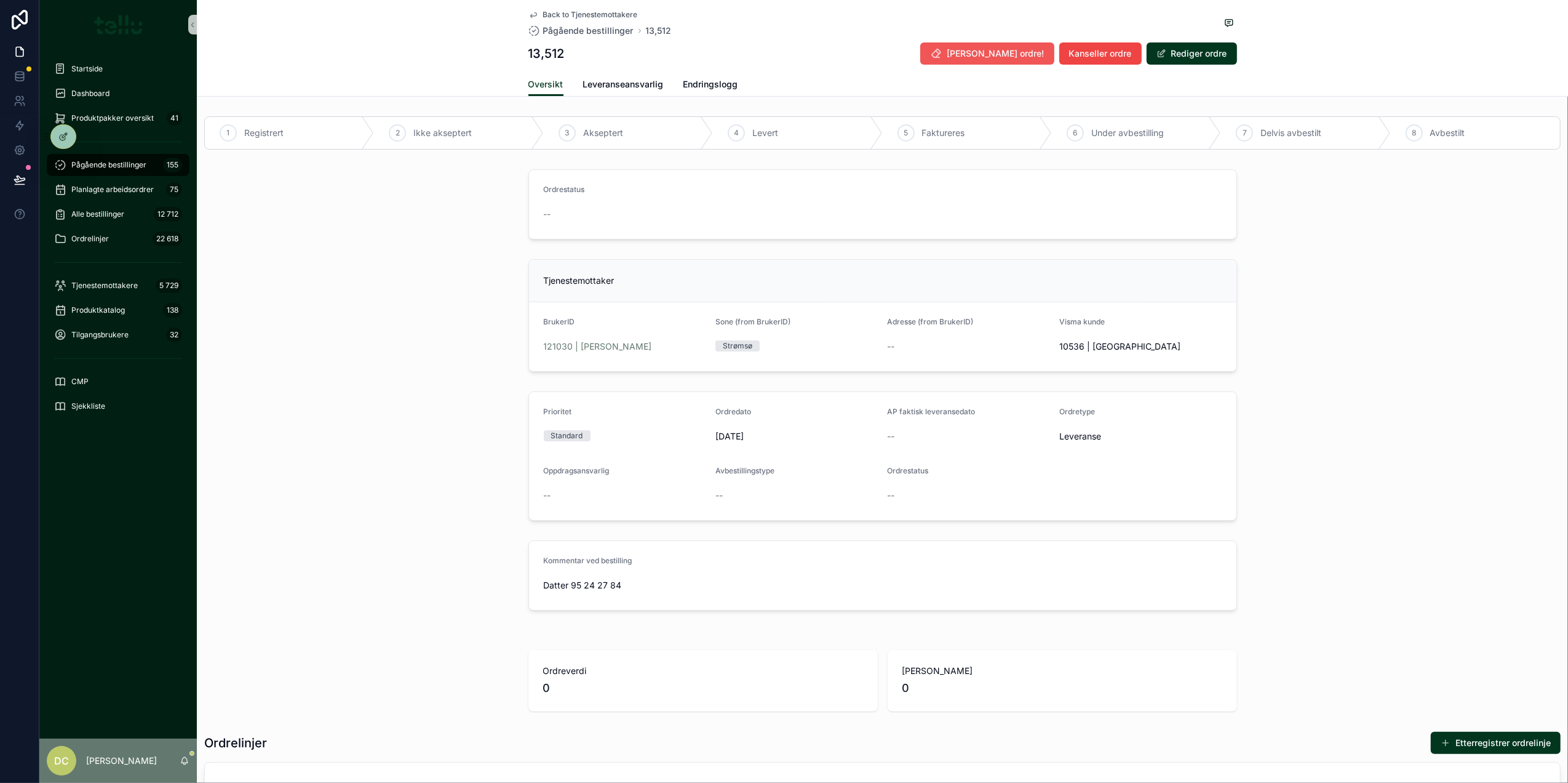
click at [1002, 58] on span "[PERSON_NAME] ordre!" at bounding box center [996, 53] width 97 height 12
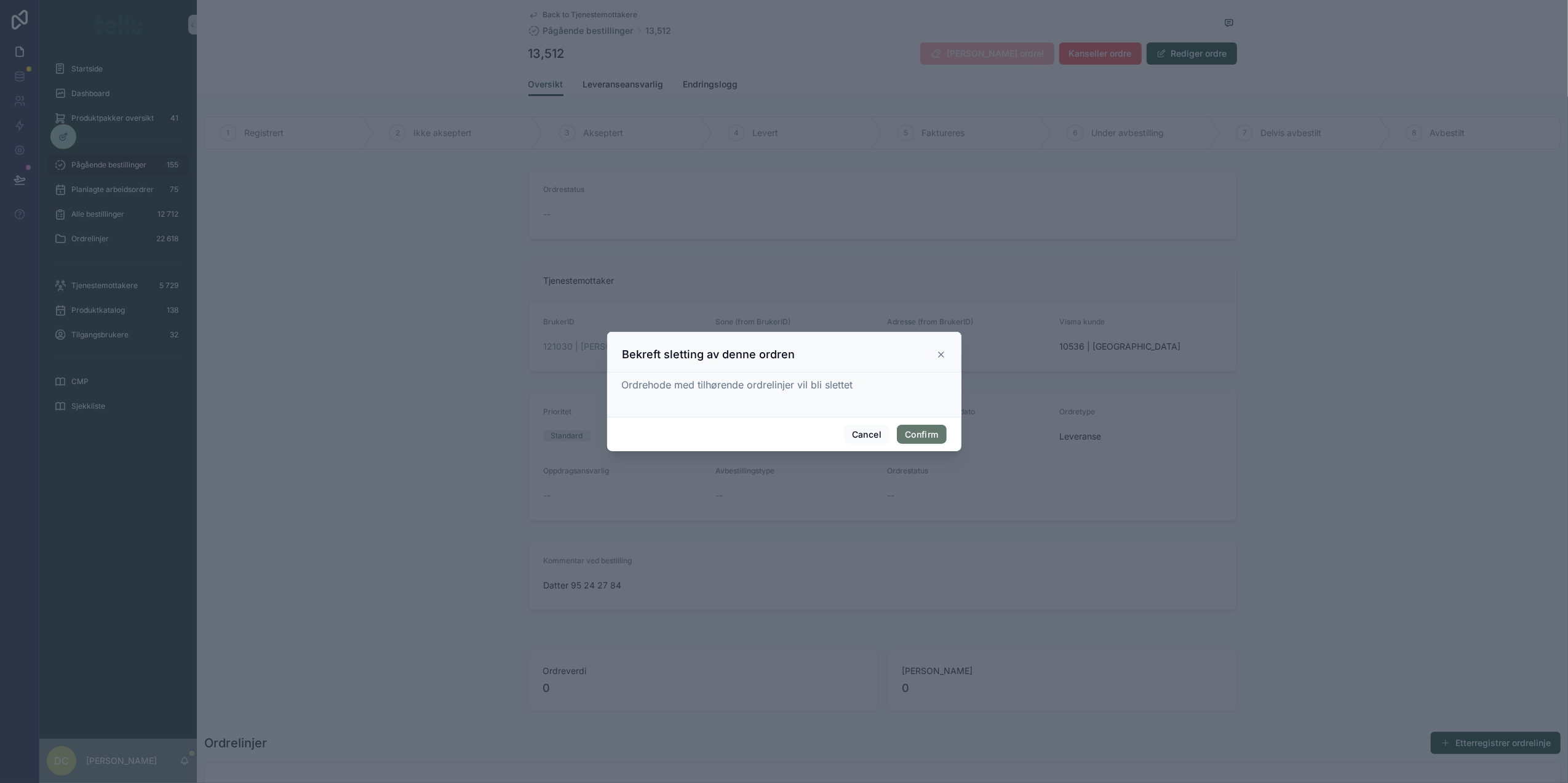
click at [914, 429] on button "Confirm" at bounding box center [921, 435] width 49 height 20
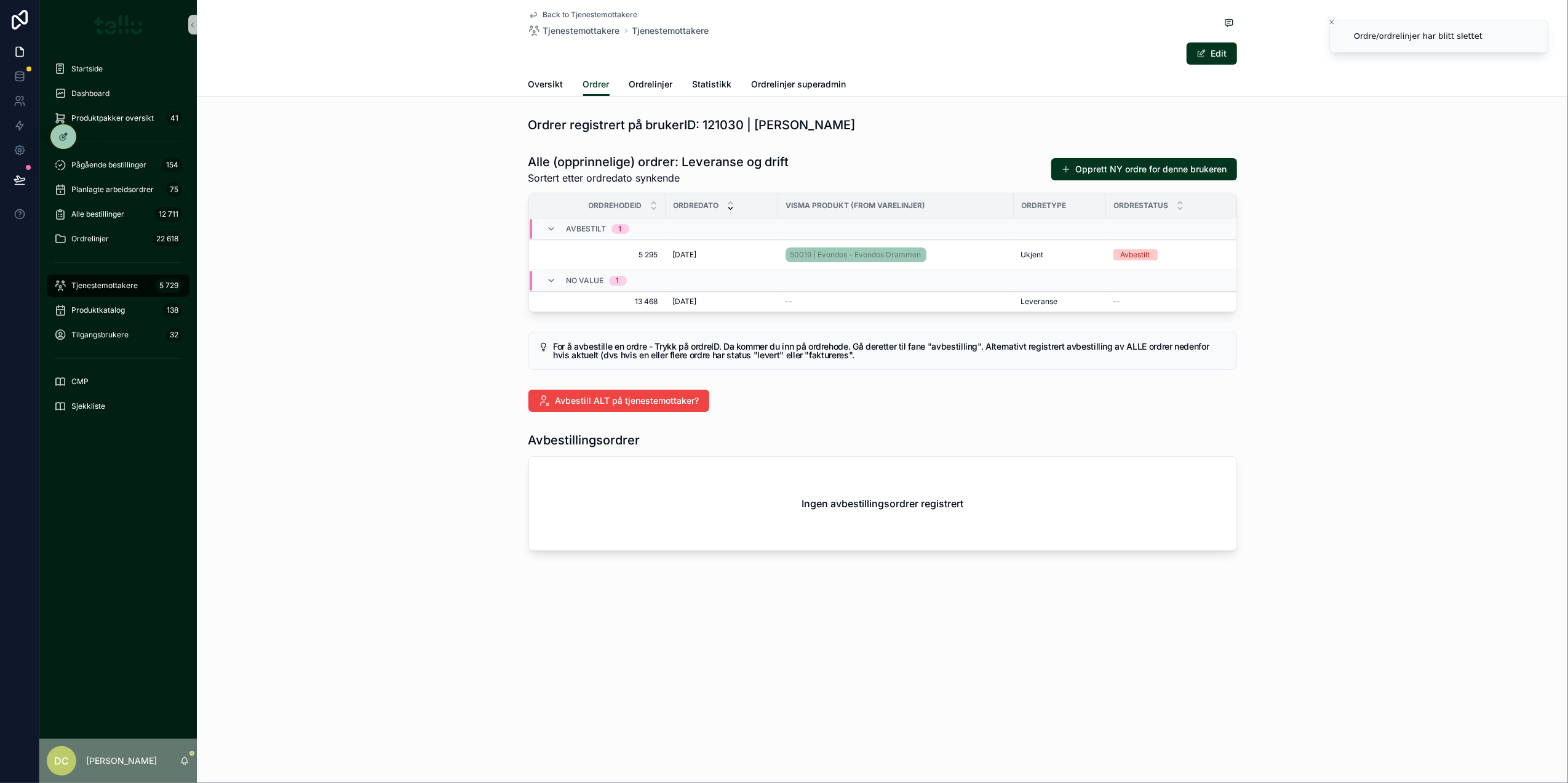
click at [697, 300] on span "[DATE]" at bounding box center [685, 301] width 24 height 10
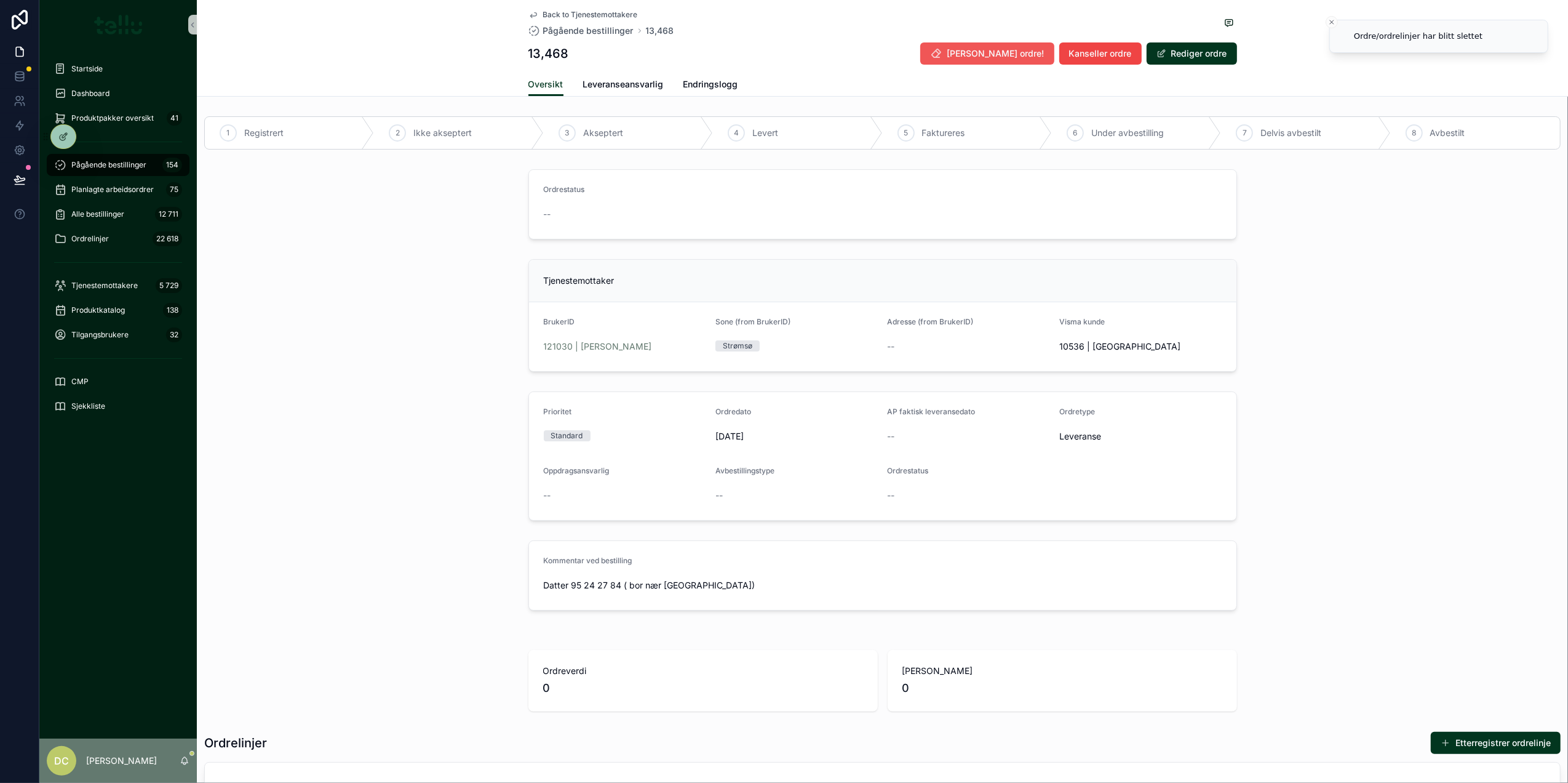
click at [994, 64] on button "[PERSON_NAME] ordre!" at bounding box center [987, 54] width 134 height 22
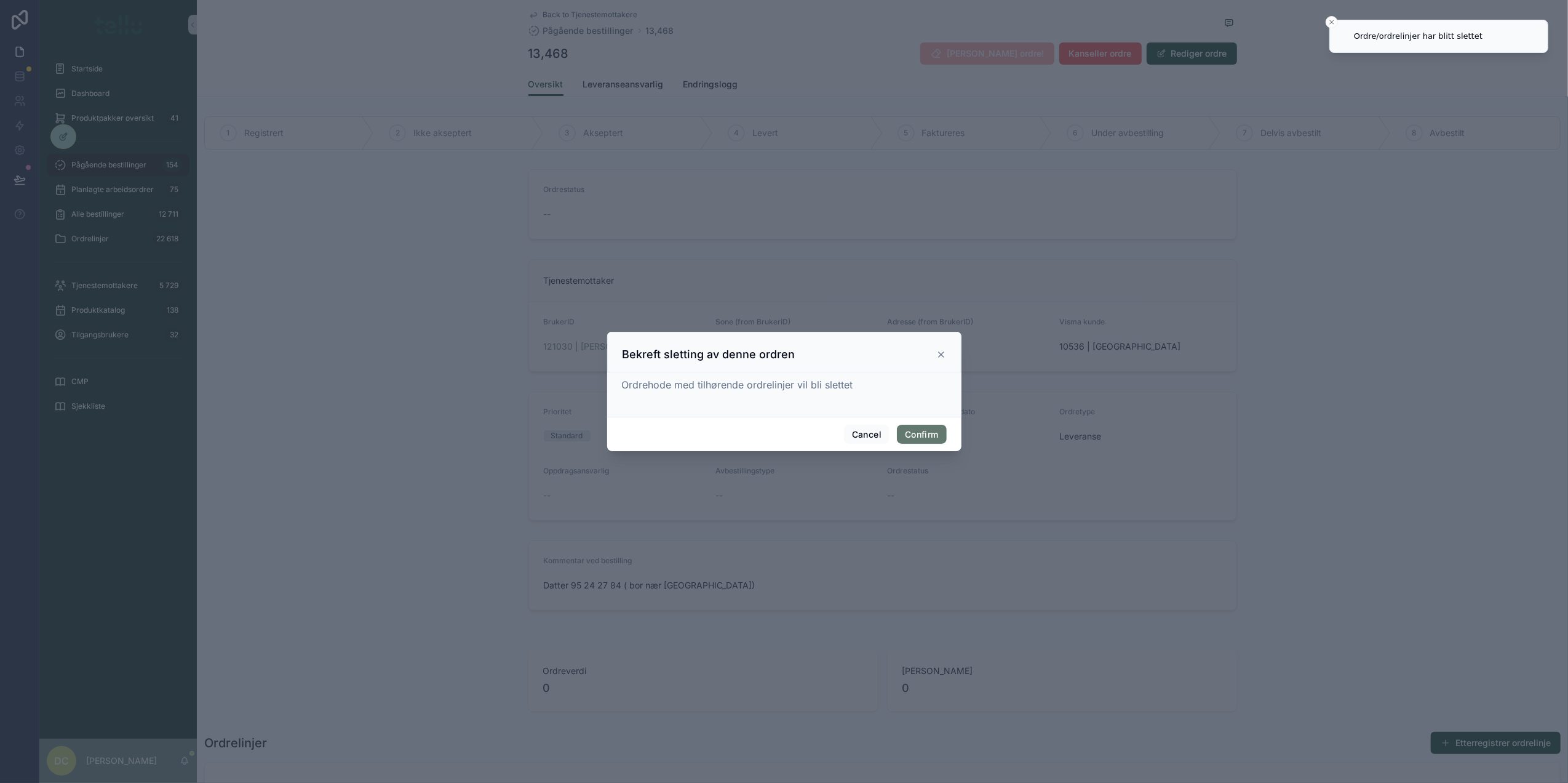
drag, startPoint x: 911, startPoint y: 433, endPoint x: 938, endPoint y: 436, distance: 27.2
click at [911, 434] on button "Confirm" at bounding box center [921, 435] width 49 height 20
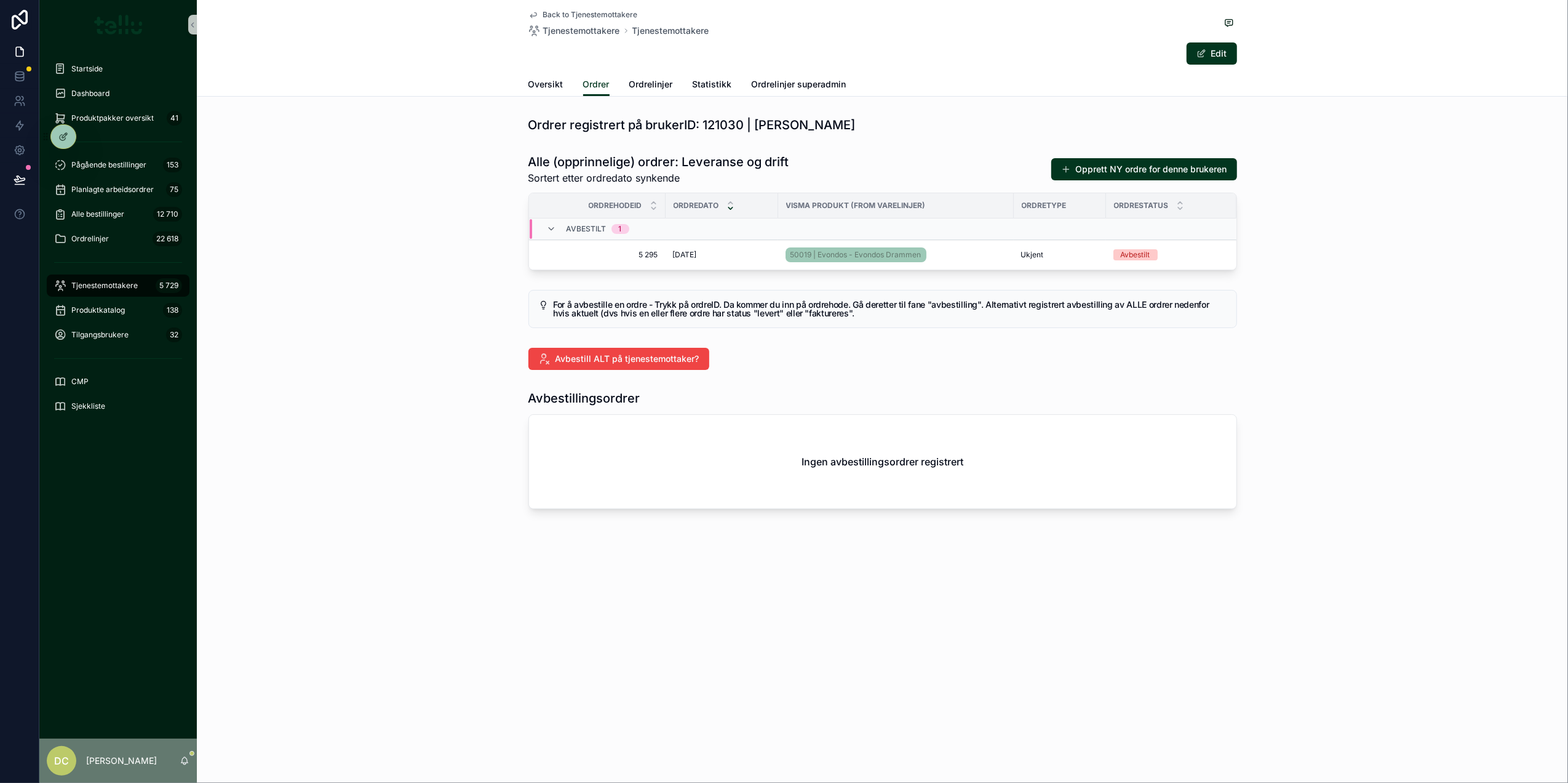
click at [722, 121] on h1 "Ordrer registrert på brukerID: 121030 | [PERSON_NAME]" at bounding box center [692, 125] width 327 height 17
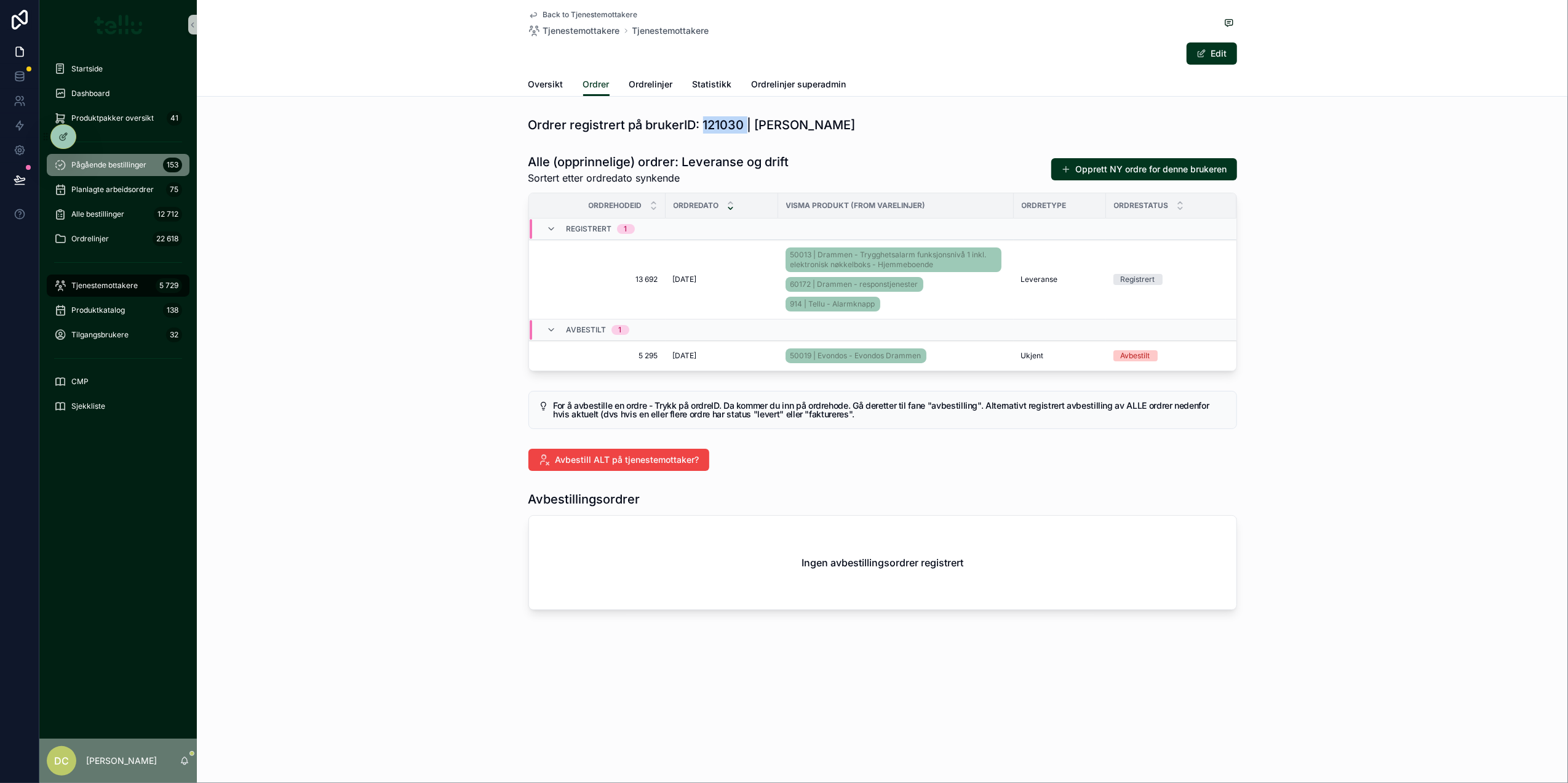
drag, startPoint x: 117, startPoint y: 148, endPoint x: 117, endPoint y: 155, distance: 7.0
click at [117, 148] on div "scrollable content" at bounding box center [118, 141] width 143 height 20
click at [116, 157] on div "Pågående bestillinger 153" at bounding box center [118, 164] width 128 height 20
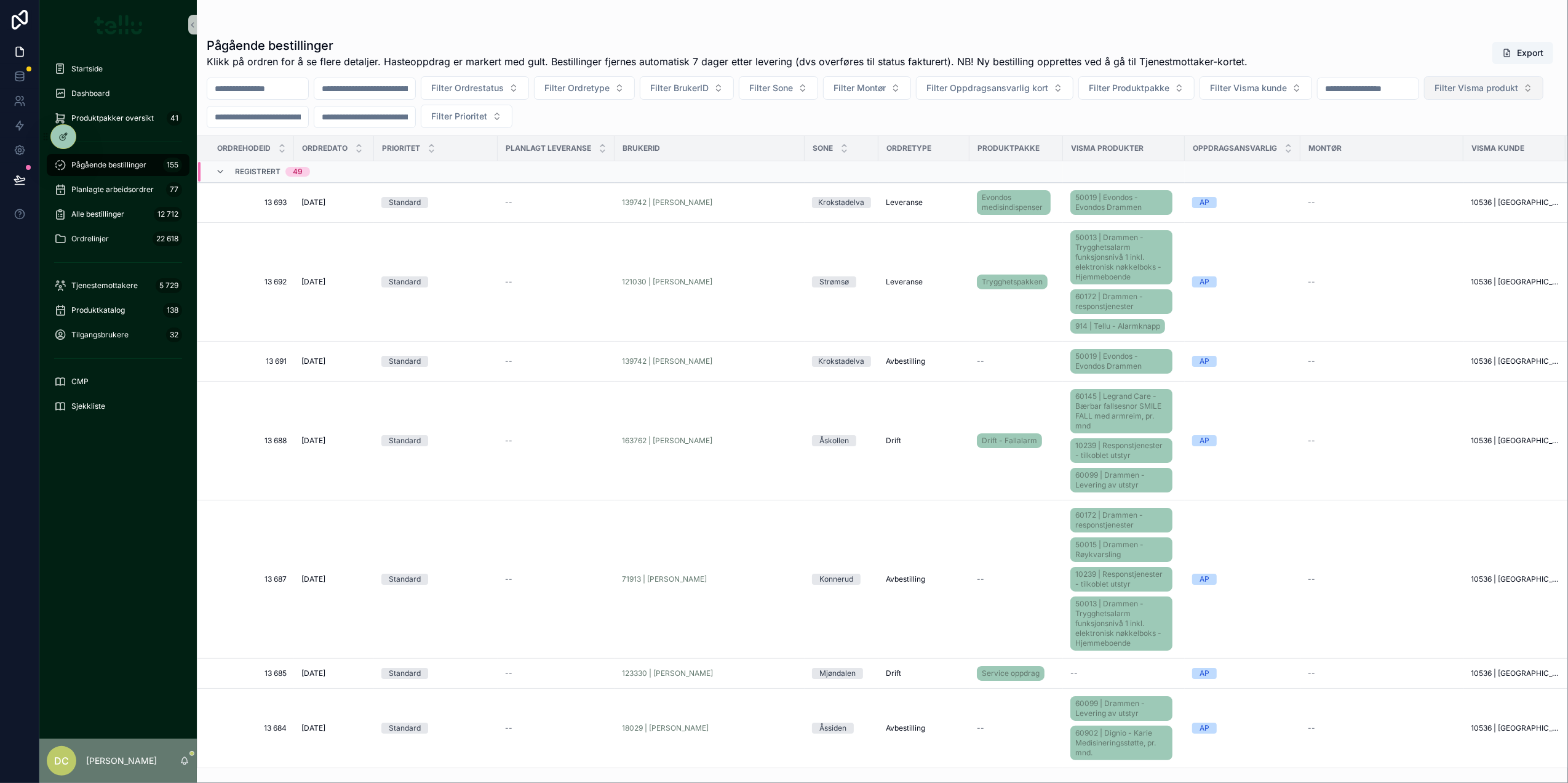
click at [1435, 94] on span "Filter Visma produkt" at bounding box center [1476, 87] width 83 height 12
type input "**"
click at [259, 248] on span "50016 | Drammen - GPS" at bounding box center [246, 245] width 98 height 12
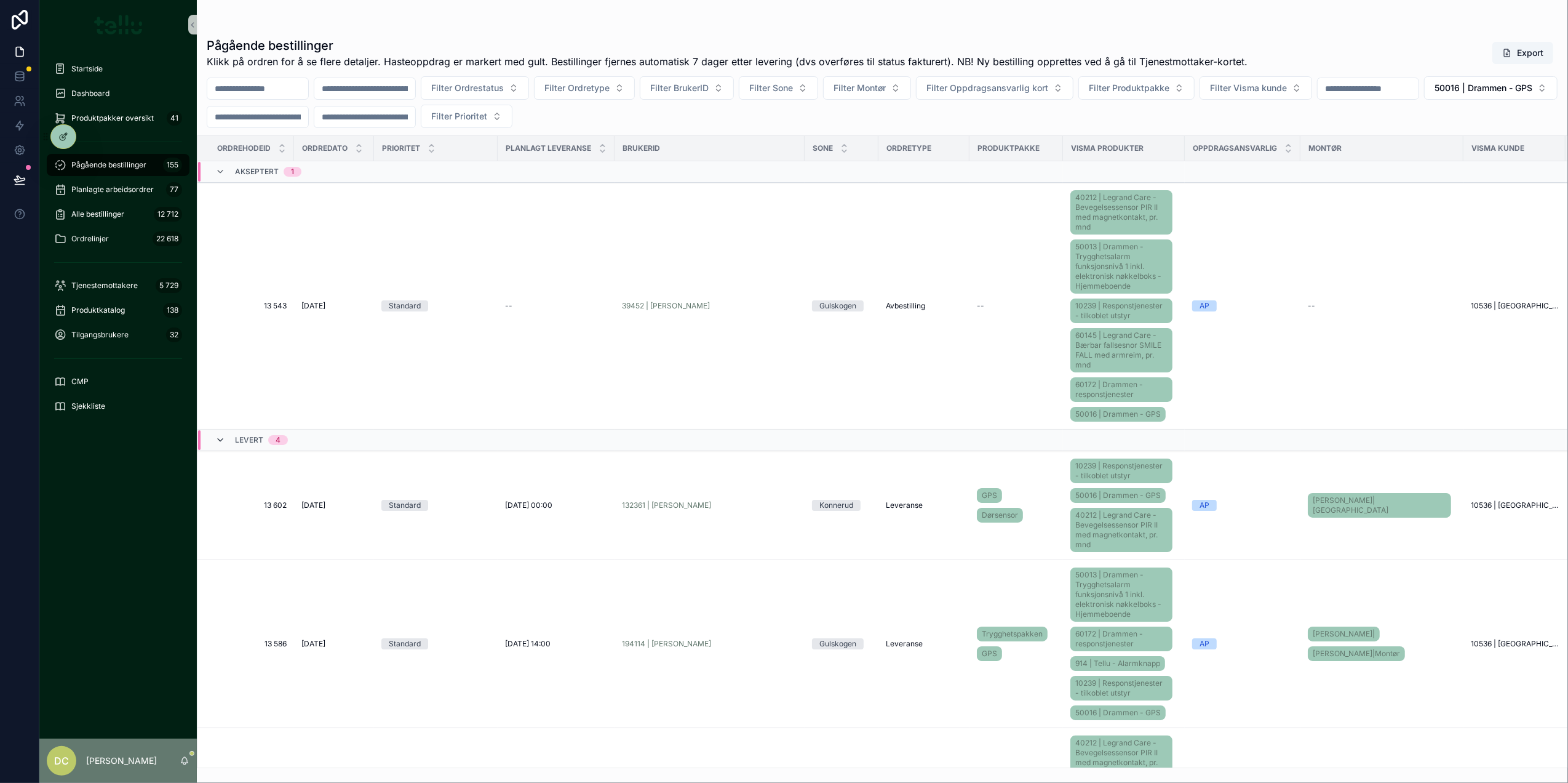
click at [223, 443] on icon "scrollable content" at bounding box center [220, 440] width 10 height 10
